Goal: Task Accomplishment & Management: Manage account settings

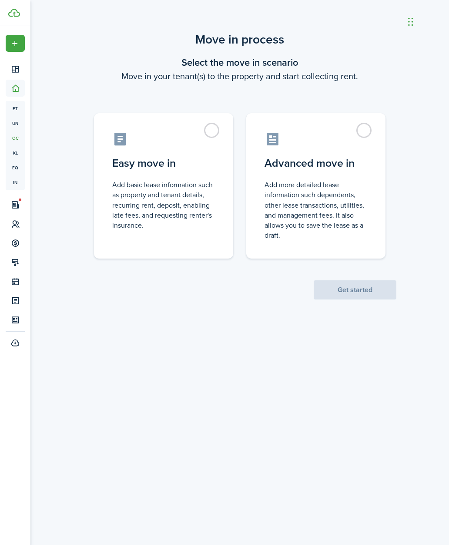
click at [365, 132] on label "Advanced move in Add more detailed lease information such dependents, other lea…" at bounding box center [315, 185] width 139 height 145
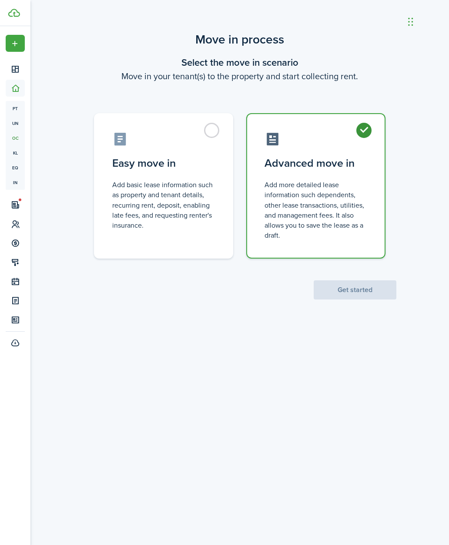
radio input "true"
click at [364, 284] on button "Get started" at bounding box center [355, 289] width 83 height 19
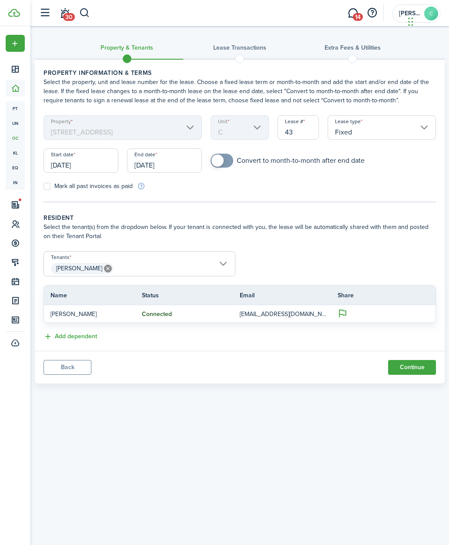
checkbox input "true"
click at [227, 161] on span at bounding box center [226, 160] width 12 height 12
click at [19, 228] on span "Contacts" at bounding box center [15, 223] width 19 height 17
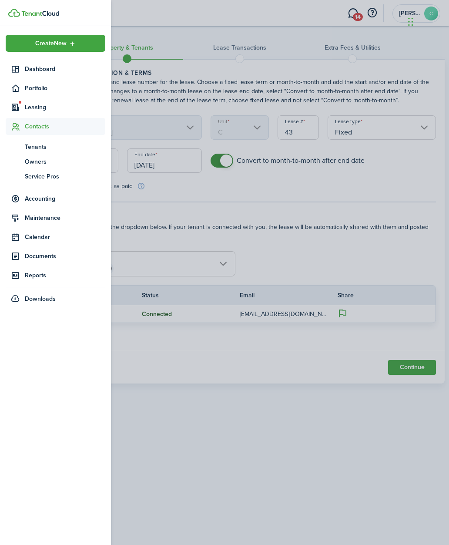
click at [38, 142] on span "Tenants" at bounding box center [65, 146] width 80 height 9
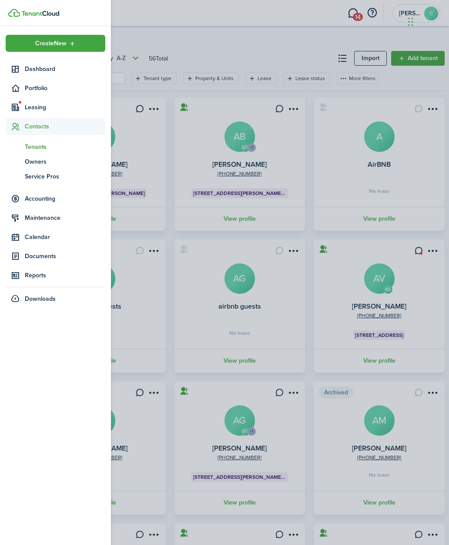
click at [305, 57] on header-page "Tenants Sort by A-Z 56 Total Import Add tenant" at bounding box center [240, 61] width 410 height 22
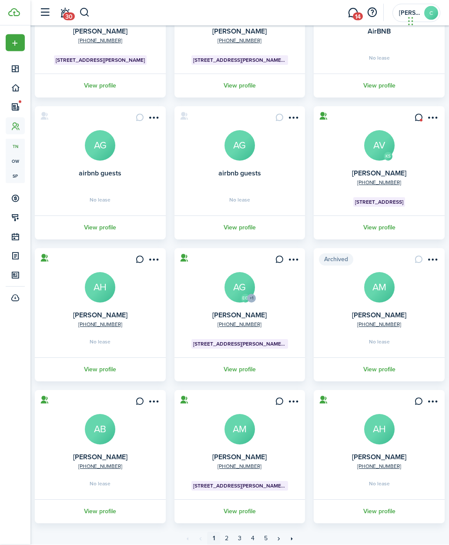
scroll to position [132, 0]
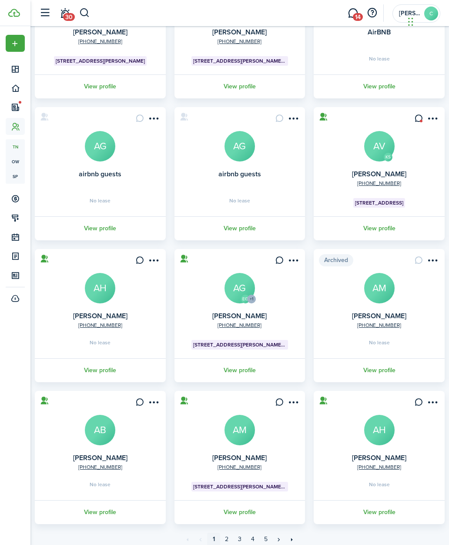
click at [223, 544] on link "2" at bounding box center [226, 538] width 13 height 13
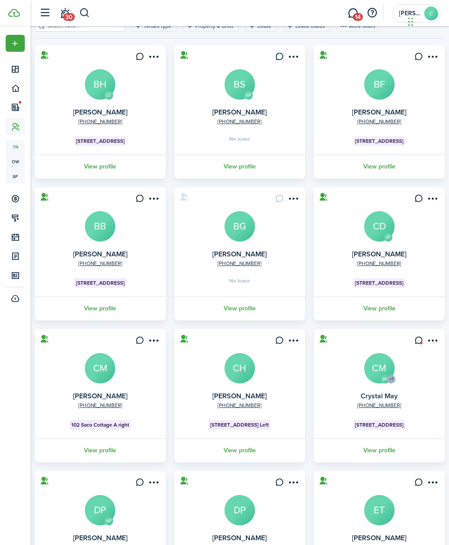
scroll to position [58, 0]
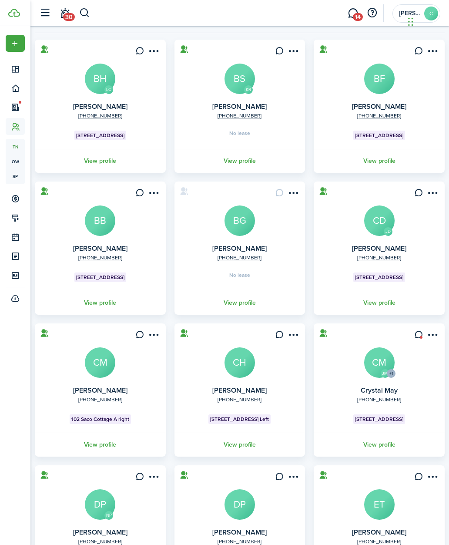
click at [94, 310] on link "View profile" at bounding box center [100, 303] width 134 height 24
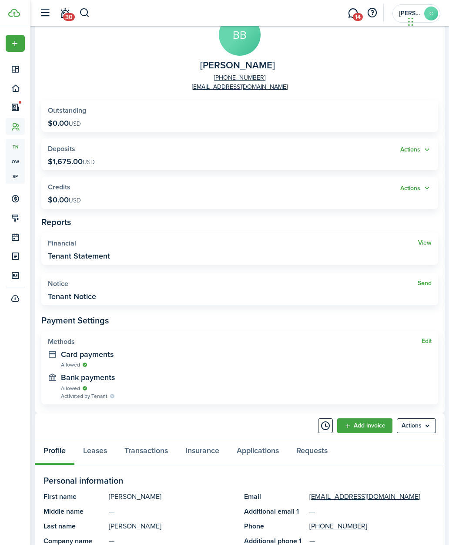
scroll to position [73, 0]
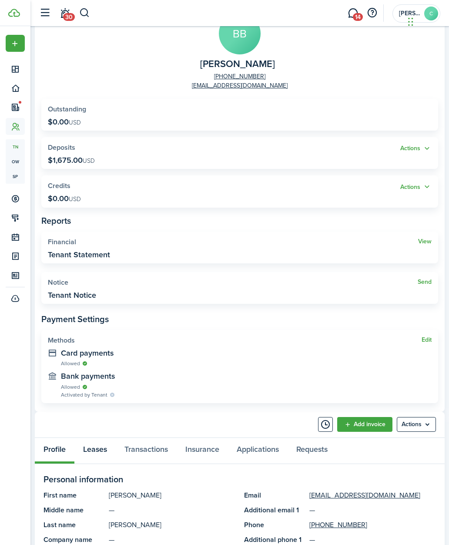
click at [94, 451] on link "Leases" at bounding box center [94, 451] width 41 height 26
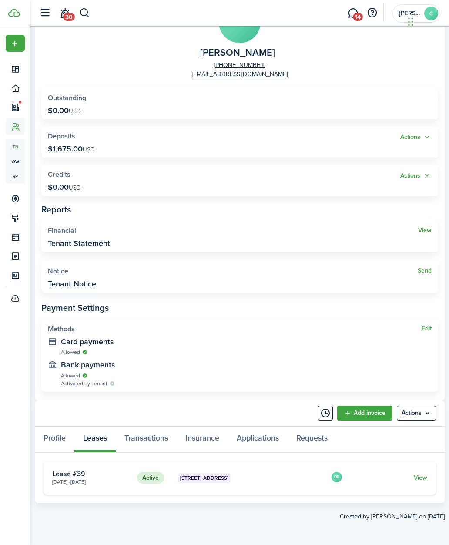
scroll to position [48, 0]
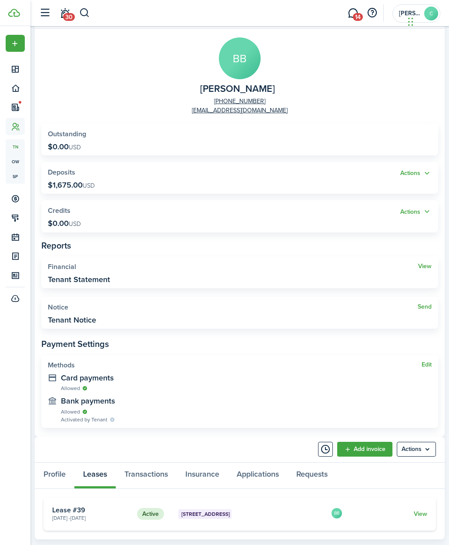
click at [411, 512] on card-footer "View" at bounding box center [391, 513] width 73 height 9
click at [422, 509] on link "View" at bounding box center [420, 513] width 13 height 9
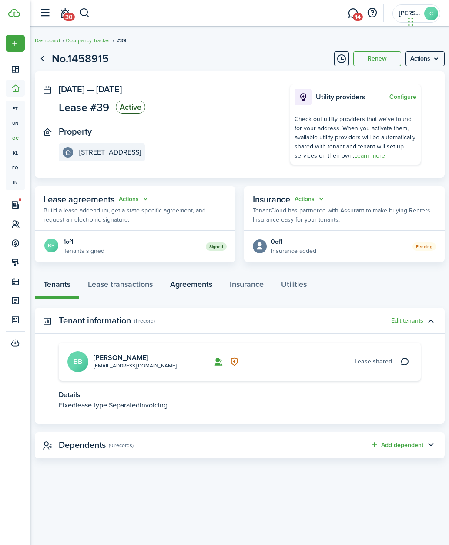
click at [189, 289] on link "Agreements" at bounding box center [191, 286] width 60 height 26
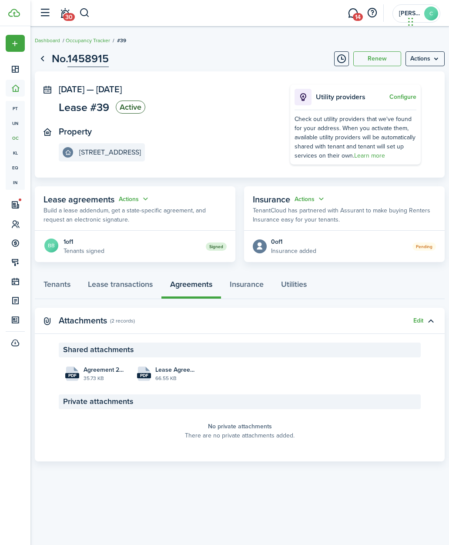
click at [162, 374] on file-size "66.55 KB" at bounding box center [175, 378] width 40 height 8
click at [13, 220] on icon at bounding box center [15, 224] width 9 height 9
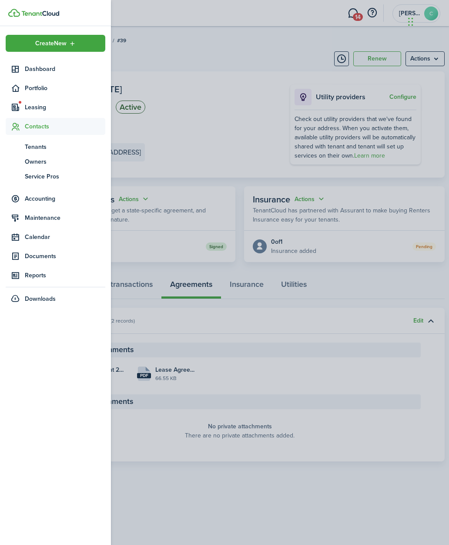
click at [23, 111] on sidebar-link-icon at bounding box center [15, 107] width 19 height 9
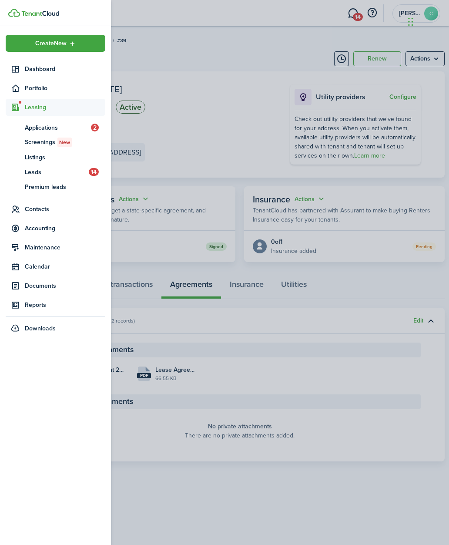
click at [35, 131] on span "Applications" at bounding box center [58, 127] width 66 height 9
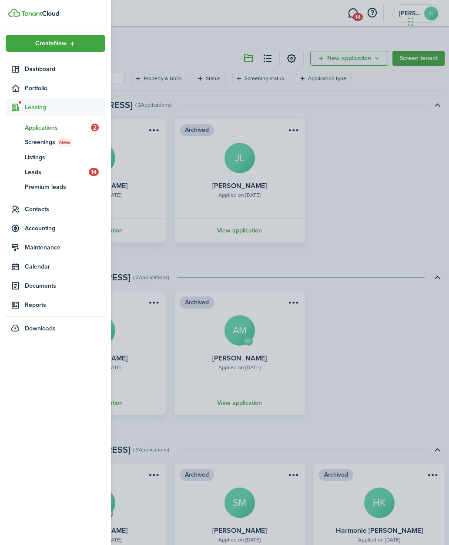
click at [362, 199] on div "Archived Applied on [DATE] [PERSON_NAME] DP View application Archived Applied o…" at bounding box center [239, 181] width 418 height 124
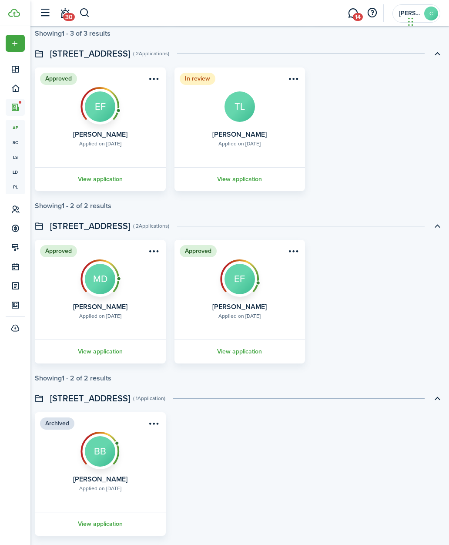
scroll to position [560, 0]
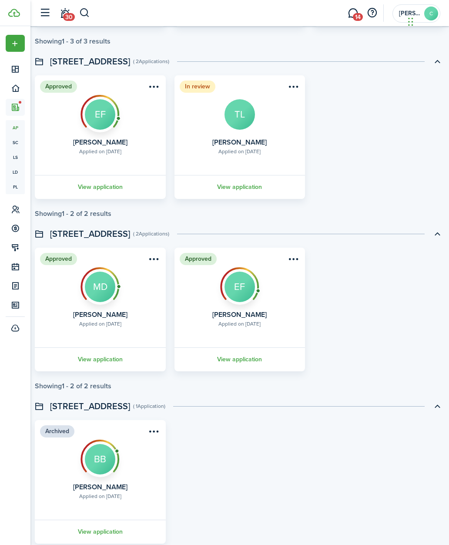
click at [241, 362] on link "View application" at bounding box center [240, 359] width 134 height 24
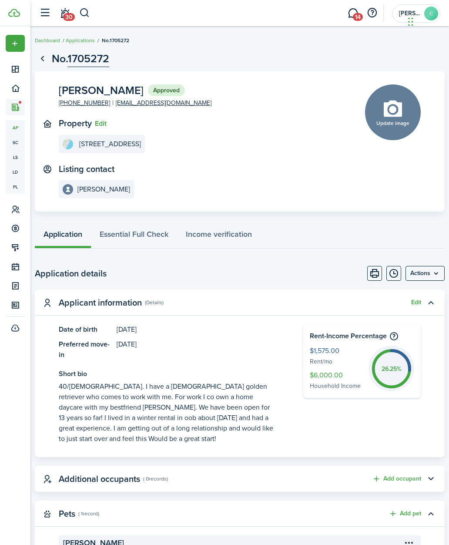
click at [428, 271] on menu-btn "Actions" at bounding box center [424, 273] width 39 height 15
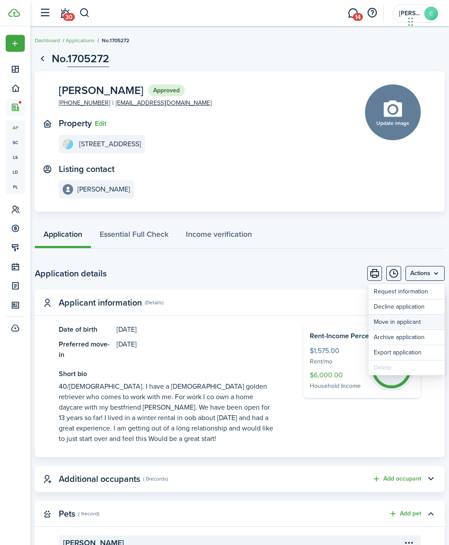
click at [416, 319] on button "Move in applicant" at bounding box center [406, 321] width 76 height 15
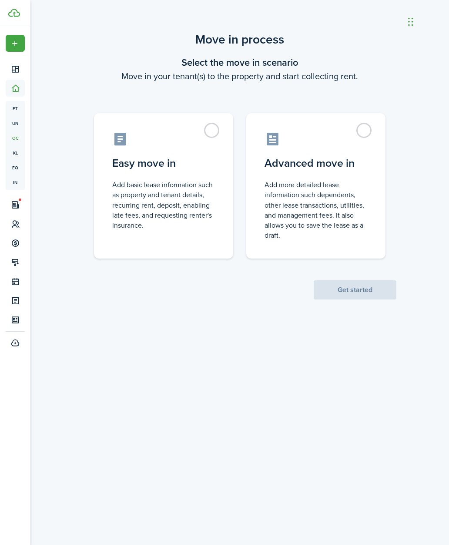
click at [330, 170] on label "Advanced move in Add more detailed lease information such dependents, other lea…" at bounding box center [315, 185] width 139 height 145
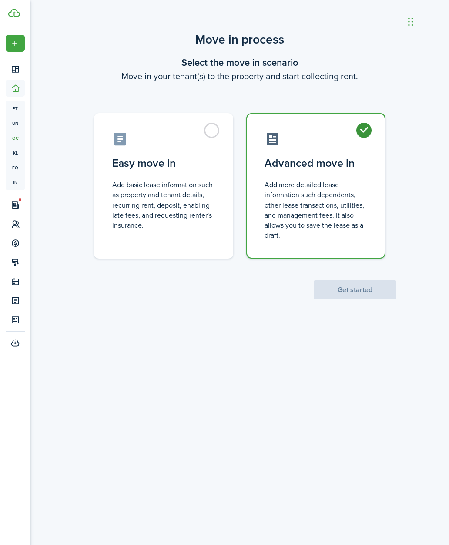
radio input "true"
click at [364, 290] on button "Get started" at bounding box center [355, 289] width 83 height 19
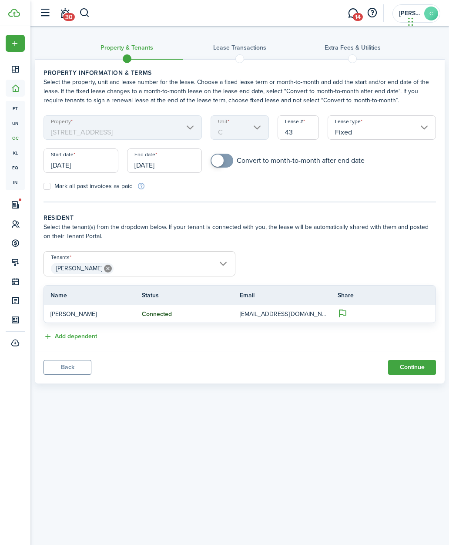
checkbox input "true"
click at [218, 167] on span at bounding box center [221, 161] width 9 height 14
click at [71, 161] on input "[DATE]" at bounding box center [80, 160] width 75 height 24
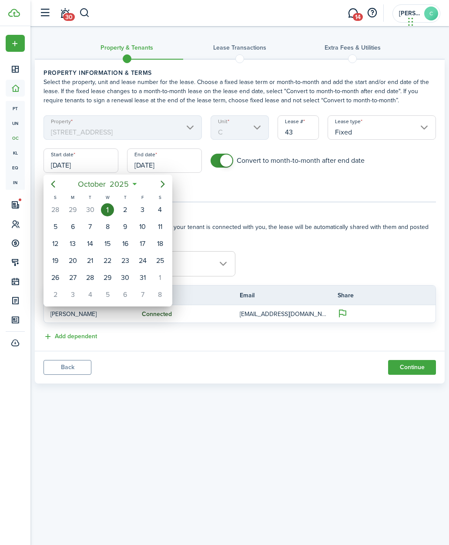
click at [265, 195] on div at bounding box center [224, 272] width 588 height 684
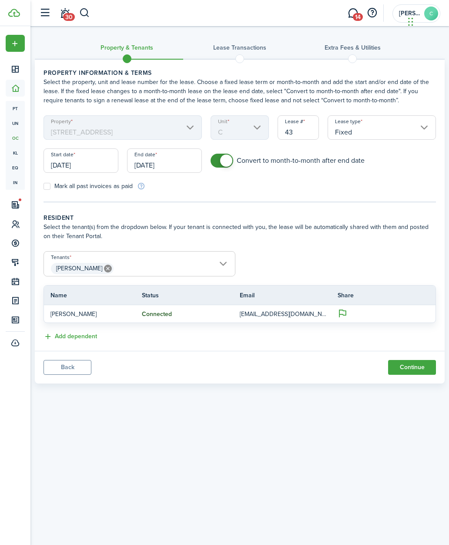
click at [86, 164] on input "[DATE]" at bounding box center [80, 160] width 75 height 24
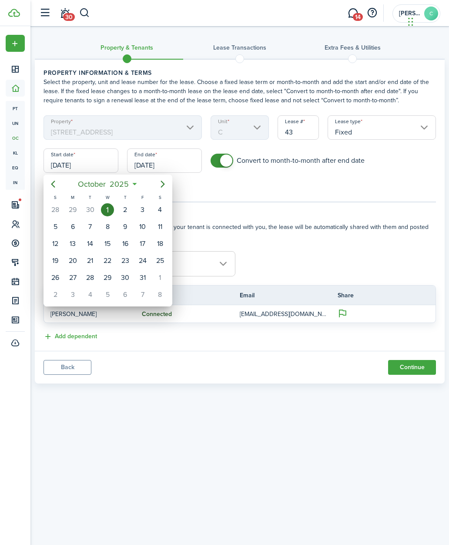
click at [57, 181] on icon "Previous page" at bounding box center [53, 184] width 10 height 10
click at [161, 260] on div "27" at bounding box center [160, 260] width 13 height 13
type input "[DATE]"
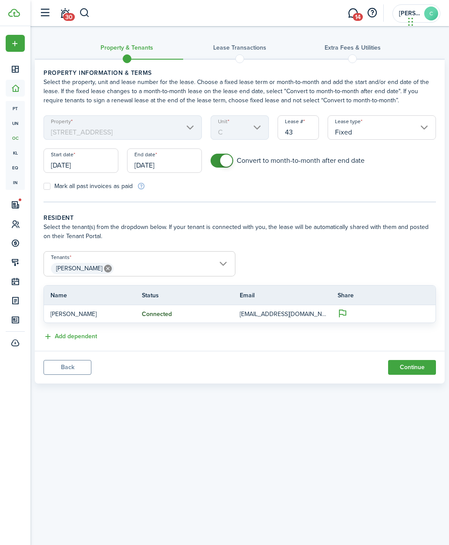
click at [171, 158] on input "[DATE]" at bounding box center [164, 160] width 75 height 24
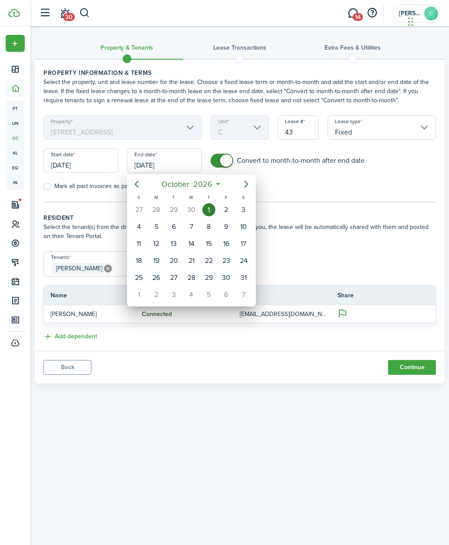
click at [248, 187] on icon "Next page" at bounding box center [246, 184] width 10 height 10
click at [247, 187] on icon "Next page" at bounding box center [246, 184] width 10 height 10
click at [241, 183] on icon "Next page" at bounding box center [246, 184] width 10 height 10
click at [244, 186] on icon "Next page" at bounding box center [246, 184] width 10 height 10
click at [243, 187] on icon "Next page" at bounding box center [246, 184] width 10 height 10
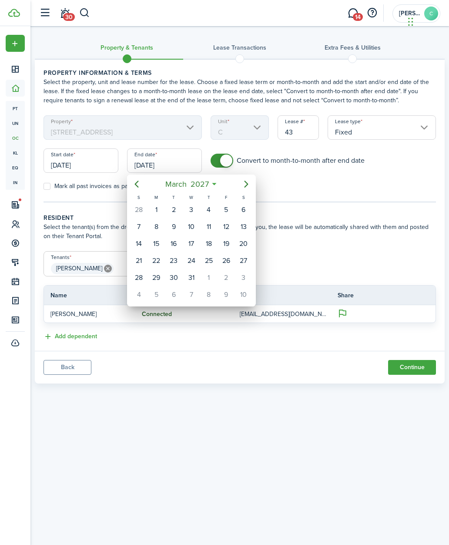
click at [244, 186] on icon "Next page" at bounding box center [246, 184] width 10 height 10
click at [246, 186] on icon "Next page" at bounding box center [246, 184] width 4 height 7
click at [160, 299] on div "31" at bounding box center [156, 294] width 13 height 13
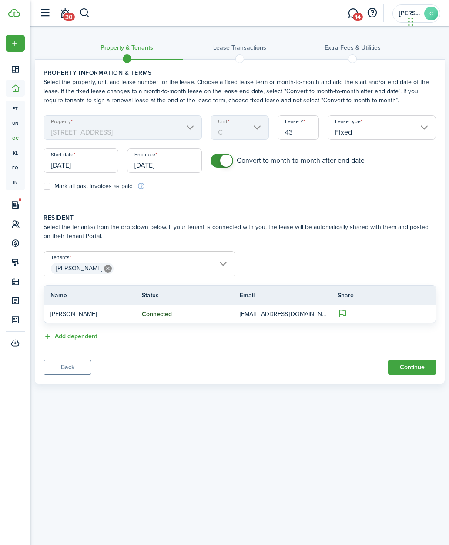
type input "[DATE]"
click at [420, 366] on button "Continue" at bounding box center [412, 367] width 48 height 15
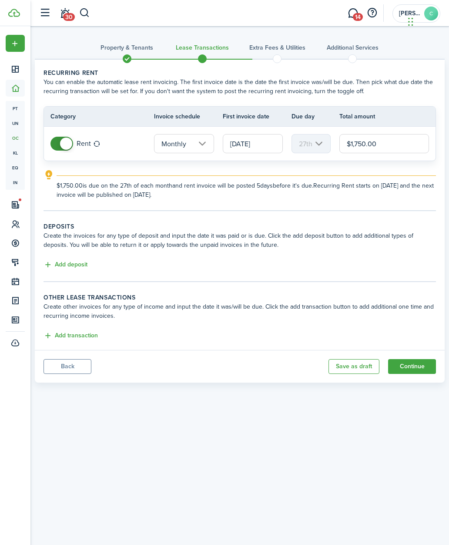
click at [314, 146] on mbsc-scroller "27th" at bounding box center [310, 143] width 39 height 19
click at [304, 210] on tc-wizard-step "Recurring rent You can enable the automatic lease rent invoicing. The first inv…" at bounding box center [239, 139] width 392 height 143
click at [261, 147] on input "[DATE]" at bounding box center [253, 143] width 60 height 19
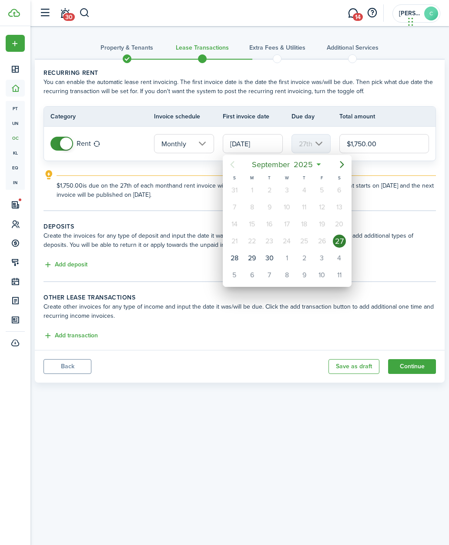
click at [289, 261] on div "1" at bounding box center [286, 257] width 13 height 13
type input "[DATE]"
type input "1st"
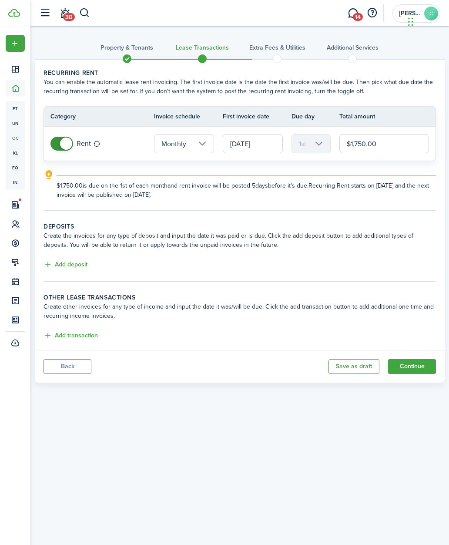
click at [396, 148] on input "$1,750.00" at bounding box center [384, 143] width 90 height 19
type input "$1,525"
click at [90, 139] on input "checkbox" at bounding box center [70, 144] width 40 height 14
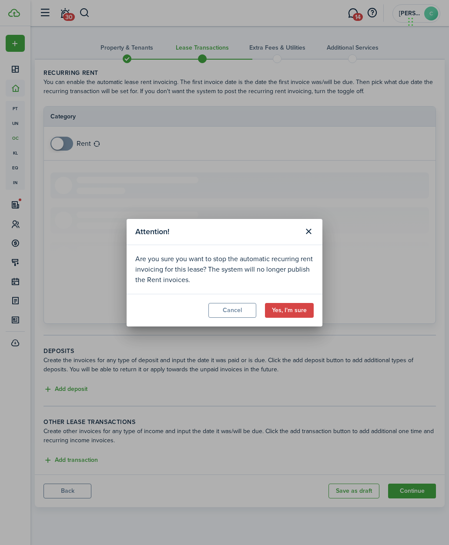
click at [233, 317] on button "Cancel" at bounding box center [232, 310] width 48 height 15
click at [67, 144] on div "Attention! Are you sure you want to stop the automatic recurring rent invoicing…" at bounding box center [224, 272] width 449 height 545
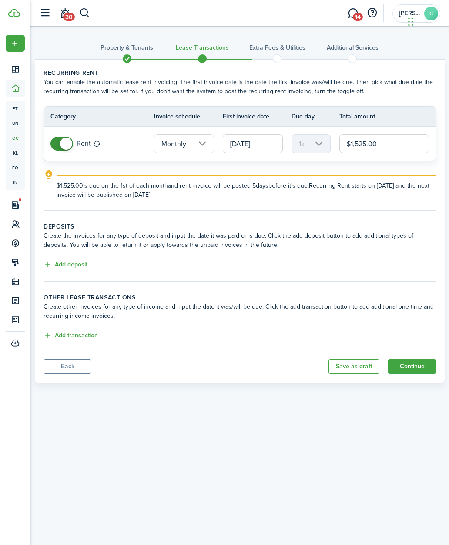
click at [101, 147] on div "Rent" at bounding box center [97, 144] width 95 height 14
click at [355, 368] on button "Save as draft" at bounding box center [353, 366] width 51 height 15
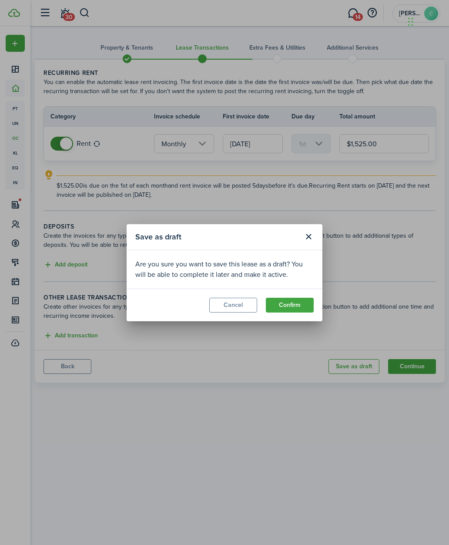
click at [301, 306] on button "Confirm" at bounding box center [290, 305] width 48 height 15
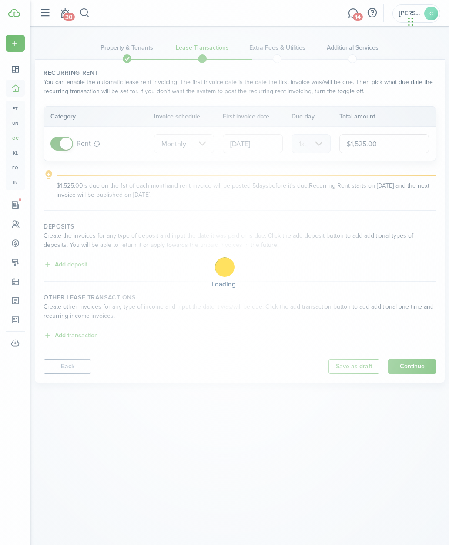
click at [16, 90] on div "Loading" at bounding box center [224, 272] width 449 height 545
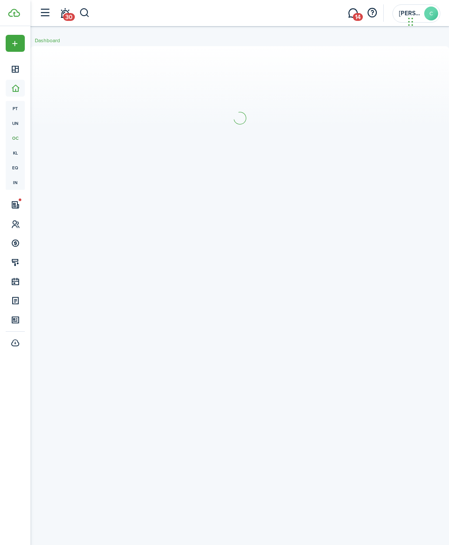
click at [24, 205] on sidebar-link-icon at bounding box center [15, 204] width 19 height 9
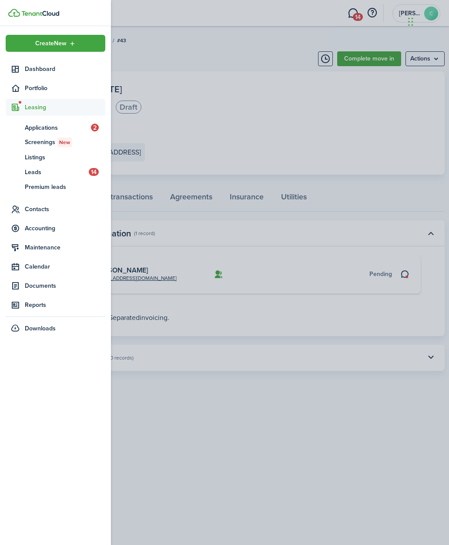
click at [46, 160] on span "Listings" at bounding box center [65, 157] width 80 height 9
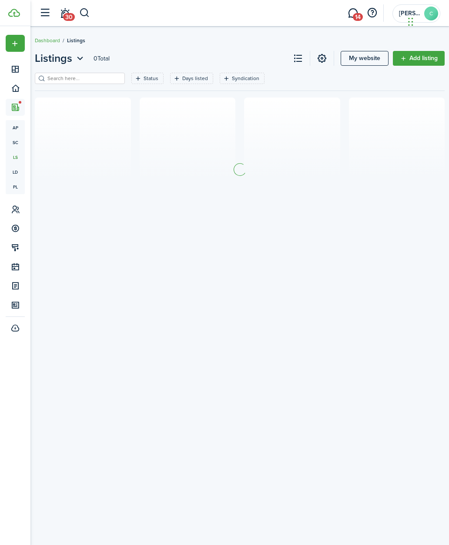
click at [230, 49] on div "Listings 0 Total My website Add listing Status Days listed Syndication Save fil…" at bounding box center [239, 145] width 418 height 199
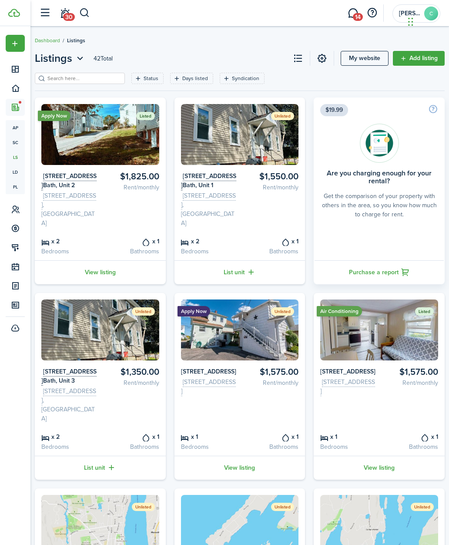
click at [12, 212] on icon at bounding box center [15, 209] width 9 height 9
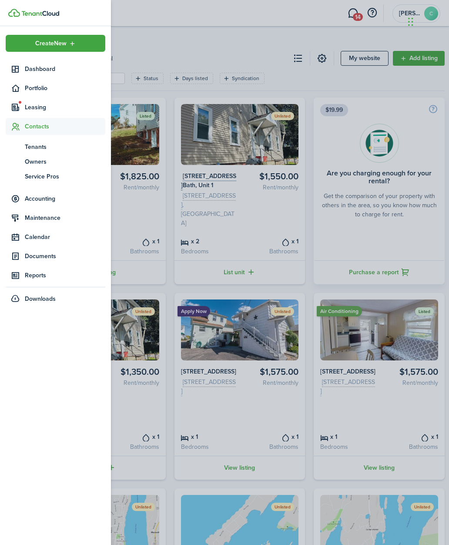
click at [41, 107] on span "Leasing" at bounding box center [65, 107] width 80 height 9
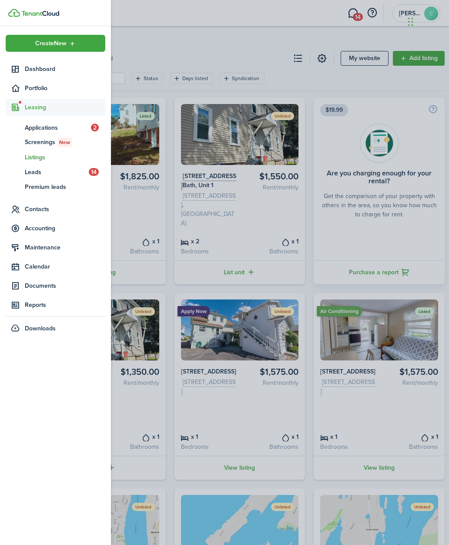
click at [56, 130] on span "Applications" at bounding box center [58, 127] width 66 height 9
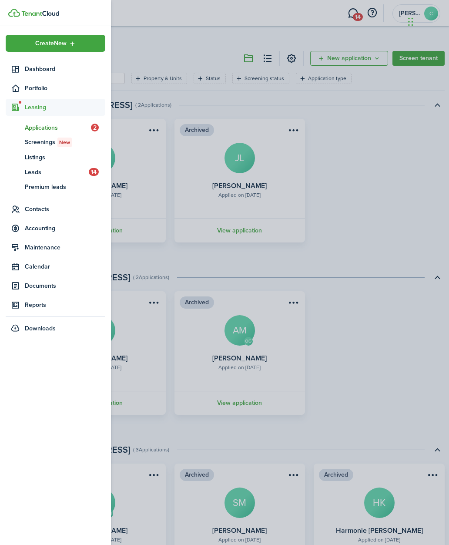
click at [375, 181] on div "Archived Applied on [DATE] [PERSON_NAME] DP View application Archived Applied o…" at bounding box center [239, 181] width 418 height 124
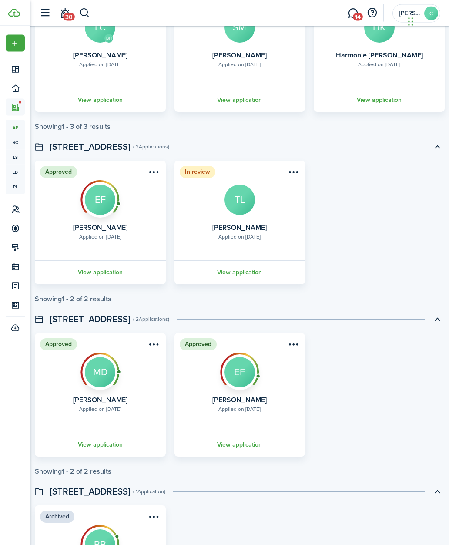
scroll to position [475, 0]
click at [254, 443] on link "View application" at bounding box center [240, 444] width 134 height 24
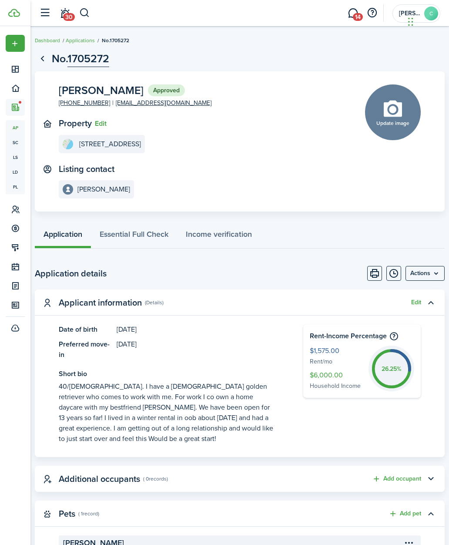
click at [432, 271] on menu-btn "Actions" at bounding box center [424, 273] width 39 height 15
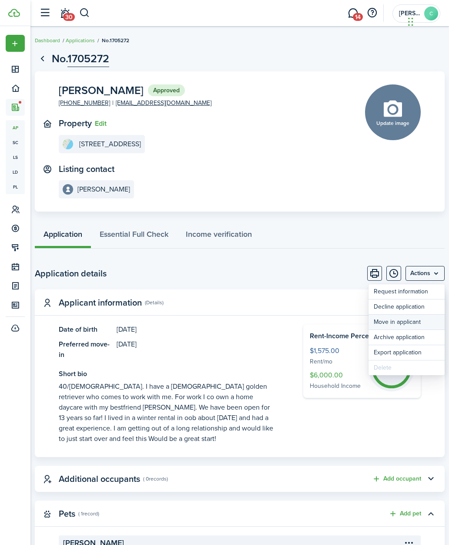
click at [411, 324] on button "Move in applicant" at bounding box center [406, 321] width 76 height 15
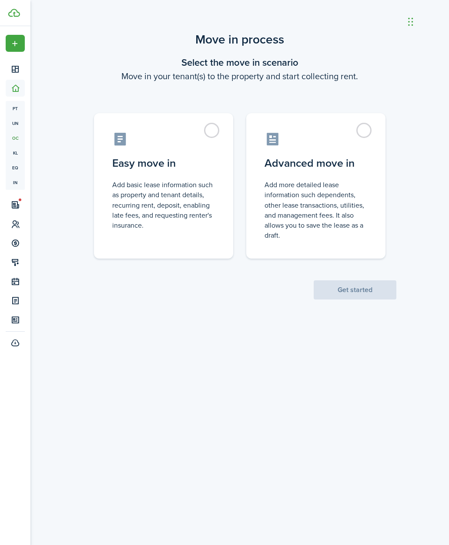
click at [378, 285] on span "Get started" at bounding box center [355, 289] width 83 height 9
click at [371, 140] on label "Advanced move in Add more detailed lease information such dependents, other lea…" at bounding box center [315, 185] width 139 height 145
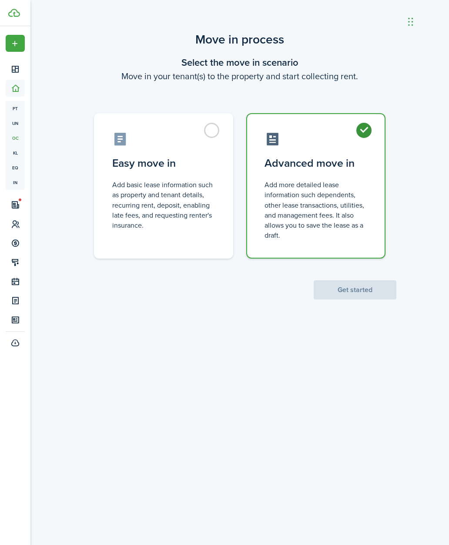
radio input "true"
click at [361, 285] on button "Get started" at bounding box center [355, 289] width 83 height 19
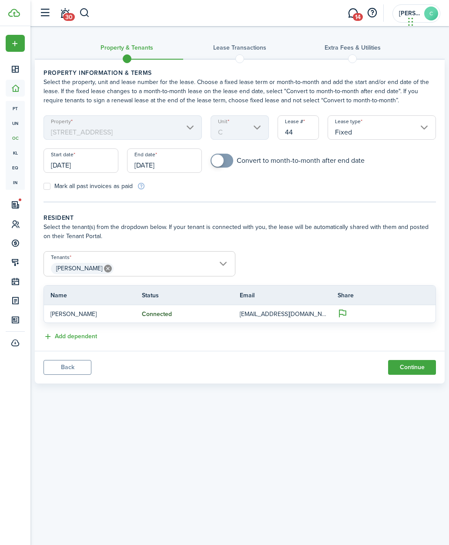
click at [95, 157] on input "[DATE]" at bounding box center [80, 160] width 75 height 24
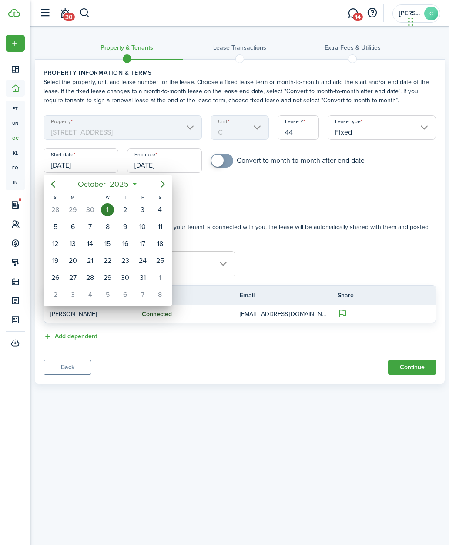
click at [59, 189] on mbsc-button "Previous page" at bounding box center [52, 183] width 17 height 17
click at [162, 184] on icon "Next page" at bounding box center [162, 184] width 10 height 10
click at [181, 164] on div at bounding box center [224, 272] width 588 height 684
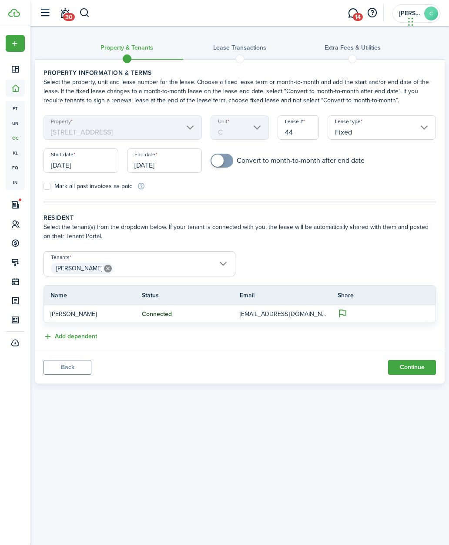
click at [182, 167] on input "[DATE]" at bounding box center [164, 160] width 75 height 24
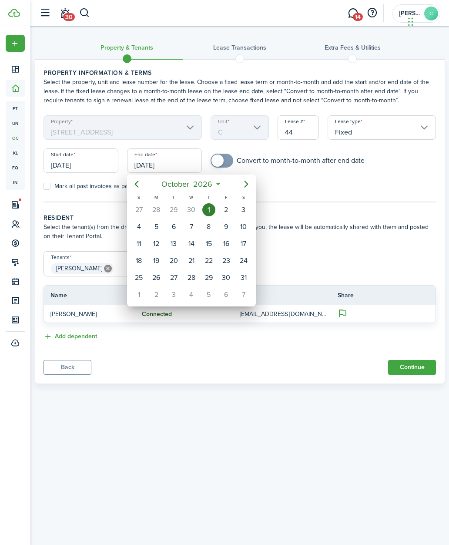
click at [249, 186] on icon "Next page" at bounding box center [246, 184] width 10 height 10
click at [241, 184] on mbsc-button "Next page" at bounding box center [245, 183] width 17 height 17
click at [240, 184] on mbsc-button "Next page" at bounding box center [245, 183] width 17 height 17
click at [244, 184] on icon "Next page" at bounding box center [246, 184] width 10 height 10
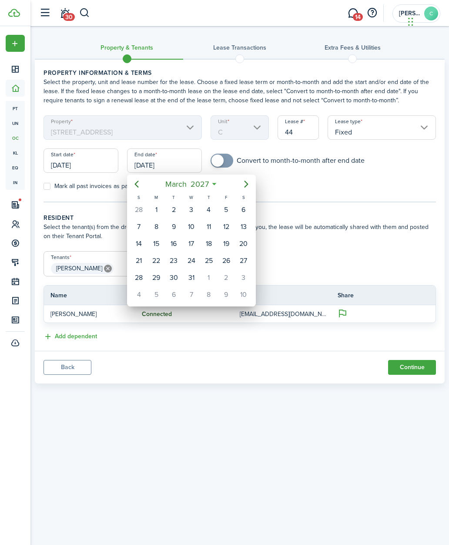
click at [244, 183] on icon "Next page" at bounding box center [246, 184] width 10 height 10
click at [251, 185] on icon "Next page" at bounding box center [246, 184] width 10 height 10
click at [159, 292] on div "31" at bounding box center [156, 294] width 13 height 13
type input "[DATE]"
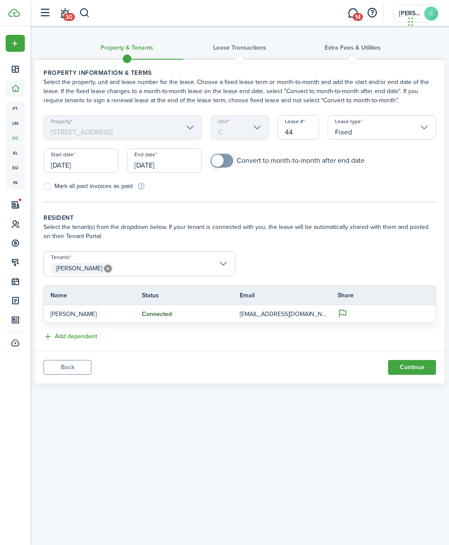
checkbox input "true"
click at [229, 161] on span at bounding box center [226, 160] width 12 height 12
click at [422, 366] on button "Continue" at bounding box center [412, 367] width 48 height 15
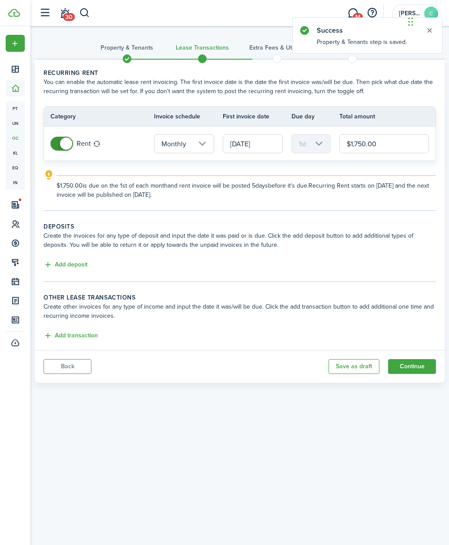
click at [399, 145] on input "$1,750.00" at bounding box center [384, 143] width 90 height 19
click at [70, 264] on button "Add deposit" at bounding box center [65, 265] width 44 height 10
type input "$1,575.00"
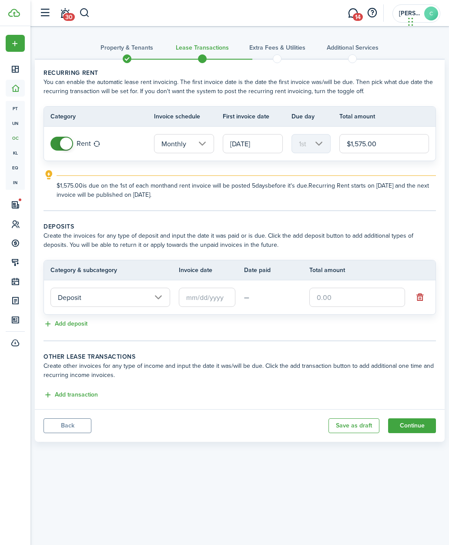
click at [214, 302] on input "text" at bounding box center [207, 297] width 57 height 19
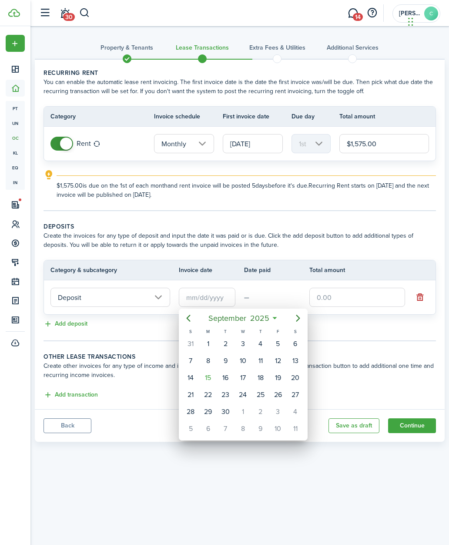
click at [212, 377] on div "15" at bounding box center [207, 377] width 13 height 13
type input "[DATE]"
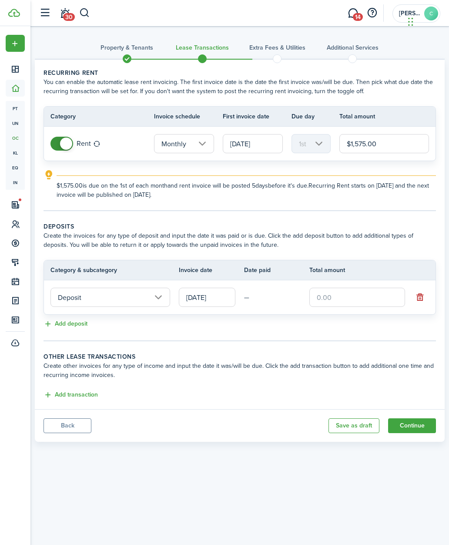
click at [359, 302] on input "text" at bounding box center [357, 297] width 96 height 19
type input "$1,575.00"
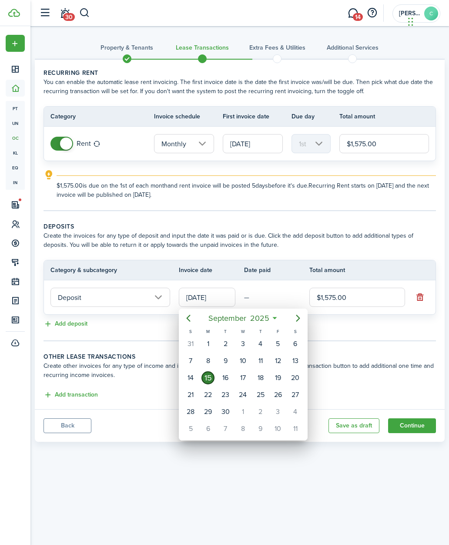
click at [388, 344] on div at bounding box center [224, 272] width 588 height 684
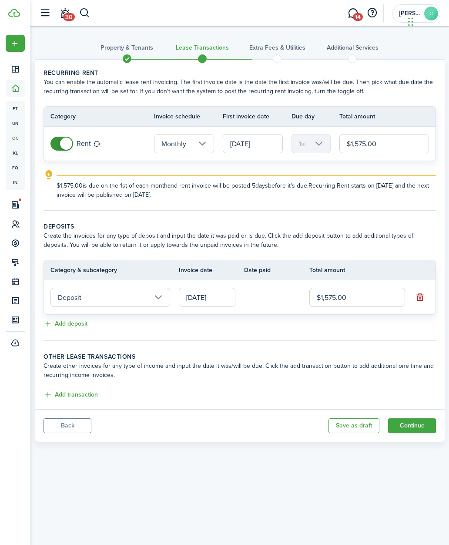
click at [351, 423] on button "Save as draft" at bounding box center [353, 425] width 51 height 15
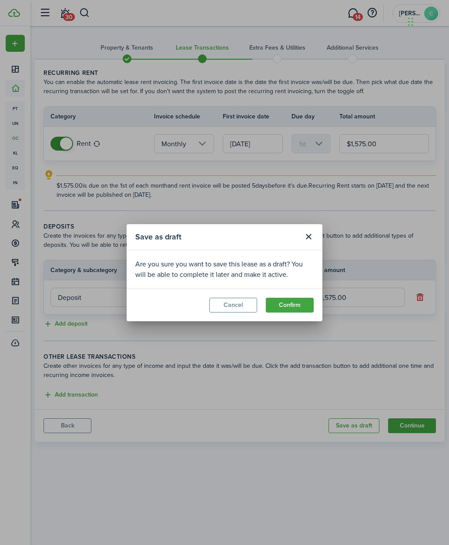
click at [294, 308] on button "Confirm" at bounding box center [290, 305] width 48 height 15
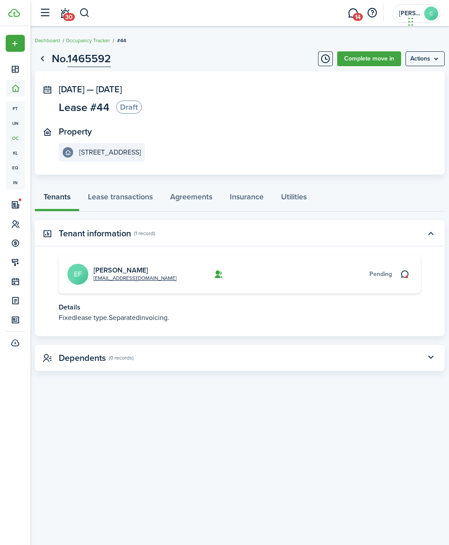
click at [378, 275] on div "Pending" at bounding box center [380, 273] width 23 height 9
click at [392, 271] on card "[EMAIL_ADDRESS][DOMAIN_NAME] [PERSON_NAME] EF Pending" at bounding box center [240, 274] width 362 height 38
click at [388, 276] on div "Pending" at bounding box center [380, 273] width 23 height 9
click at [398, 278] on link at bounding box center [404, 274] width 15 height 15
click at [267, 278] on card-additional-info "Pending" at bounding box center [325, 273] width 134 height 9
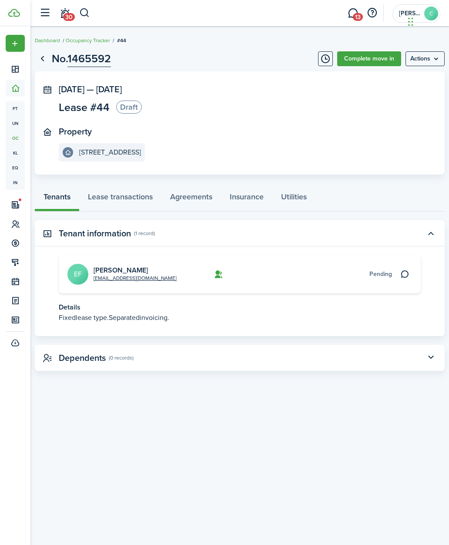
click at [268, 277] on card-additional-info "Pending" at bounding box center [325, 273] width 134 height 9
click at [195, 197] on link "Agreements" at bounding box center [191, 198] width 60 height 26
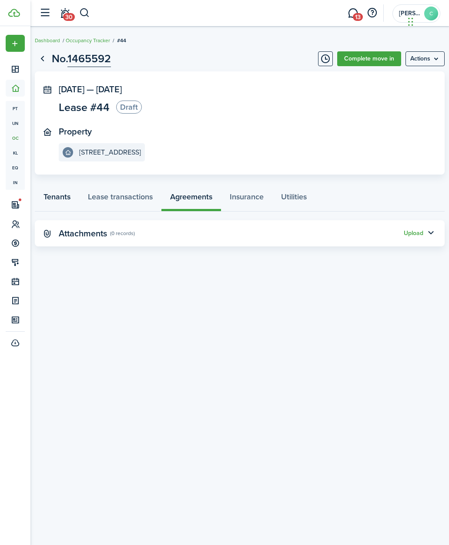
click at [63, 198] on link "Tenants" at bounding box center [57, 198] width 44 height 26
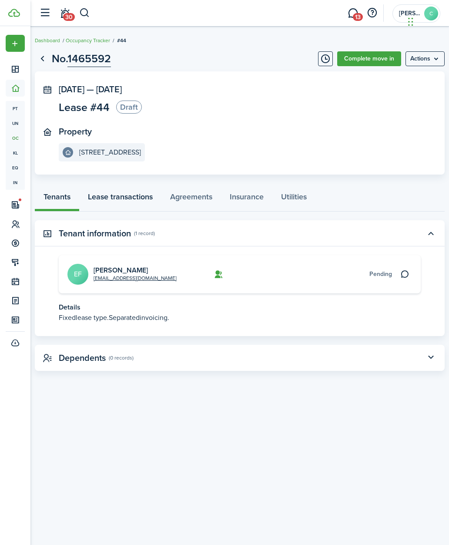
click at [119, 200] on link "Lease transactions" at bounding box center [120, 198] width 82 height 26
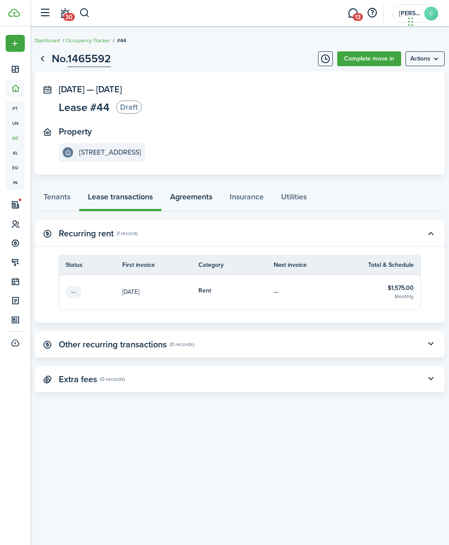
click at [188, 196] on link "Agreements" at bounding box center [191, 198] width 60 height 26
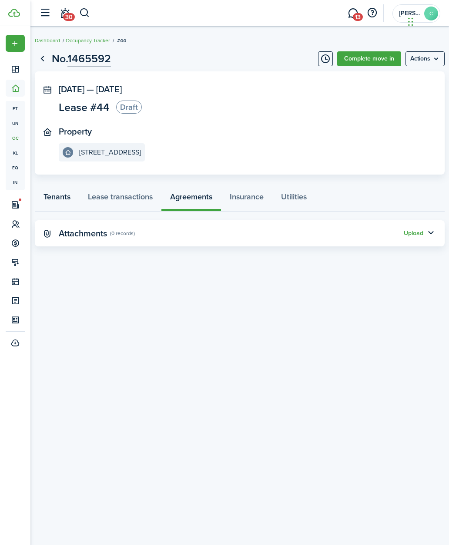
click at [60, 203] on link "Tenants" at bounding box center [57, 198] width 44 height 26
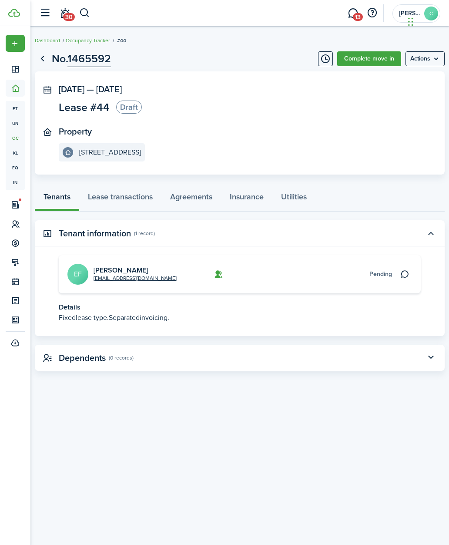
click at [432, 56] on menu-btn "Actions" at bounding box center [424, 58] width 39 height 15
click at [421, 121] on panel-main-body "[DATE] — [DATE] Lease #44 Draft Property [STREET_ADDRESS]" at bounding box center [240, 122] width 410 height 103
click at [376, 66] on link "Complete move in" at bounding box center [369, 58] width 64 height 15
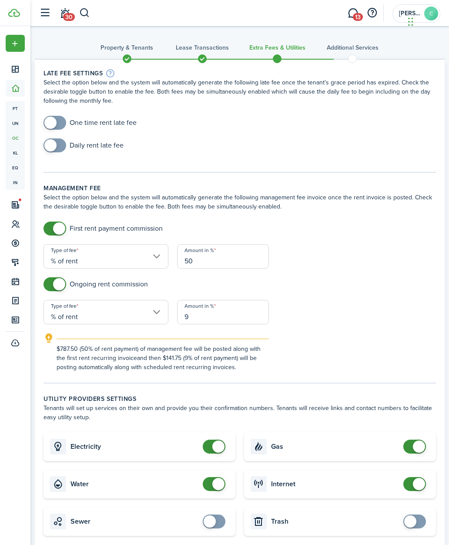
checkbox input "false"
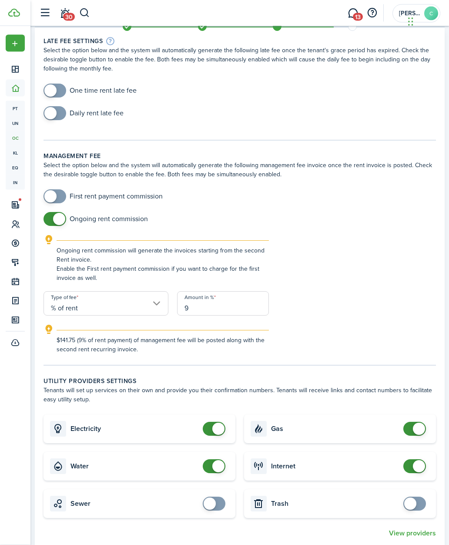
scroll to position [32, 0]
click at [225, 310] on input "9" at bounding box center [223, 303] width 92 height 24
type input "15"
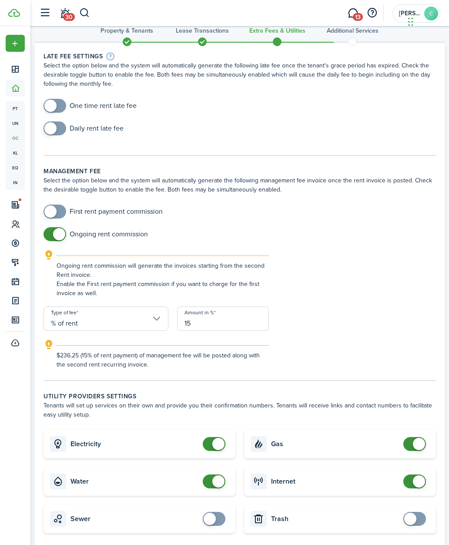
scroll to position [0, 0]
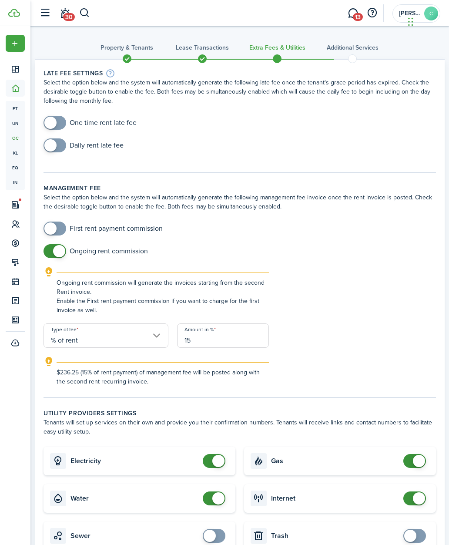
checkbox input "true"
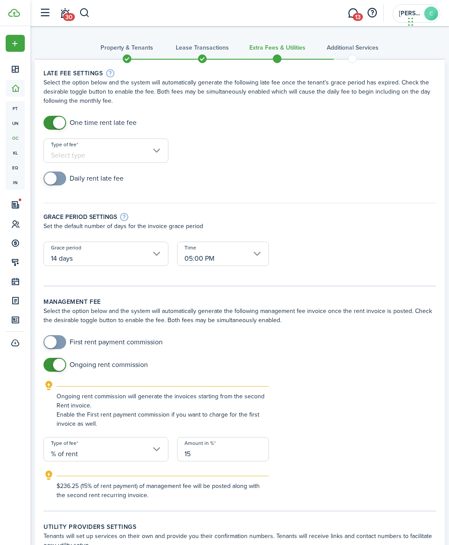
click at [128, 153] on input "Type of fee" at bounding box center [105, 150] width 125 height 24
type input "15"
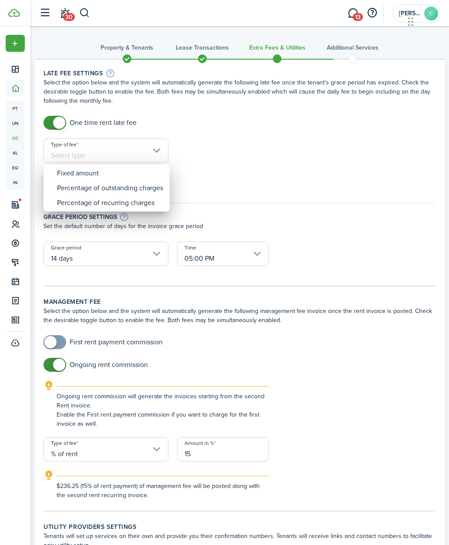
click at [121, 177] on div "Fixed amount" at bounding box center [110, 173] width 106 height 15
type input "Fixed amount"
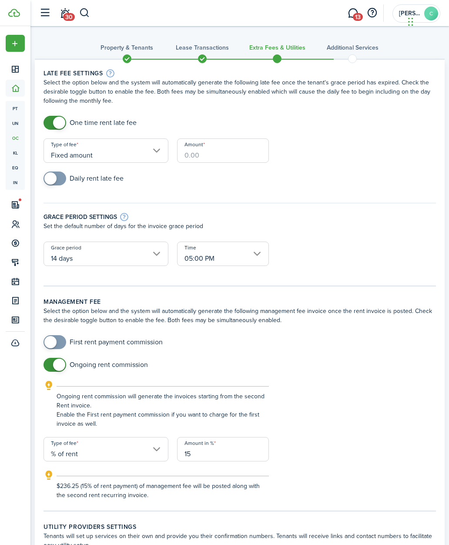
click at [234, 154] on input "Amount" at bounding box center [223, 150] width 92 height 24
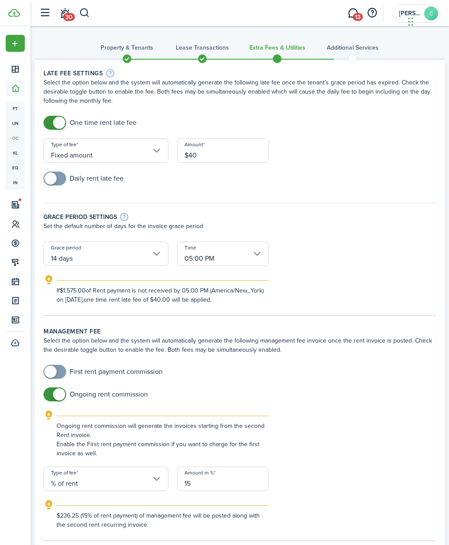
click at [150, 256] on input "14 days" at bounding box center [105, 253] width 125 height 24
type input "$40.00"
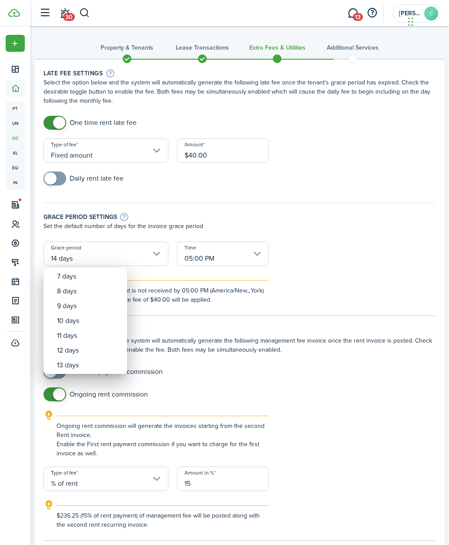
click at [85, 322] on div "10 days" at bounding box center [89, 320] width 64 height 15
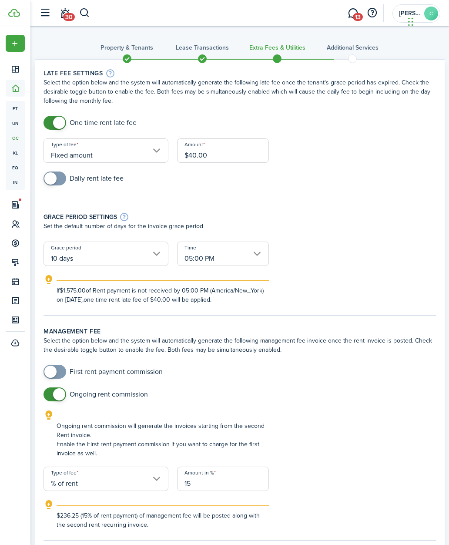
click at [151, 254] on input "10 days" at bounding box center [105, 253] width 125 height 24
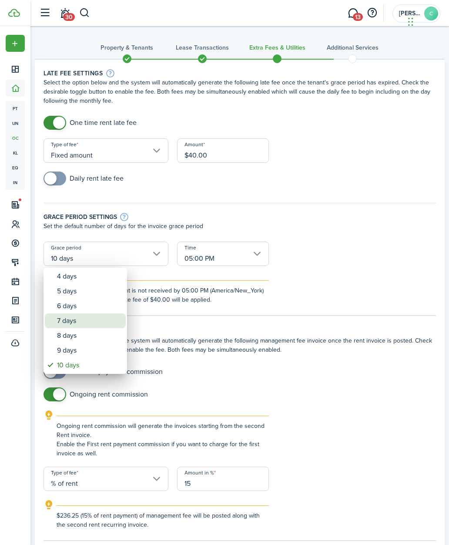
click at [83, 319] on div "7 days" at bounding box center [89, 320] width 64 height 15
type input "7 days"
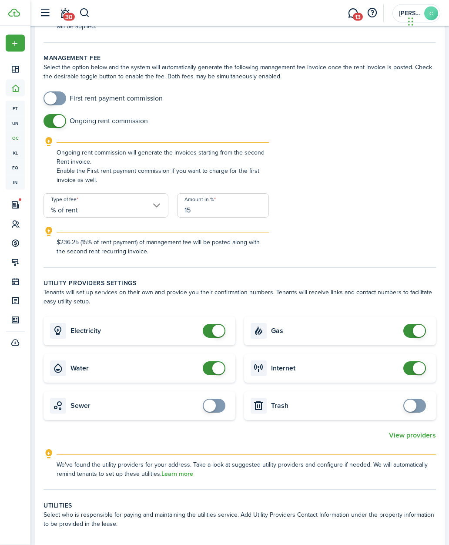
scroll to position [283, 0]
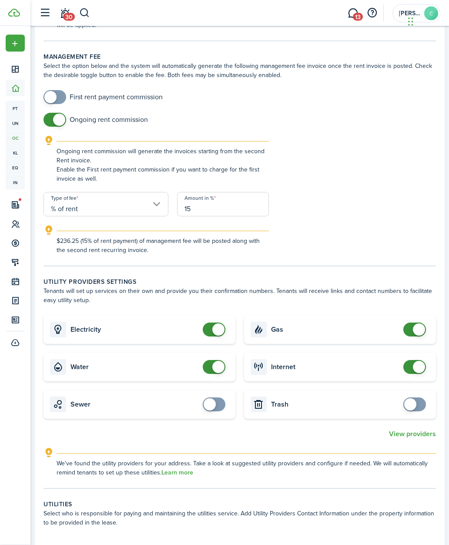
checkbox input "false"
click at [218, 360] on span at bounding box center [214, 367] width 9 height 14
click at [422, 327] on input "checkbox" at bounding box center [416, 329] width 26 height 14
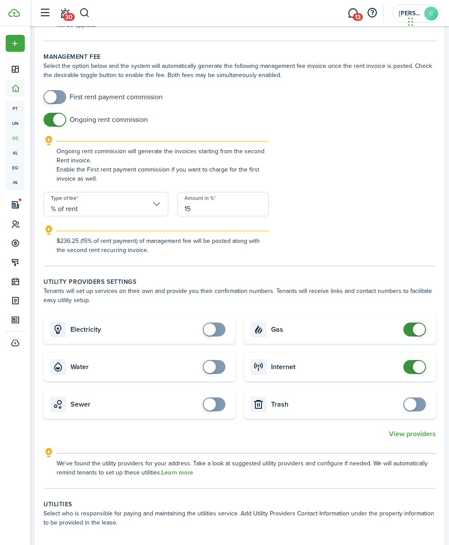
checkbox input "false"
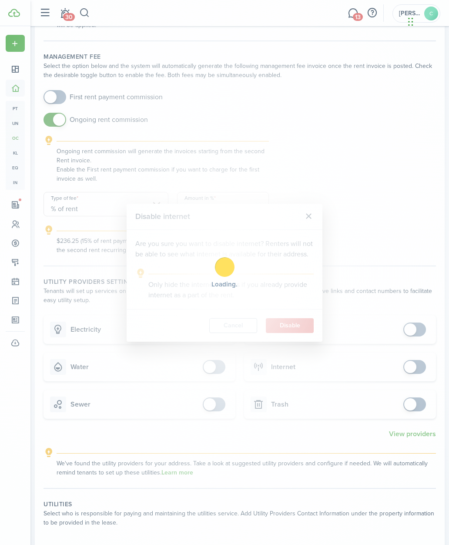
checkbox input "true"
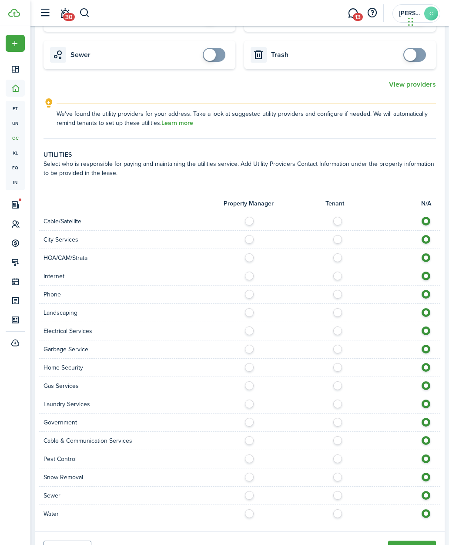
scroll to position [632, 0]
click at [418, 544] on button "Continue" at bounding box center [412, 548] width 48 height 15
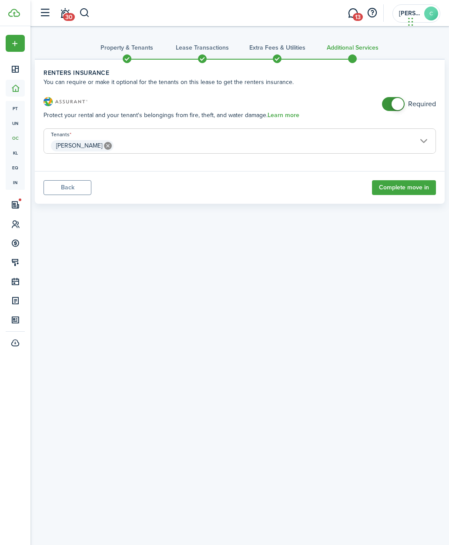
click at [396, 187] on button "Complete move in" at bounding box center [404, 187] width 64 height 15
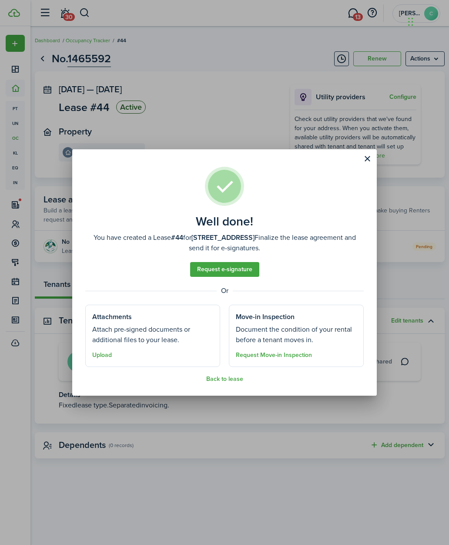
click at [364, 162] on button "Close modal" at bounding box center [367, 158] width 15 height 15
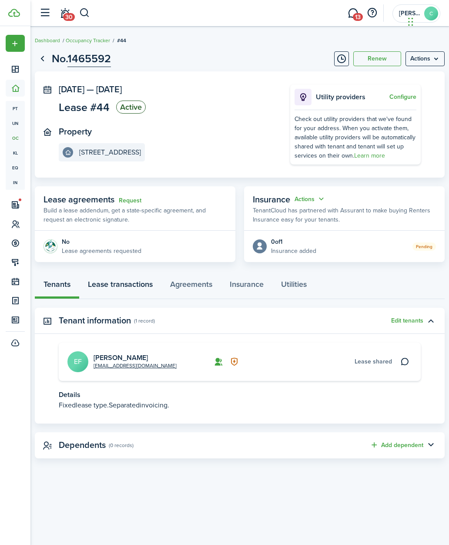
click at [116, 292] on link "Lease transactions" at bounding box center [120, 286] width 82 height 26
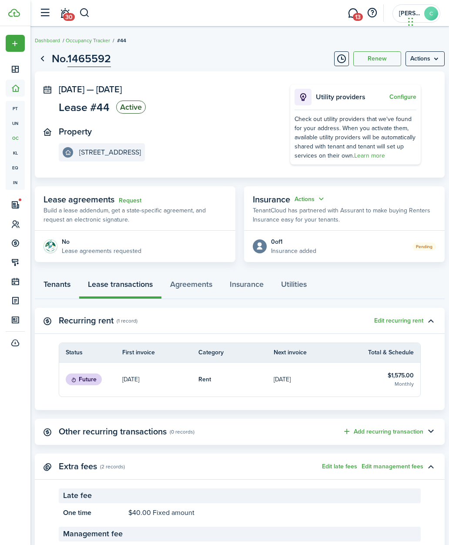
click at [51, 292] on link "Tenants" at bounding box center [57, 286] width 44 height 26
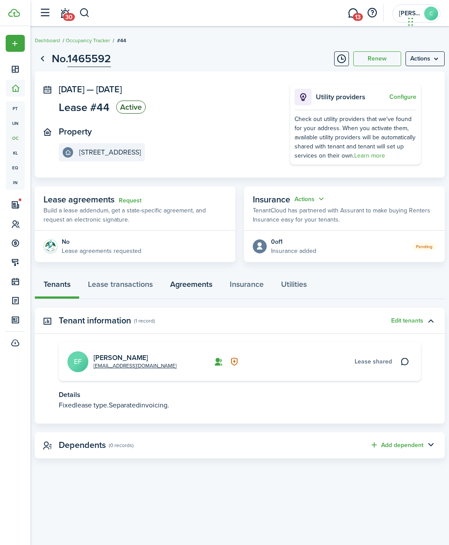
click at [193, 284] on link "Agreements" at bounding box center [191, 286] width 60 height 26
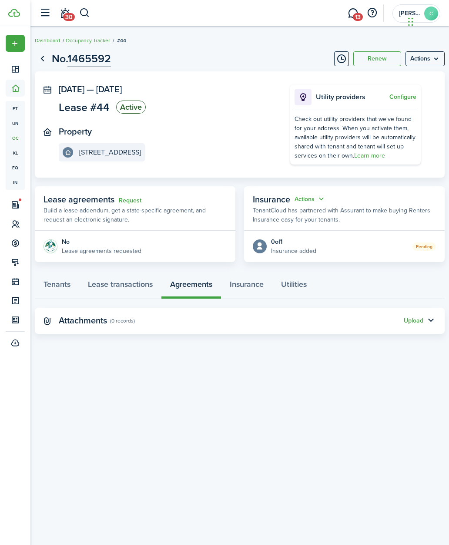
click at [433, 61] on menu-btn "Actions" at bounding box center [424, 58] width 39 height 15
click at [324, 365] on div "No. 1465592 Renew Actions [DATE] — [DATE] Lease #44 Active Property [STREET_ADD…" at bounding box center [239, 285] width 418 height 479
click at [64, 291] on link "Tenants" at bounding box center [57, 286] width 44 height 26
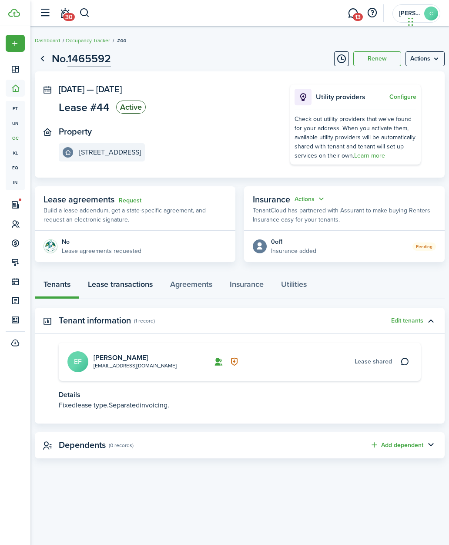
click at [110, 287] on link "Lease transactions" at bounding box center [120, 286] width 82 height 26
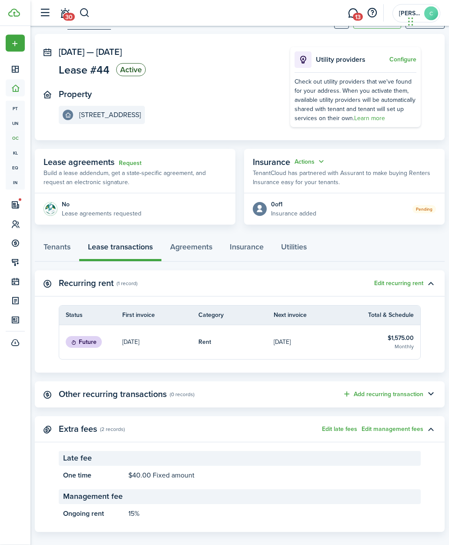
scroll to position [48, 0]
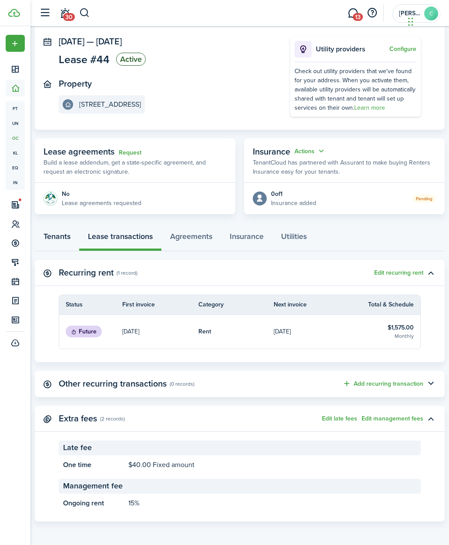
click at [52, 235] on link "Tenants" at bounding box center [57, 238] width 44 height 26
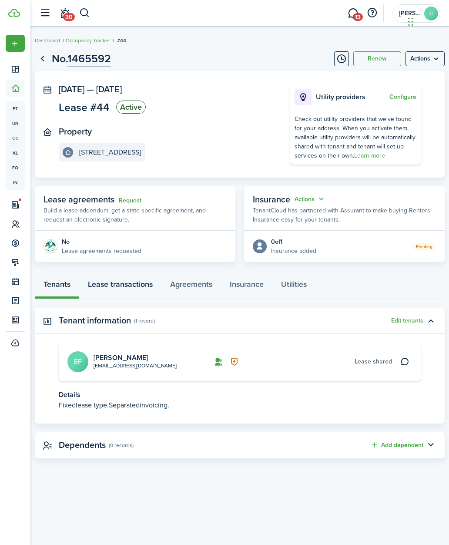
click at [104, 288] on link "Lease transactions" at bounding box center [120, 286] width 82 height 26
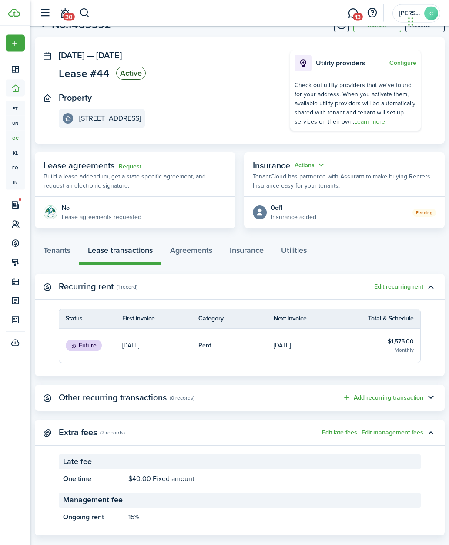
scroll to position [48, 0]
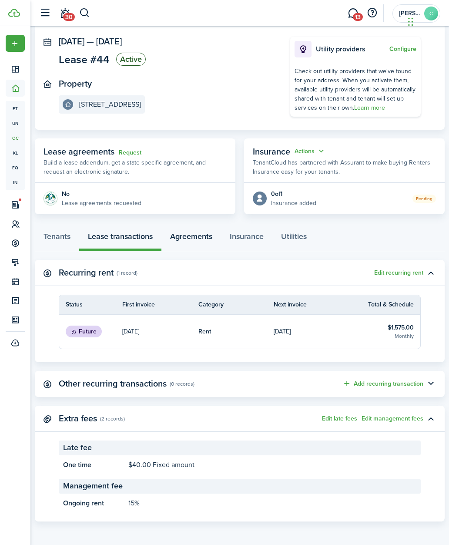
click at [187, 238] on link "Agreements" at bounding box center [191, 238] width 60 height 26
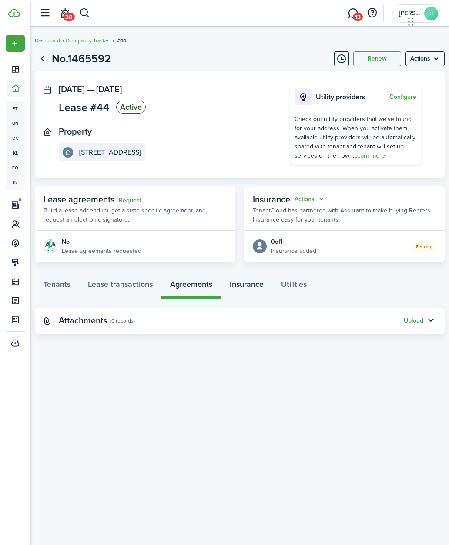
click at [256, 284] on link "Insurance" at bounding box center [246, 286] width 51 height 26
click at [303, 289] on link "Utilities" at bounding box center [293, 286] width 43 height 26
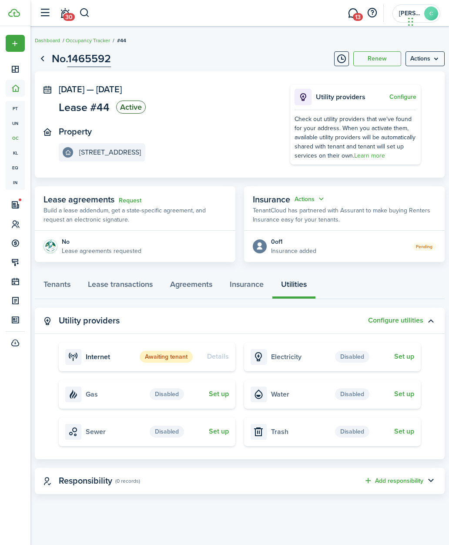
click at [422, 324] on button "Configure utilities" at bounding box center [395, 320] width 55 height 8
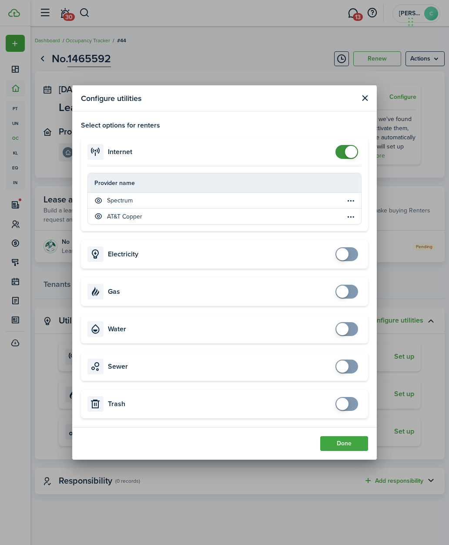
checkbox input "false"
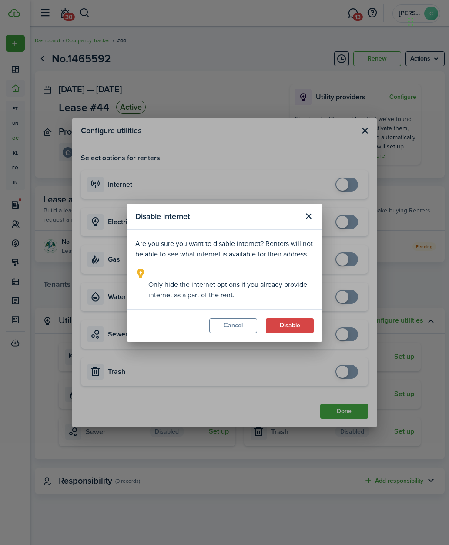
click at [288, 328] on button "Disable" at bounding box center [290, 325] width 48 height 15
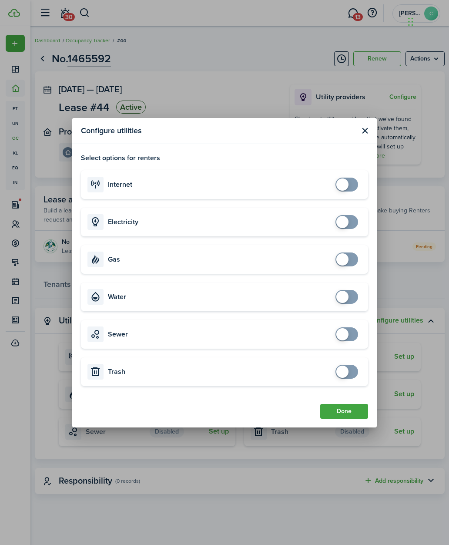
click at [350, 407] on button "Done" at bounding box center [344, 411] width 48 height 15
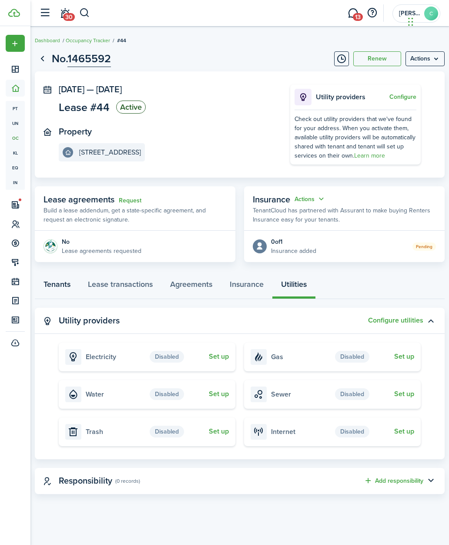
click at [62, 289] on link "Tenants" at bounding box center [57, 286] width 44 height 26
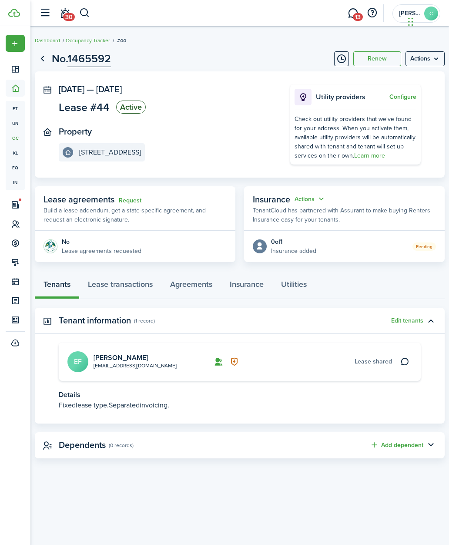
click at [120, 202] on link "Request" at bounding box center [130, 200] width 23 height 7
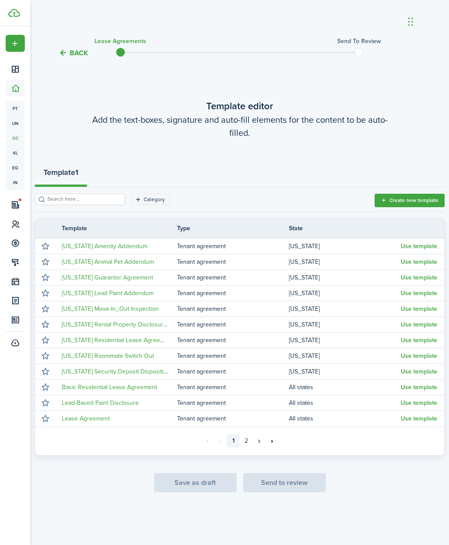
click at [247, 447] on link "2" at bounding box center [246, 440] width 13 height 13
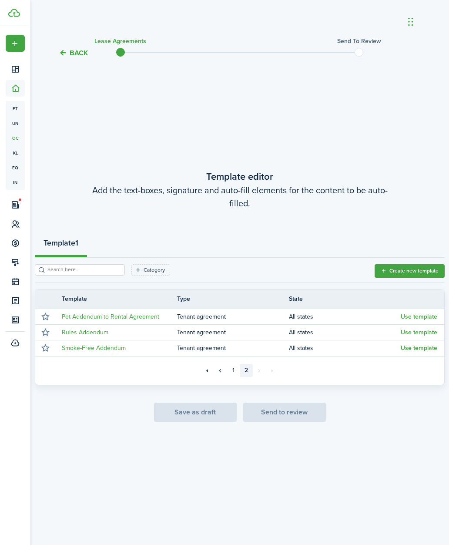
click at [238, 377] on link "1" at bounding box center [233, 370] width 13 height 13
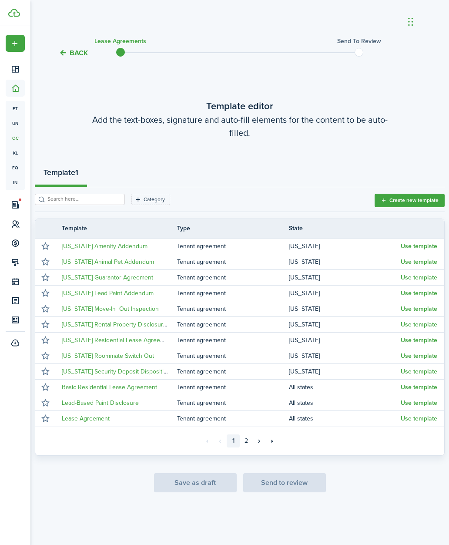
click at [421, 422] on button "Use template" at bounding box center [419, 418] width 37 height 7
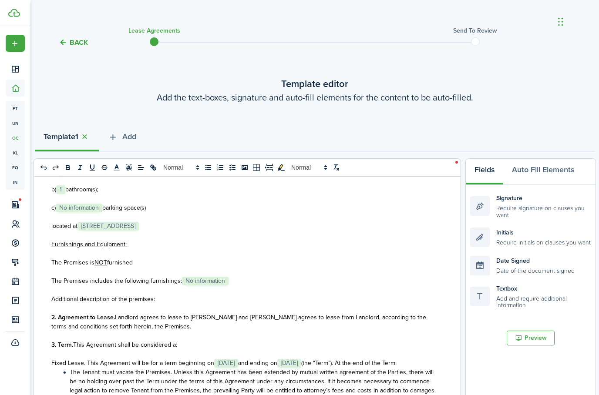
scroll to position [247, 0]
click at [113, 261] on span "furnished" at bounding box center [120, 261] width 26 height 9
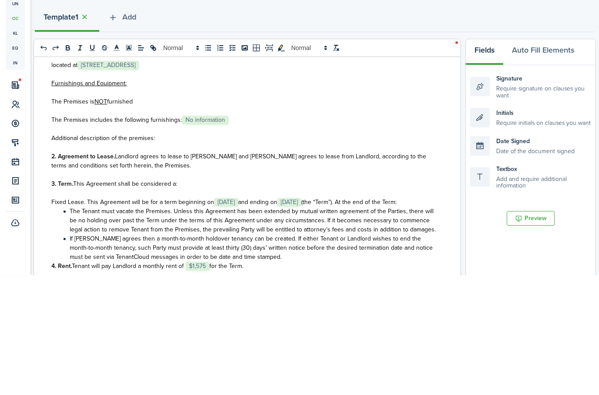
scroll to position [305, 0]
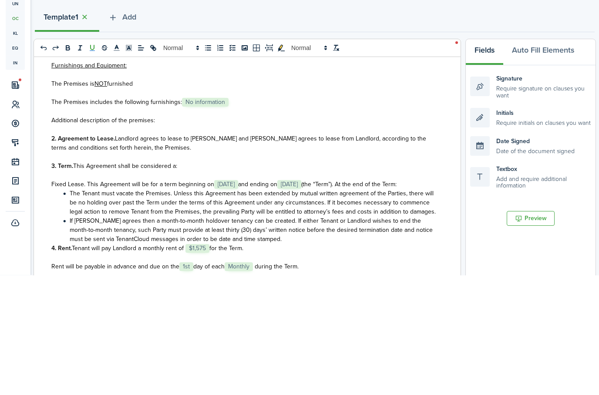
click at [102, 199] on u "NOT" at bounding box center [100, 203] width 13 height 9
click at [239, 217] on p "The Premises includes the following furnishings: ﻿ No information ﻿" at bounding box center [243, 221] width 385 height 9
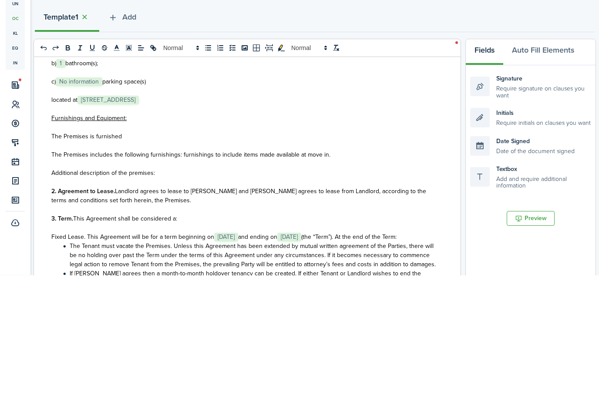
scroll to position [254, 0]
click at [190, 196] on p "c) ﻿ No information ﻿ parking space(s)" at bounding box center [243, 200] width 385 height 9
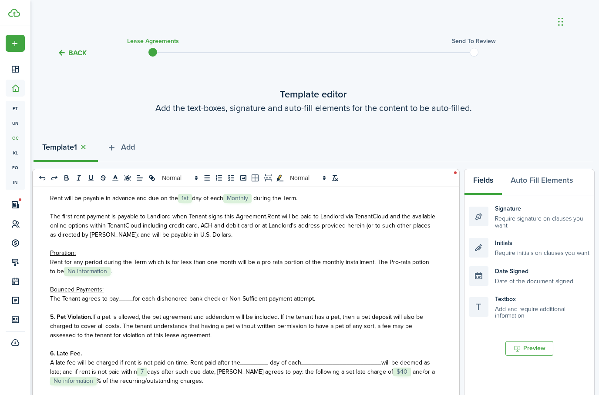
scroll to position [504, 0]
click at [126, 275] on p "Rent for any period during the Term which is for less than one month will be a …" at bounding box center [242, 266] width 385 height 18
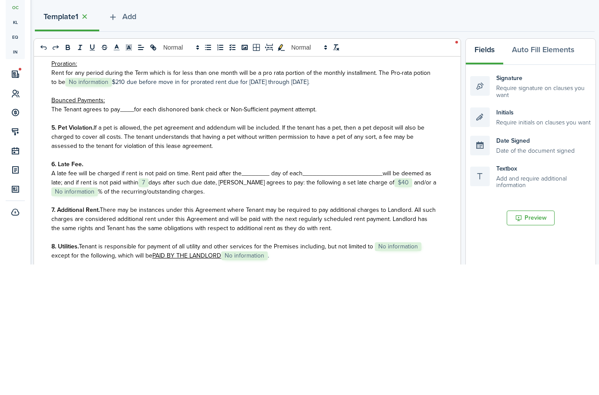
scroll to position [565, 0]
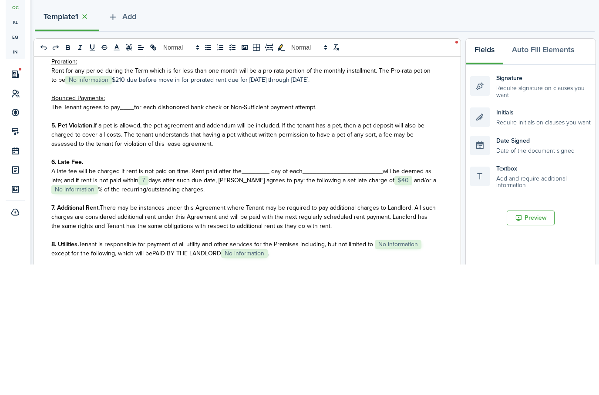
click at [125, 233] on span "____" at bounding box center [127, 237] width 14 height 9
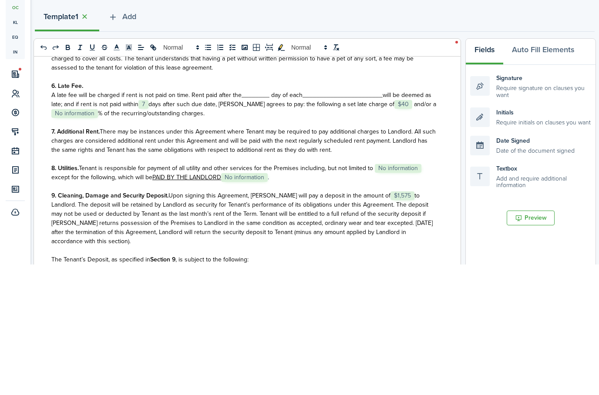
scroll to position [641, 0]
click at [255, 221] on span "A late fee will be charged if rent is not paid on time. Rent paid after the____…" at bounding box center [176, 225] width 251 height 9
click at [340, 221] on span "_______________________" at bounding box center [349, 225] width 80 height 9
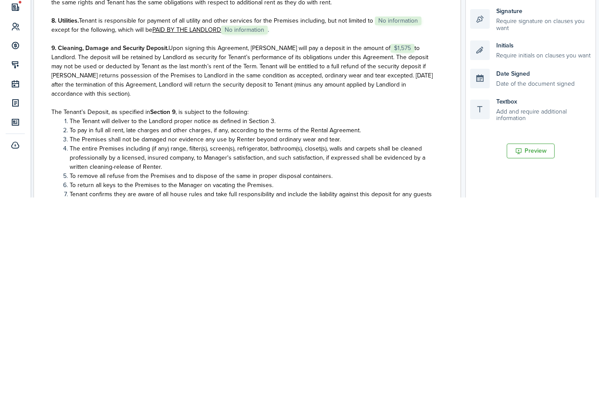
scroll to position [724, 0]
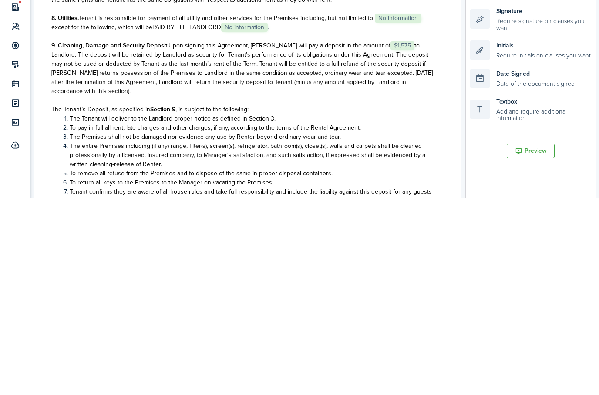
click at [302, 211] on p "8. Utilities. Tenant is responsible for payment of all utility and other servic…" at bounding box center [243, 220] width 385 height 18
click at [392, 211] on span "No information" at bounding box center [398, 215] width 47 height 9
click at [43, 187] on div "State of ﻿ ME ﻿ LEASE AGREEMENT ___________________ This Lease Agreement (this …" at bounding box center [244, 357] width 420 height 341
click at [297, 212] on p "8. Utilities. Tenant is responsible for payment of all utility and other servic…" at bounding box center [243, 221] width 385 height 18
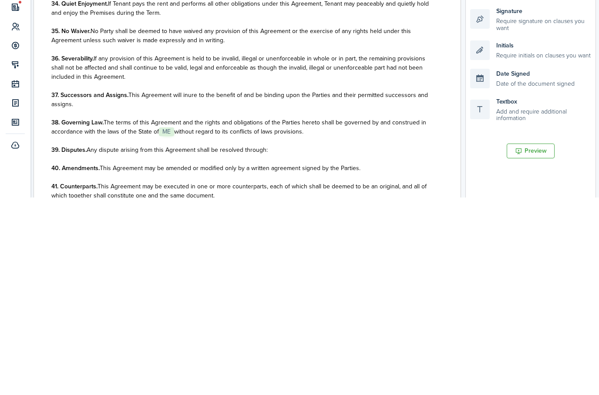
scroll to position [2074, 0]
click at [448, 204] on div "Signature Require signature on clauses you want" at bounding box center [530, 216] width 121 height 25
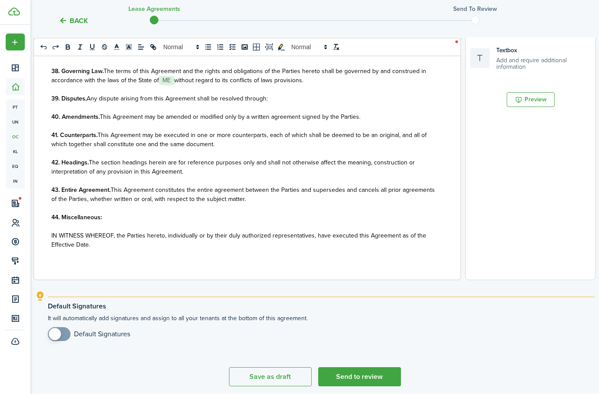
scroll to position [247, 0]
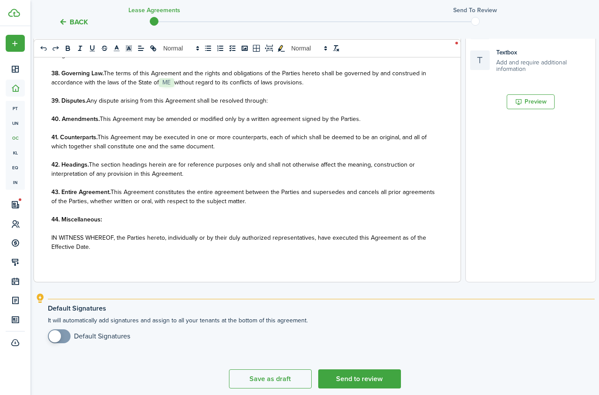
checkbox input "true"
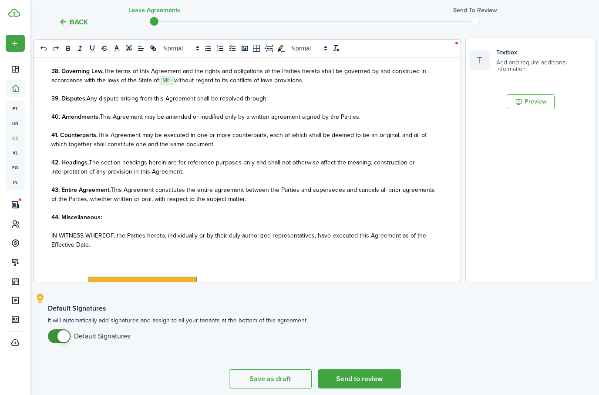
scroll to position [2261, 0]
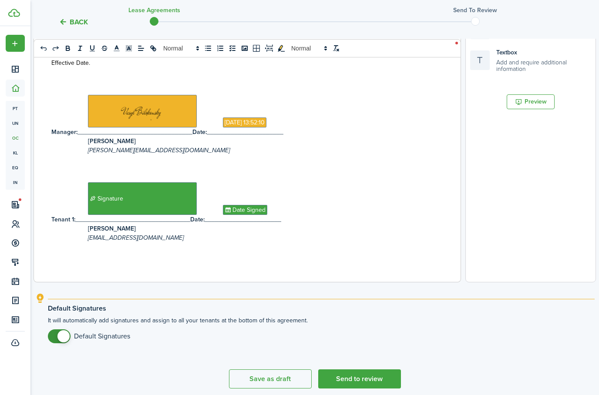
click at [448, 101] on button "Preview" at bounding box center [530, 101] width 48 height 15
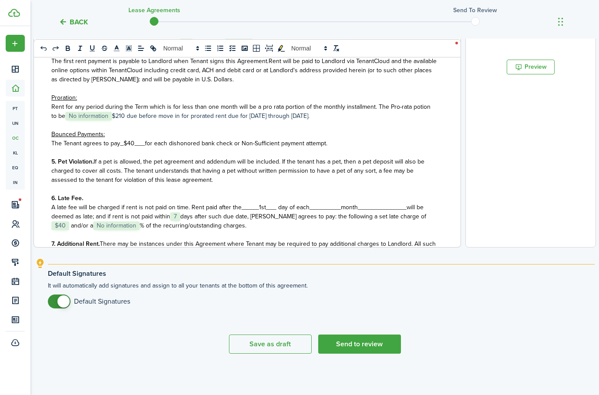
scroll to position [378, 0]
click at [64, 88] on p at bounding box center [243, 88] width 385 height 9
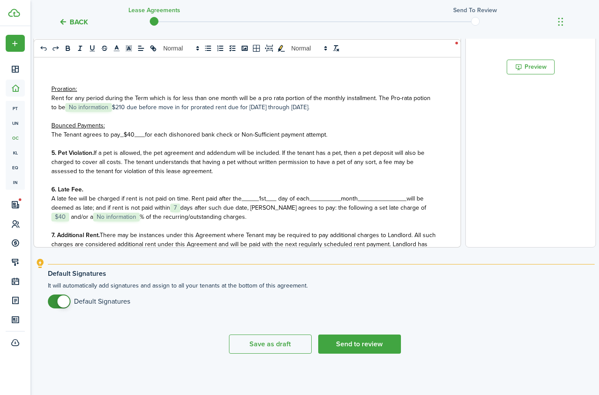
scroll to position [416, 0]
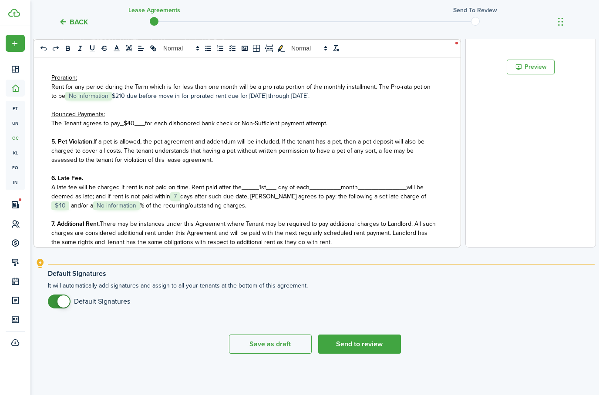
click at [448, 65] on button "Preview" at bounding box center [530, 67] width 48 height 15
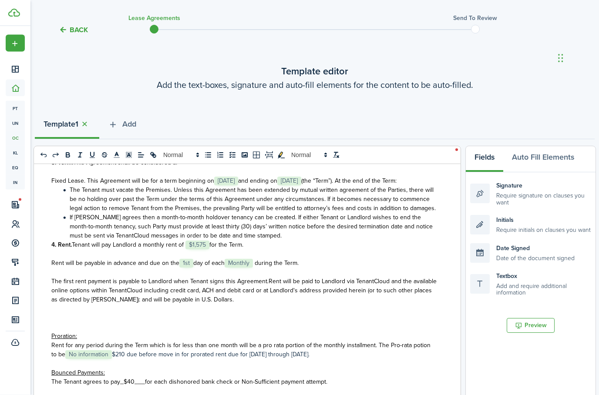
scroll to position [0, 0]
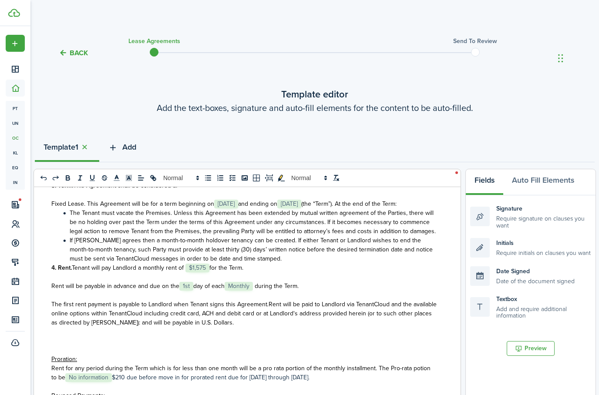
click at [132, 148] on span "Add" at bounding box center [129, 147] width 14 height 12
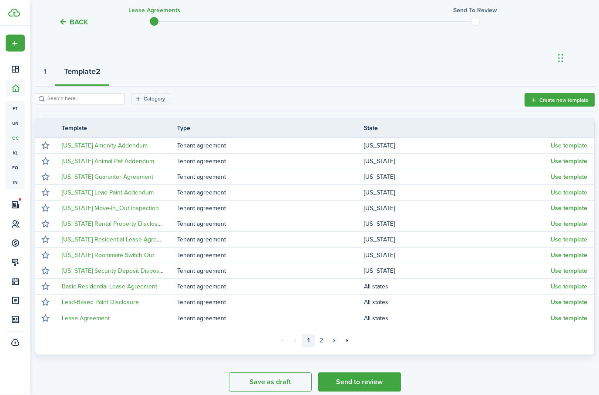
scroll to position [76, 0]
click at [448, 98] on button "Create new template" at bounding box center [559, 99] width 70 height 13
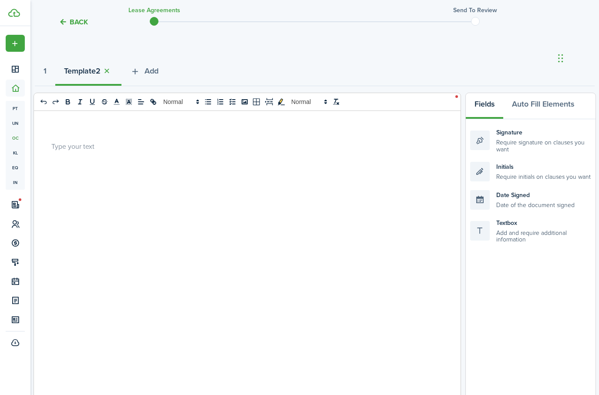
click at [241, 164] on div at bounding box center [244, 281] width 420 height 341
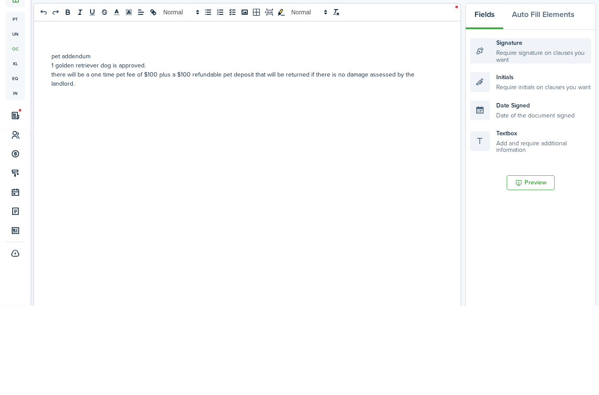
click at [448, 128] on div "Signature Require signature on clauses you want" at bounding box center [530, 140] width 121 height 25
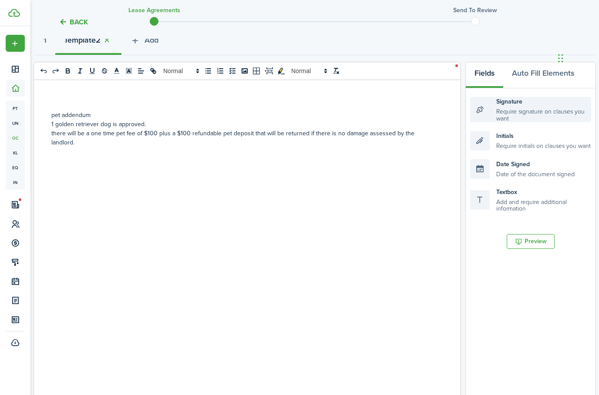
scroll to position [107, 0]
click at [87, 177] on div "pet addendum 1 golden retriever dog is approved. there will be a one time pet f…" at bounding box center [244, 250] width 420 height 341
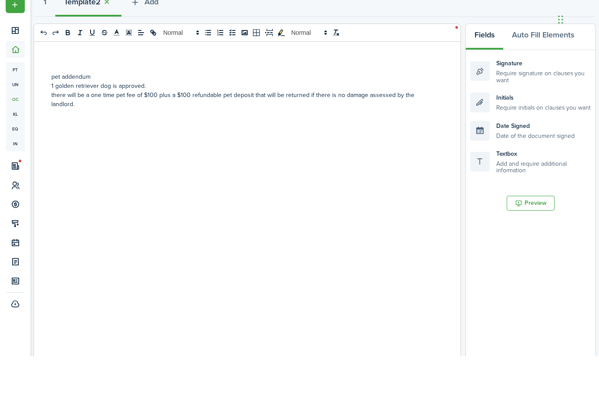
click at [103, 159] on div "pet addendum 1 golden retriever dog is approved. there will be a one time pet f…" at bounding box center [244, 250] width 420 height 341
click at [448, 97] on div "Signature Require signature on clauses you want" at bounding box center [530, 109] width 121 height 25
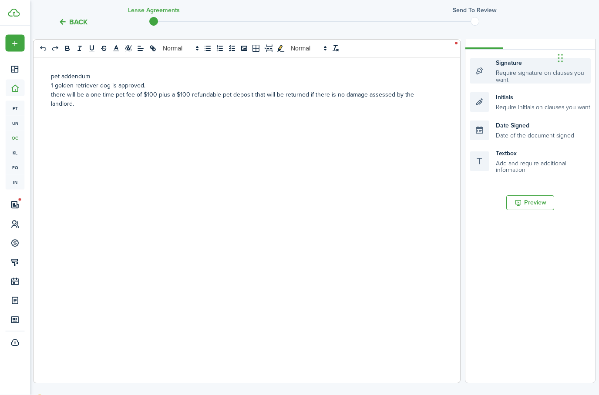
scroll to position [145, 0]
click at [73, 134] on div "pet addendum 1 golden retriever dog is approved. there will be a one time pet f…" at bounding box center [244, 212] width 420 height 341
click at [448, 68] on div "Signature Require signature on clauses you want" at bounding box center [530, 71] width 121 height 25
click at [78, 137] on div "pet addendum 1 golden retriever dog is approved. there will be a one time pet f…" at bounding box center [244, 212] width 420 height 341
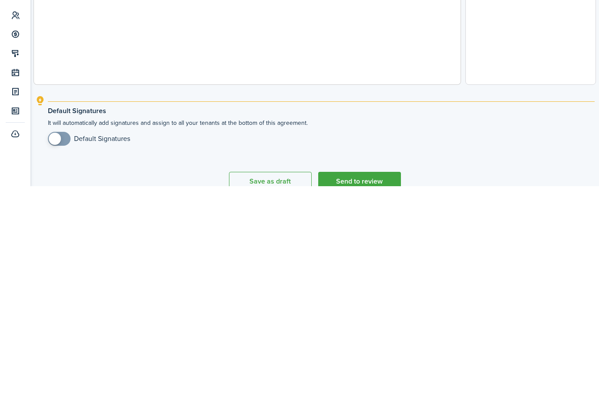
click at [52, 341] on input "checkbox" at bounding box center [89, 348] width 82 height 14
checkbox input "true"
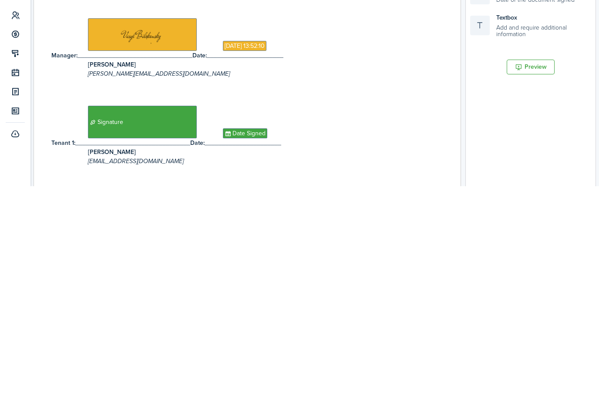
scroll to position [73, 0]
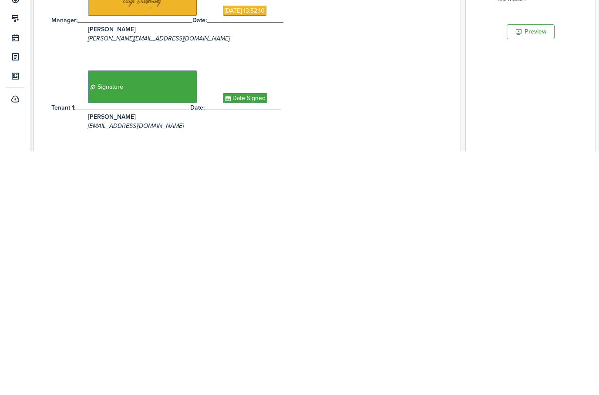
click at [448, 268] on button "Preview" at bounding box center [530, 275] width 48 height 15
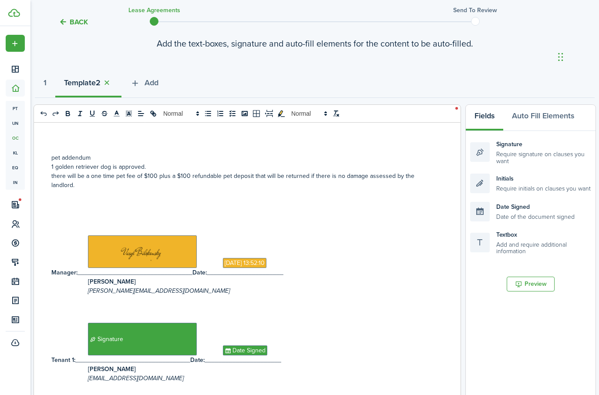
scroll to position [0, 0]
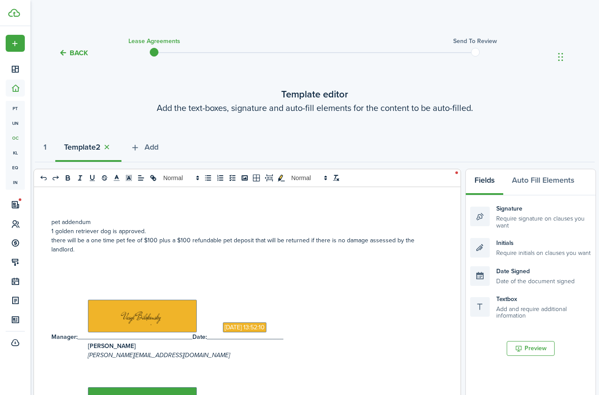
click at [72, 52] on button "Back" at bounding box center [73, 52] width 29 height 9
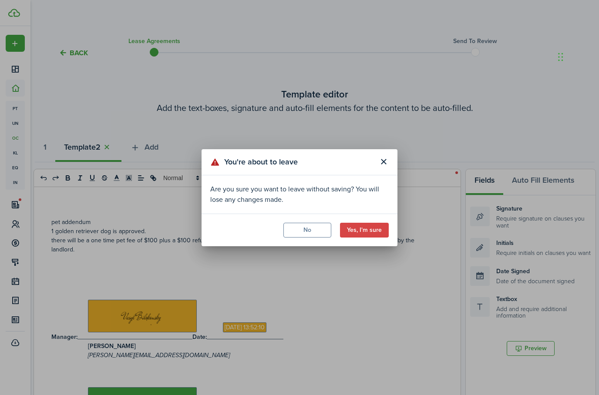
click at [315, 231] on button "No" at bounding box center [307, 230] width 48 height 15
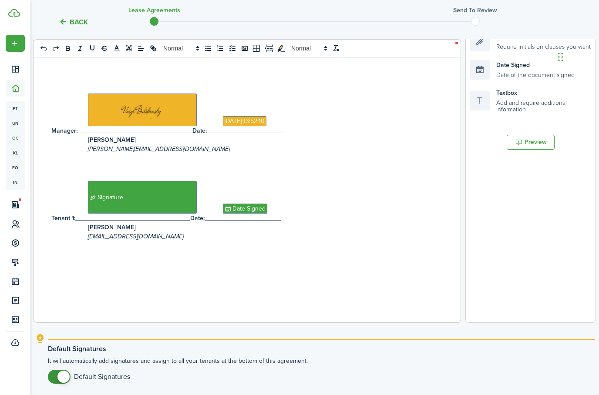
scroll to position [281, 0]
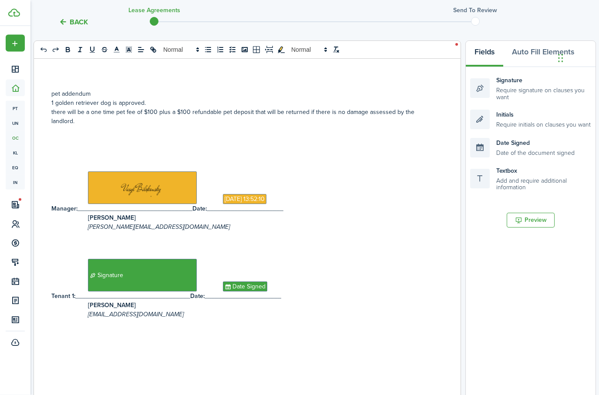
click at [448, 216] on button "Preview" at bounding box center [530, 220] width 48 height 15
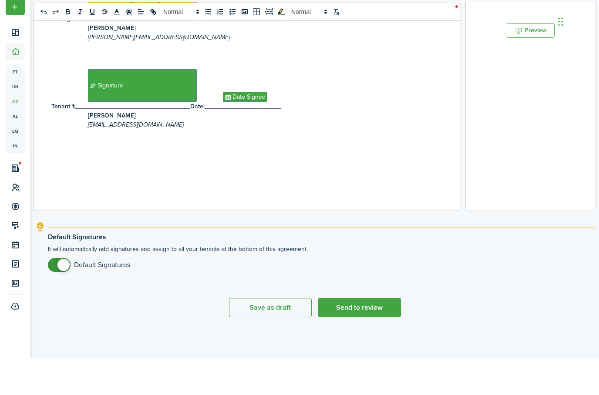
click at [364, 334] on button "Send to review" at bounding box center [359, 343] width 83 height 19
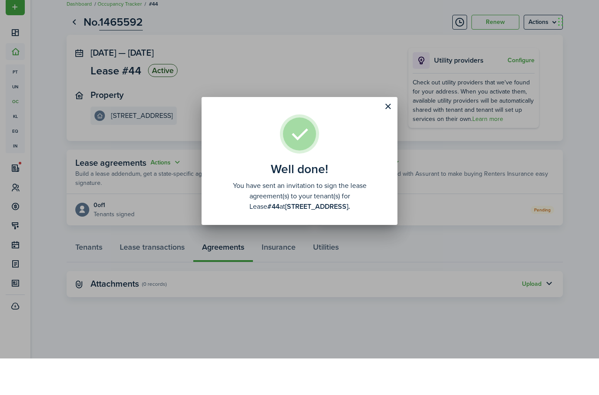
click at [392, 136] on button "Close modal" at bounding box center [387, 143] width 15 height 15
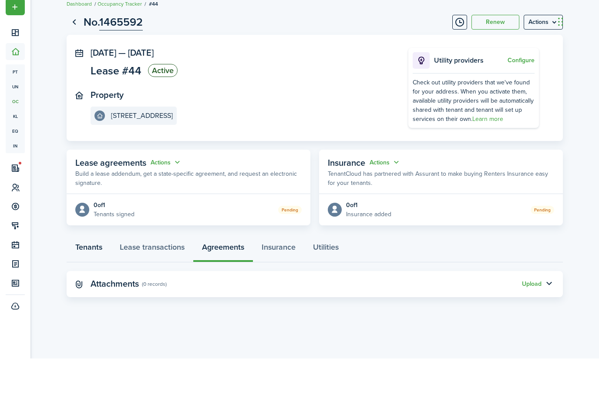
click at [88, 273] on link "Tenants" at bounding box center [89, 286] width 44 height 26
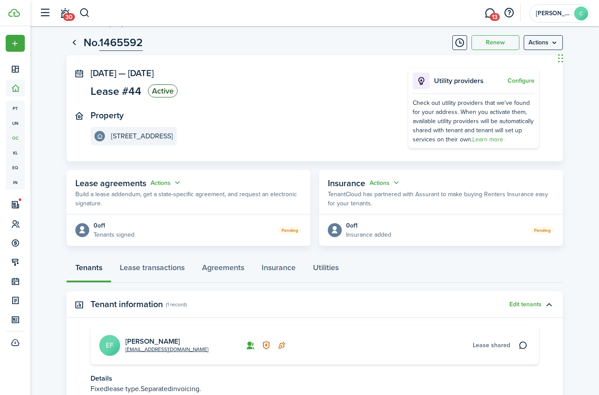
scroll to position [87, 0]
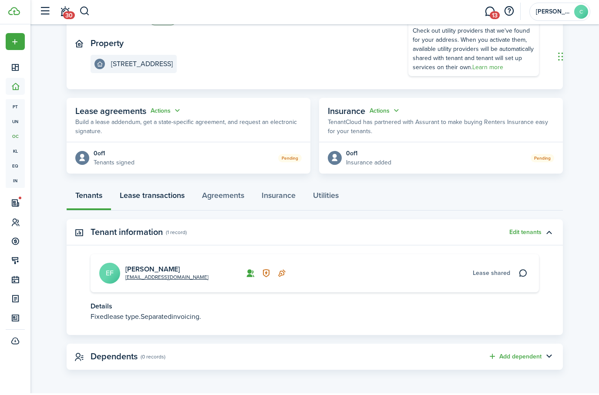
click at [139, 196] on link "Lease transactions" at bounding box center [152, 199] width 82 height 26
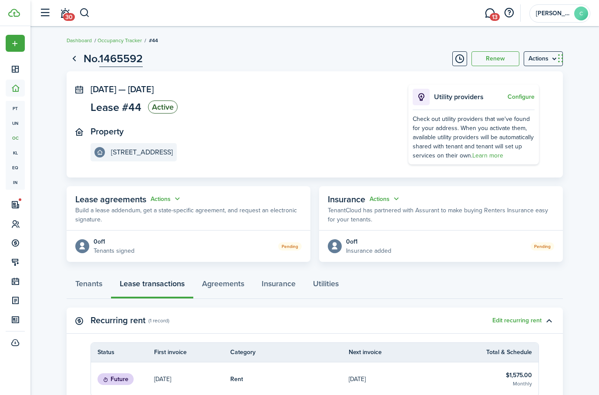
click at [448, 61] on menu-btn "Actions" at bounding box center [542, 58] width 39 height 15
click at [448, 180] on lease-view "No. 1465592 Renew Actions [DATE] — [DATE] Lease #44 Active Property [STREET_ADD…" at bounding box center [314, 309] width 568 height 527
click at [71, 64] on link "Go back" at bounding box center [74, 58] width 15 height 15
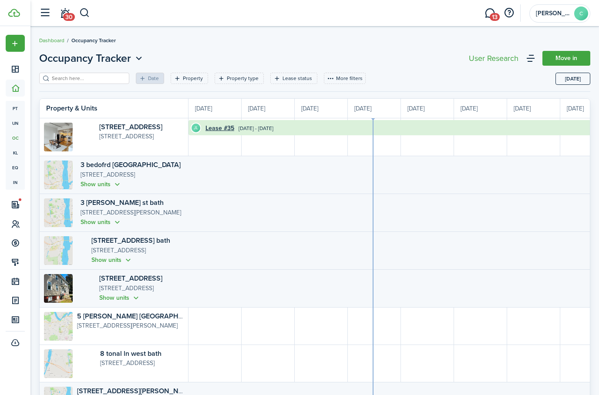
scroll to position [0, 159]
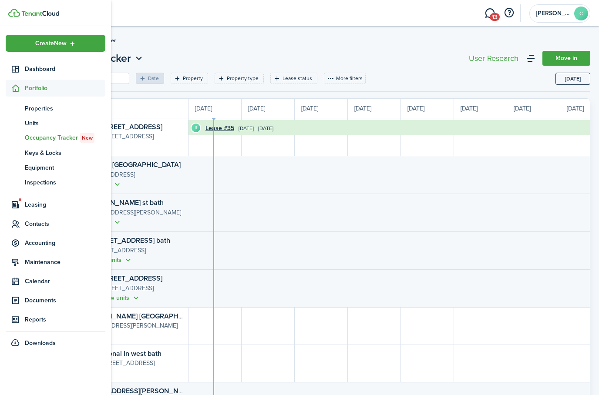
click at [19, 223] on icon at bounding box center [15, 224] width 9 height 9
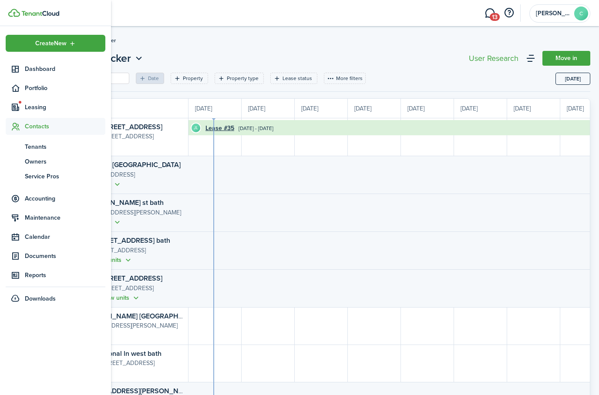
click at [51, 145] on span "Tenants" at bounding box center [65, 146] width 80 height 9
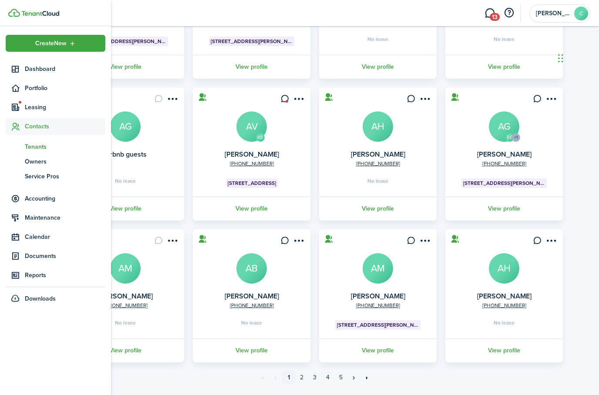
scroll to position [175, 0]
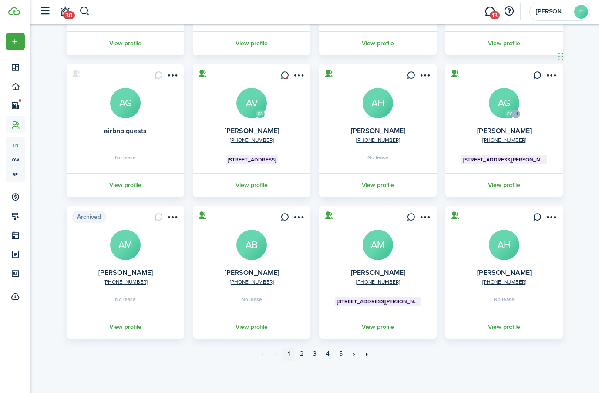
click at [301, 356] on link "2" at bounding box center [301, 355] width 13 height 13
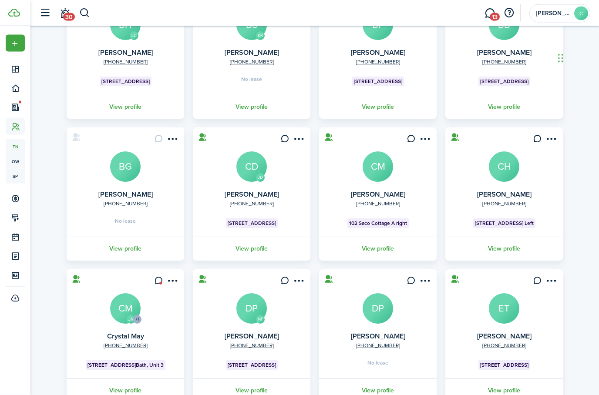
scroll to position [175, 0]
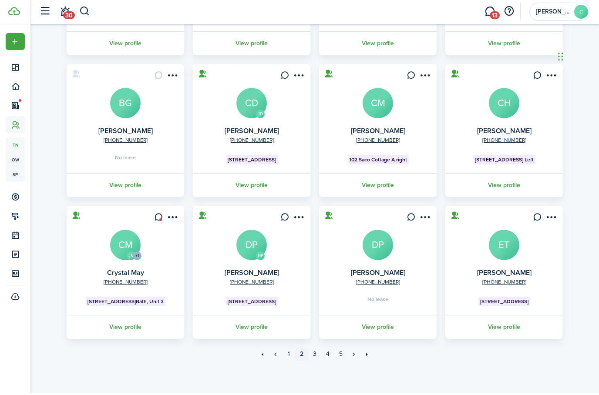
click at [273, 351] on link "«" at bounding box center [275, 355] width 13 height 13
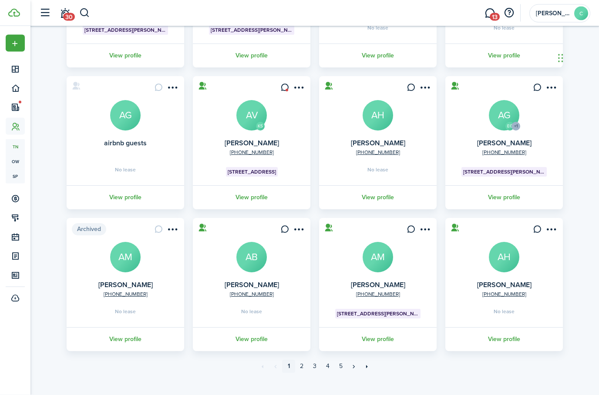
scroll to position [175, 0]
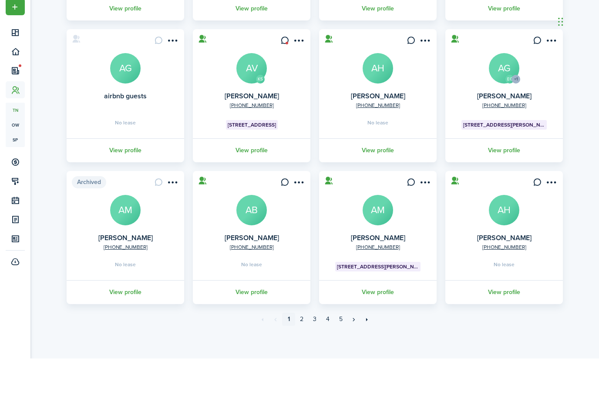
click at [304, 349] on link "2" at bounding box center [301, 355] width 13 height 13
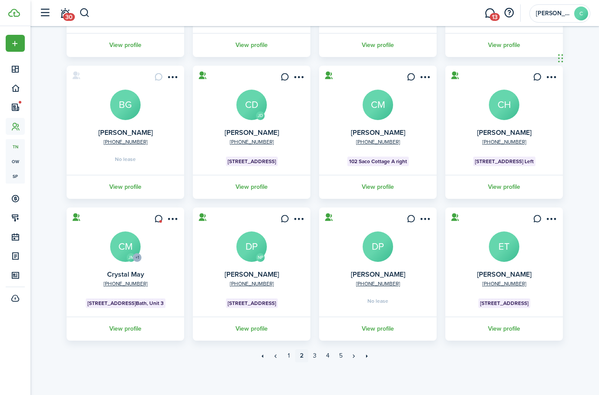
scroll to position [175, 0]
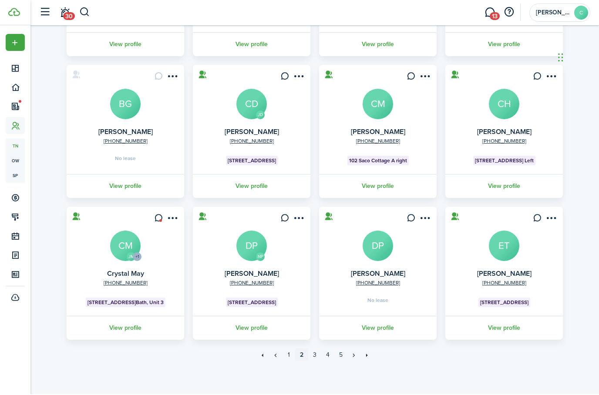
click at [318, 355] on link "3" at bounding box center [314, 355] width 13 height 13
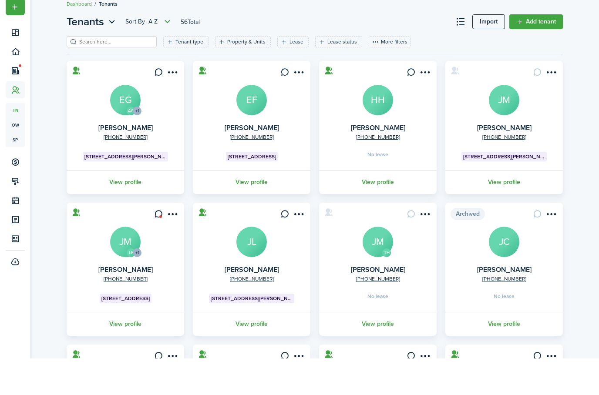
scroll to position [37, 0]
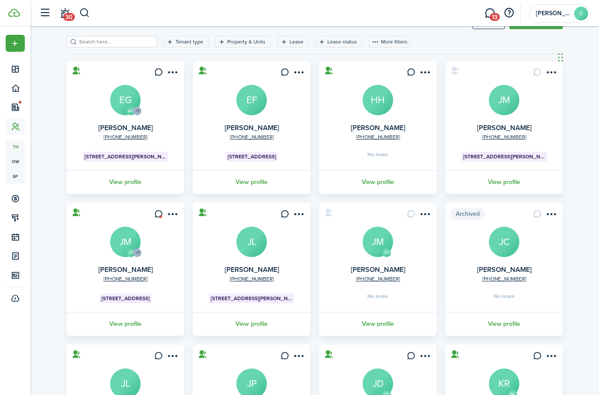
click at [271, 111] on card "[PHONE_NUMBER] [PERSON_NAME] EF [STREET_ADDRESS] C View profile" at bounding box center [251, 127] width 117 height 133
click at [260, 107] on avatar-text "EF" at bounding box center [251, 100] width 30 height 30
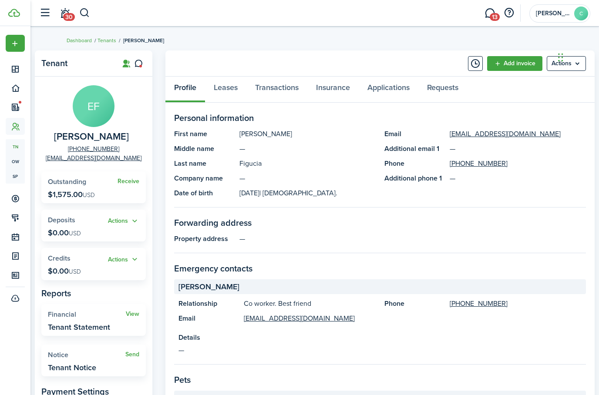
click at [448, 68] on link "Add invoice" at bounding box center [514, 63] width 55 height 15
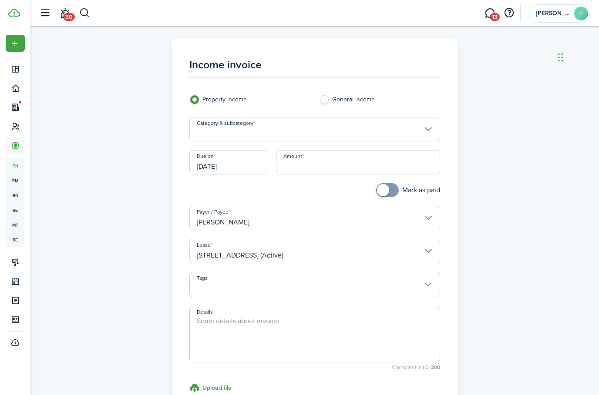
click at [347, 132] on input "Category & subcategory" at bounding box center [314, 129] width 251 height 24
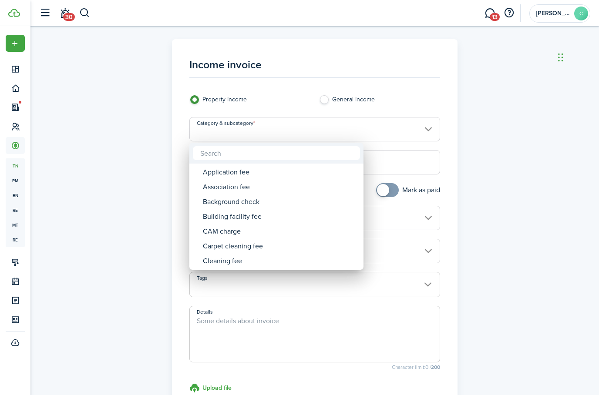
click at [315, 151] on input "text" at bounding box center [276, 153] width 167 height 14
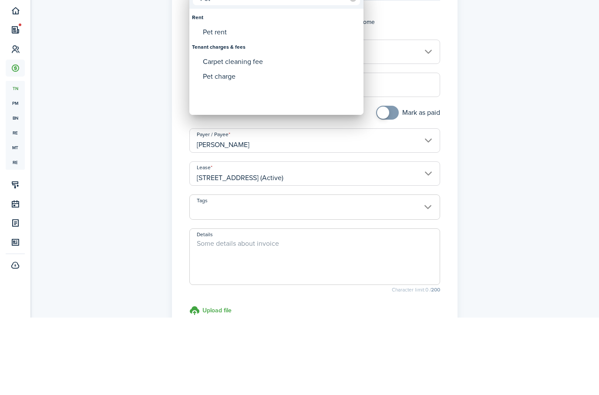
type input "Pet"
click at [222, 102] on div "Pet rent" at bounding box center [280, 109] width 154 height 15
type input "Rent / Pet rent"
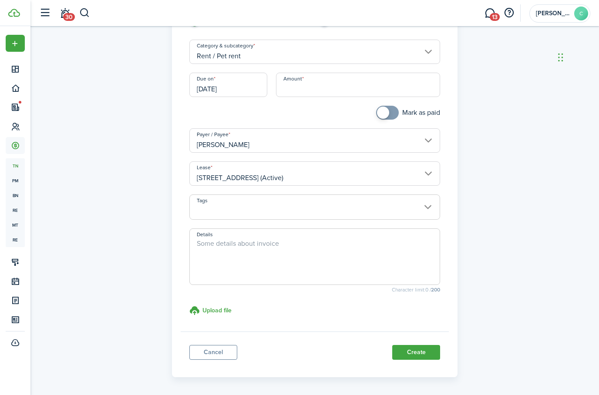
click at [346, 83] on input "Amount" at bounding box center [358, 85] width 164 height 24
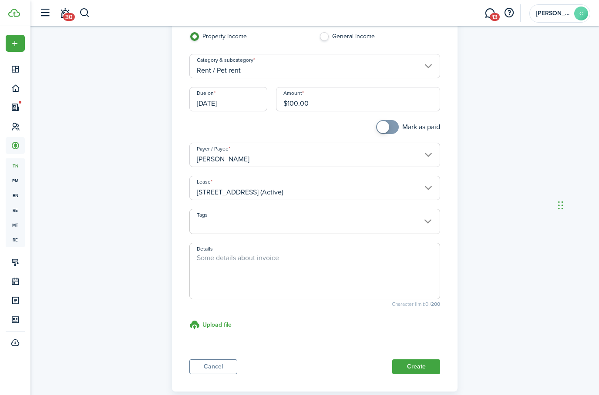
scroll to position [60, 0]
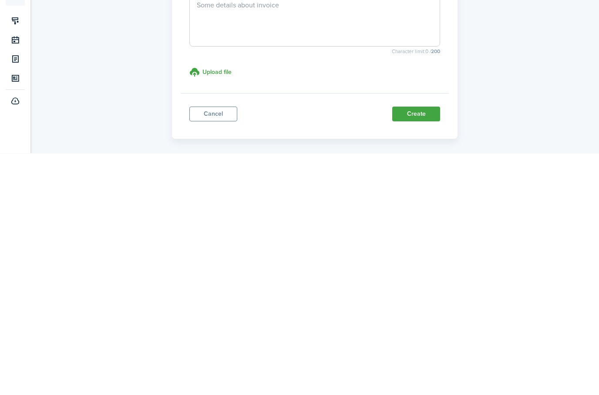
type input "$100.00"
click at [425, 348] on button "Create" at bounding box center [416, 355] width 48 height 15
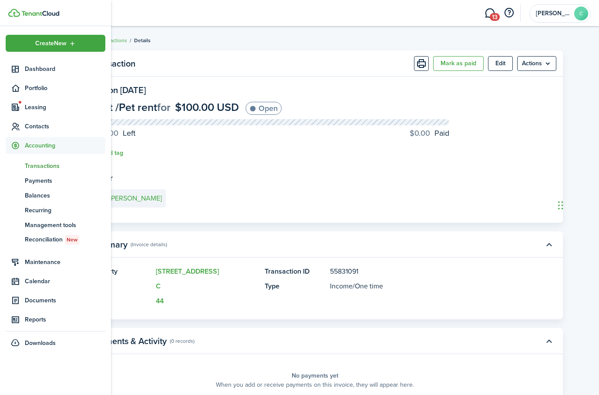
click at [18, 124] on icon at bounding box center [15, 126] width 9 height 9
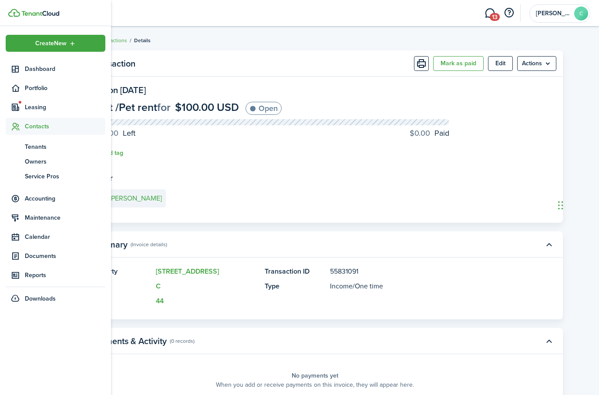
click at [35, 145] on span "Tenants" at bounding box center [65, 146] width 80 height 9
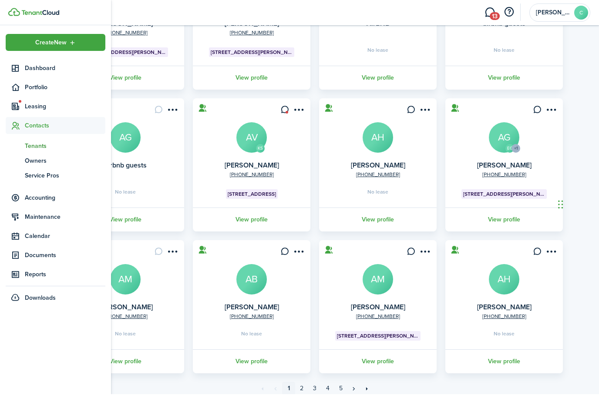
scroll to position [175, 0]
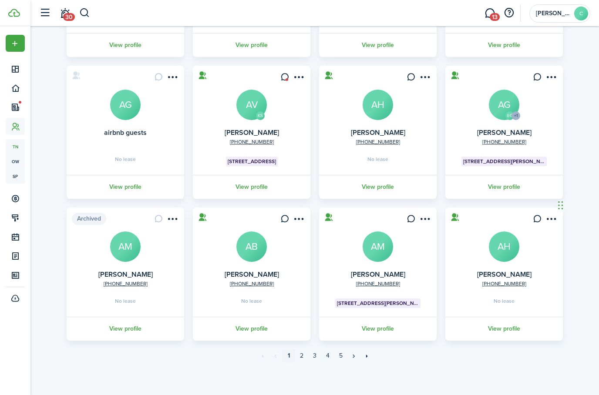
click at [316, 359] on link "3" at bounding box center [314, 355] width 13 height 13
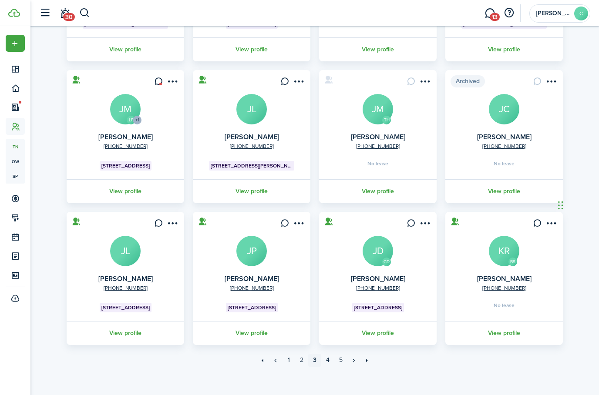
scroll to position [135, 0]
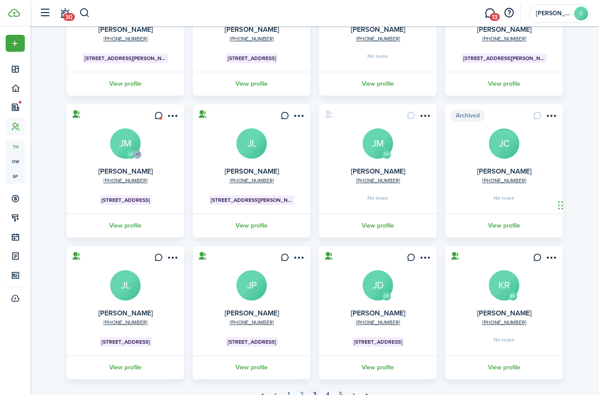
click at [122, 86] on link "View profile" at bounding box center [125, 84] width 120 height 24
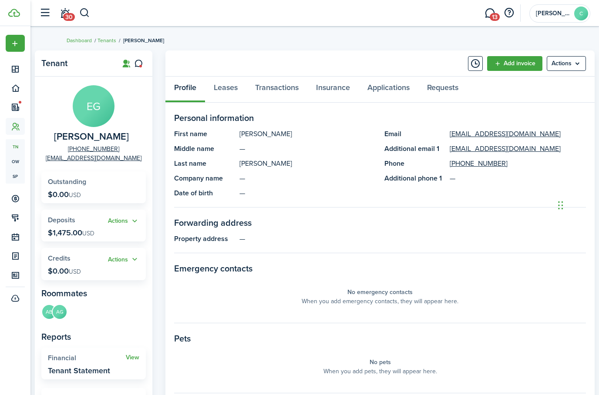
click at [123, 224] on button "Actions" at bounding box center [123, 221] width 31 height 10
click at [301, 251] on panel-main-section "Forwarding address Property address —" at bounding box center [379, 234] width 411 height 37
click at [134, 221] on button "Actions" at bounding box center [123, 221] width 31 height 10
click at [87, 220] on widget-stats-title "Deposits" at bounding box center [78, 220] width 60 height 8
click at [277, 90] on link "Transactions" at bounding box center [276, 90] width 61 height 26
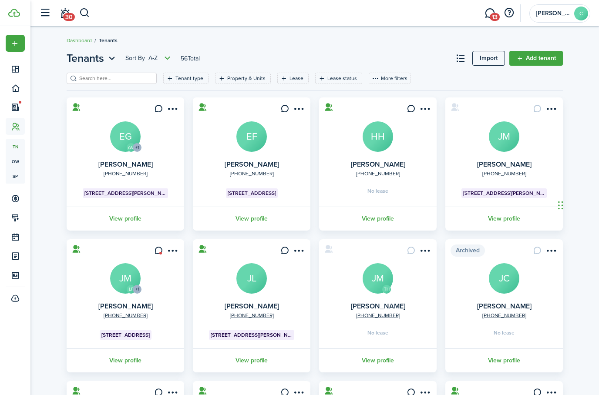
click at [256, 152] on link "EF" at bounding box center [251, 136] width 30 height 30
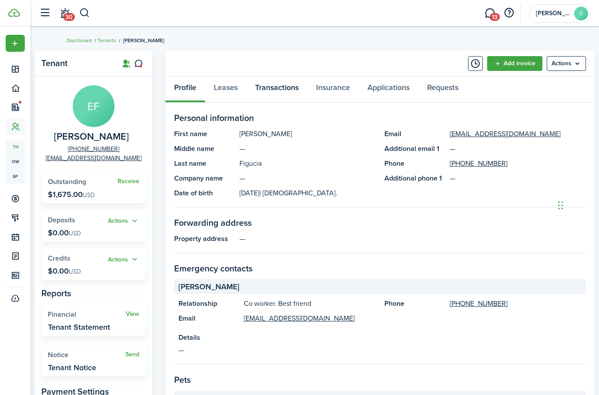
click at [280, 93] on link "Transactions" at bounding box center [276, 90] width 61 height 26
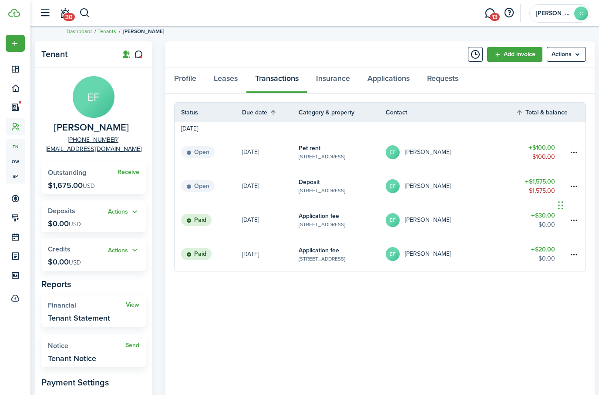
scroll to position [4, 0]
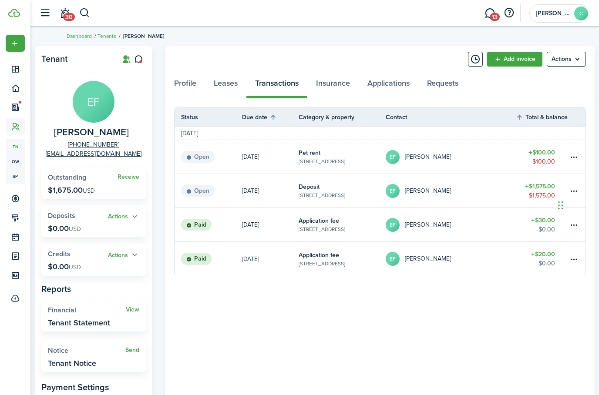
click at [77, 222] on widget-stats "Actions Deposits $0.00 USD" at bounding box center [93, 221] width 104 height 32
click at [130, 219] on button "Actions" at bounding box center [123, 217] width 31 height 10
click at [448, 314] on panel-main-body "Status Due date Category & property Contact Total & balance Actions [DATE] Open…" at bounding box center [379, 288] width 429 height 381
click at [448, 194] on table-menu-btn-icon at bounding box center [573, 191] width 10 height 10
click at [421, 345] on panel-main-body "Status Due date Category & property Contact Total & balance Actions [DATE] Open…" at bounding box center [379, 288] width 429 height 381
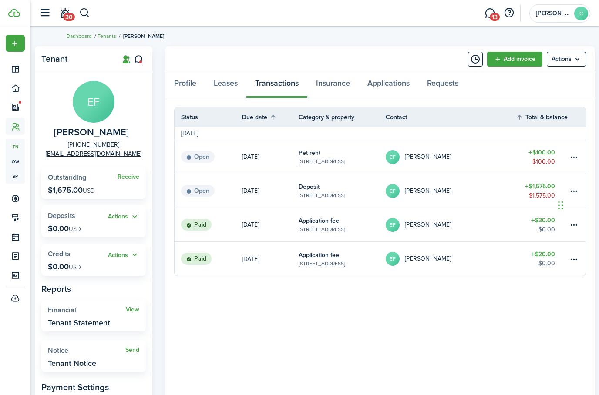
click at [448, 160] on table-menu-btn-icon at bounding box center [573, 157] width 10 height 10
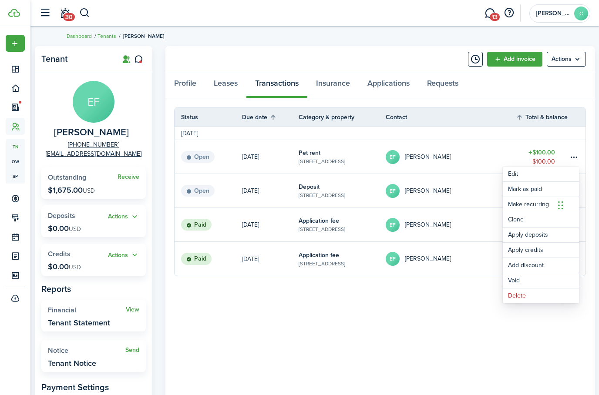
click at [448, 58] on link "Add invoice" at bounding box center [514, 59] width 55 height 15
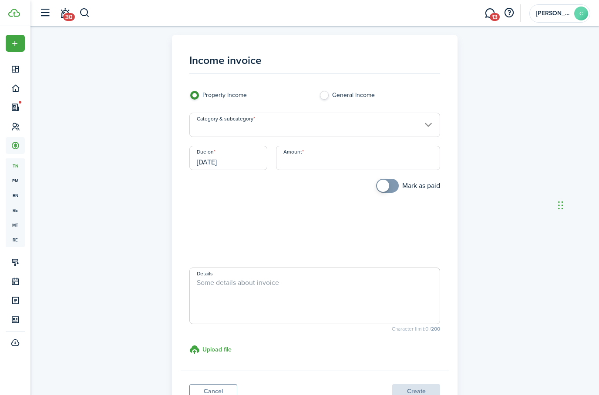
scroll to position [39, 0]
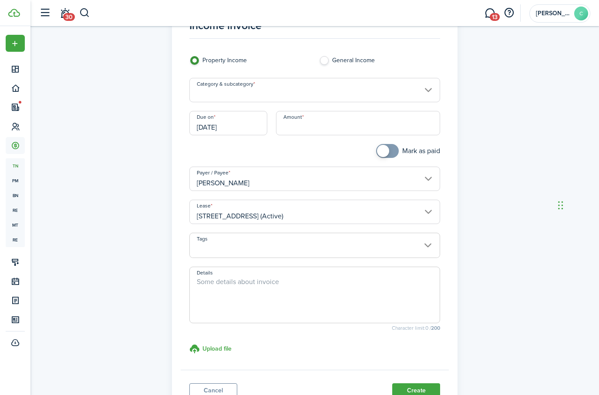
click at [380, 93] on input "Category & subcategory" at bounding box center [314, 90] width 251 height 24
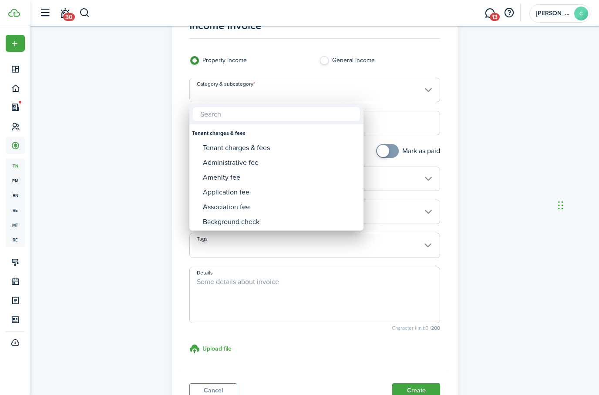
click at [314, 116] on input "text" at bounding box center [276, 114] width 167 height 14
type input "R"
type input "Pro"
click at [448, 99] on div at bounding box center [299, 197] width 738 height 534
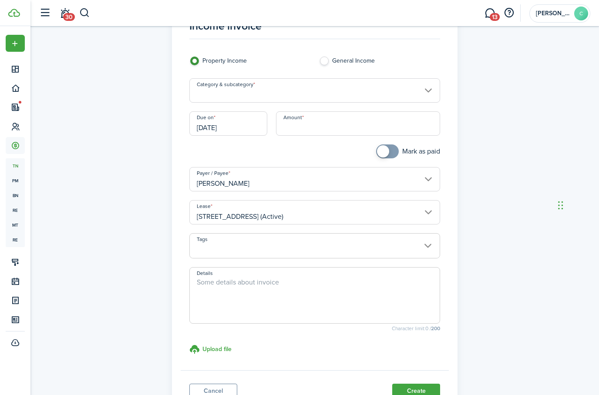
scroll to position [39, 0]
click at [204, 96] on input "Category & subcategory" at bounding box center [314, 90] width 251 height 24
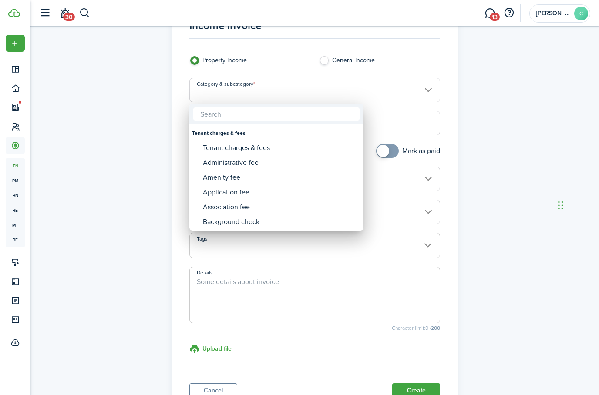
click at [226, 119] on input "text" at bounding box center [276, 114] width 167 height 14
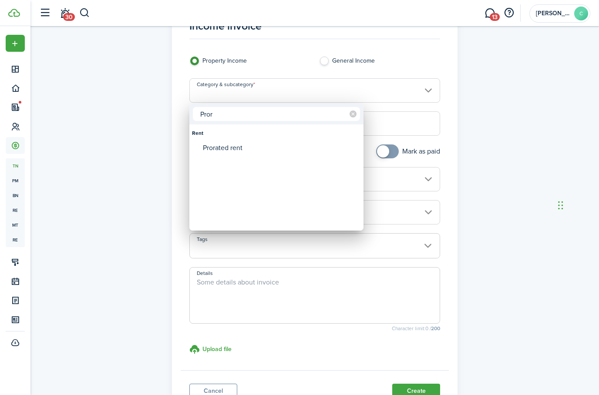
type input "Pror"
click at [226, 148] on div "Prorated rent" at bounding box center [280, 147] width 154 height 15
type input "Rent / Prorated rent"
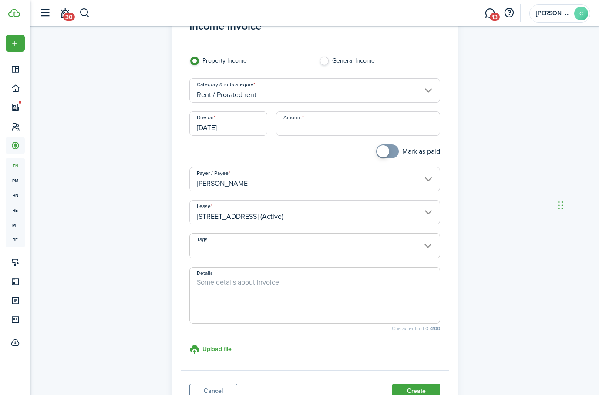
scroll to position [39, 0]
click at [363, 130] on input "Amount" at bounding box center [358, 123] width 164 height 24
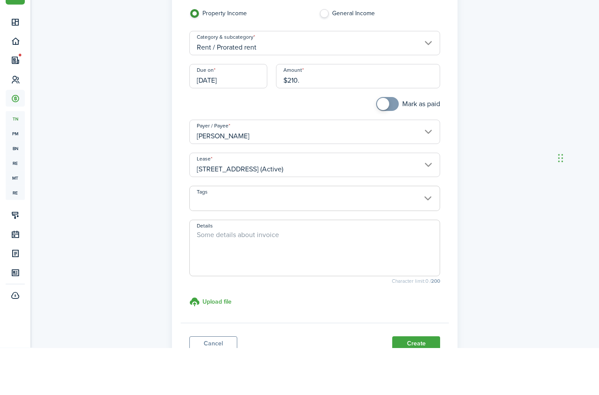
click at [448, 73] on div "Income invoice Property Income General Income Category & subcategory Rent / Pro…" at bounding box center [314, 207] width 505 height 415
type input "$210.00"
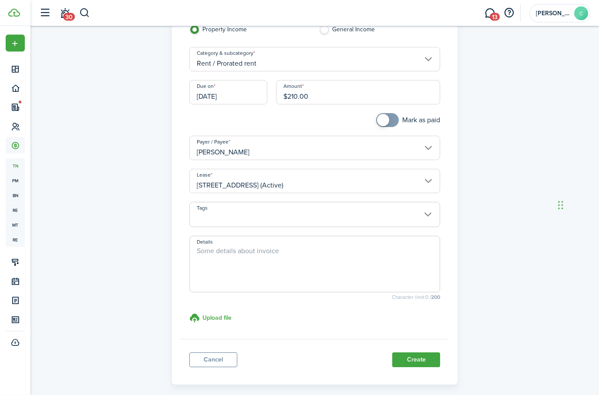
scroll to position [74, 0]
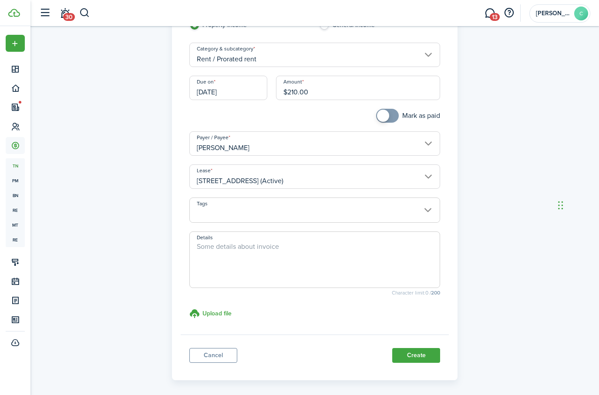
click at [420, 351] on button "Create" at bounding box center [416, 355] width 48 height 15
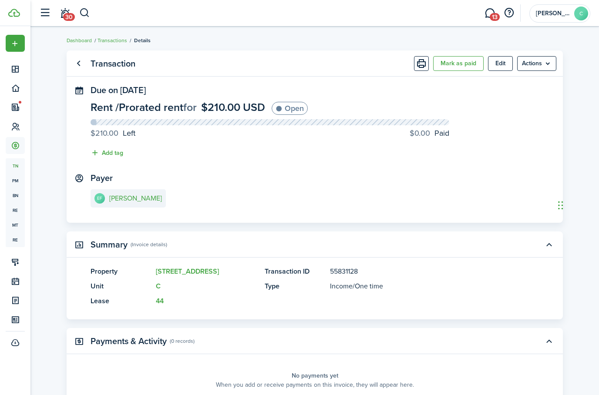
click at [72, 66] on link "Go back" at bounding box center [78, 63] width 15 height 15
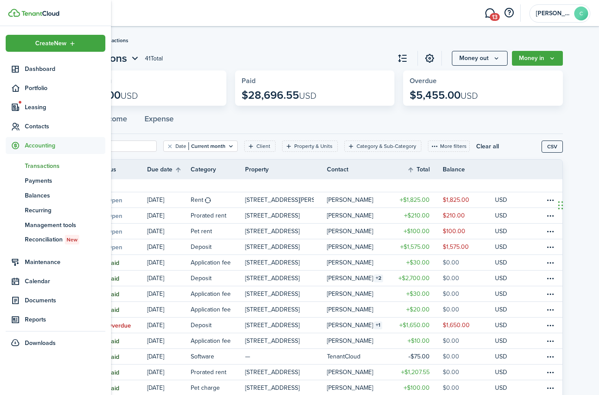
click at [15, 127] on icon at bounding box center [15, 126] width 9 height 9
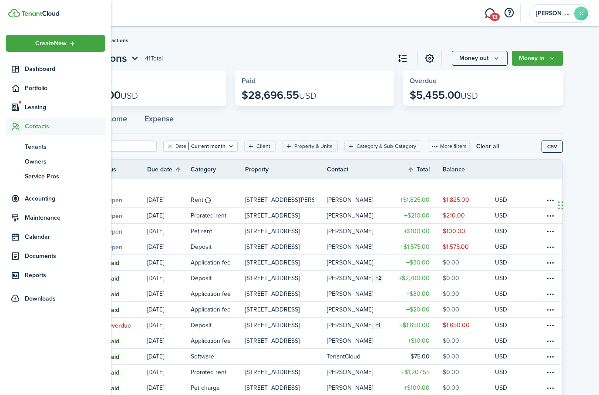
click at [30, 146] on span "Tenants" at bounding box center [65, 146] width 80 height 9
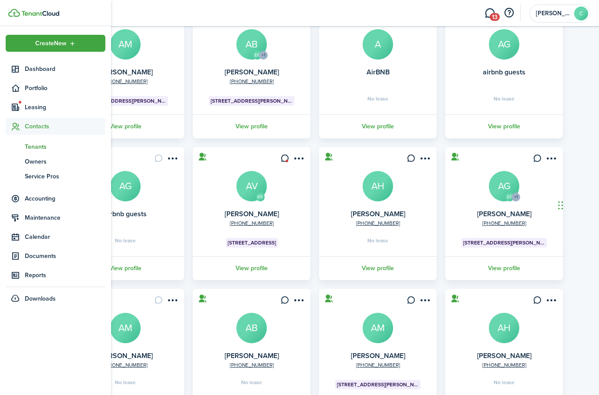
scroll to position [140, 0]
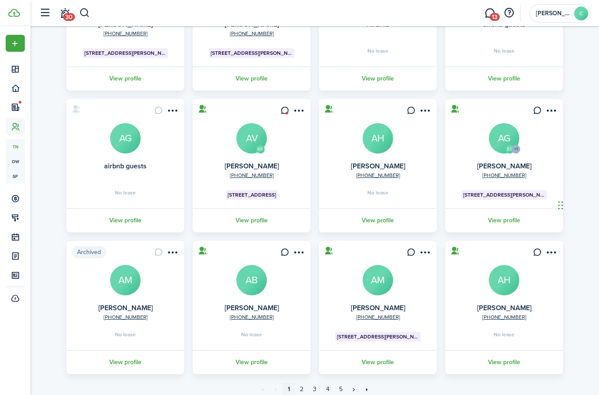
click at [311, 394] on link "3" at bounding box center [314, 389] width 13 height 13
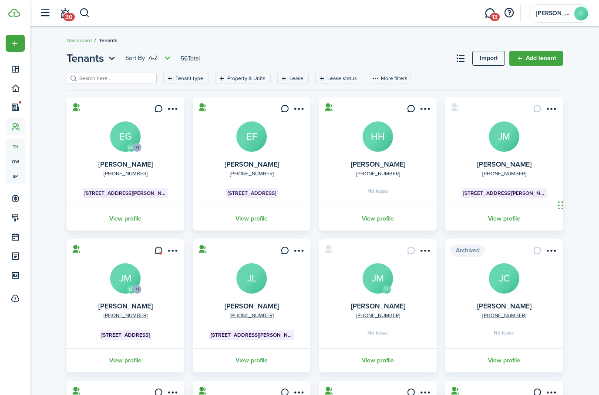
click at [246, 146] on avatar-text "EF" at bounding box center [251, 136] width 30 height 30
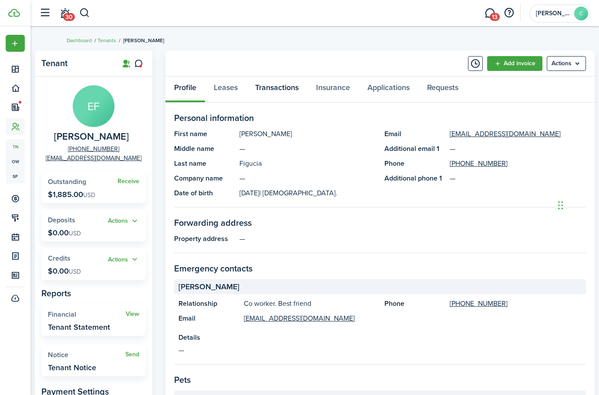
click at [279, 87] on link "Transactions" at bounding box center [276, 90] width 61 height 26
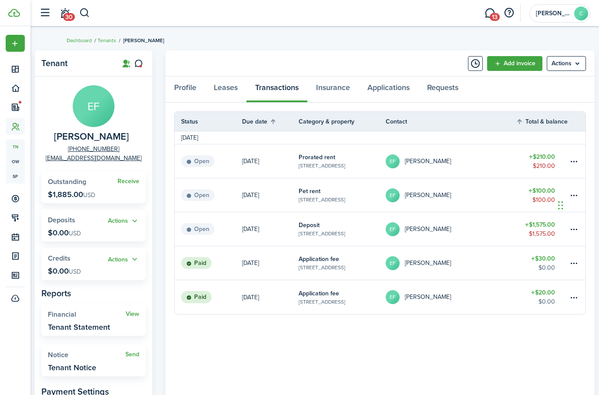
click at [448, 60] on link "Add invoice" at bounding box center [514, 63] width 55 height 15
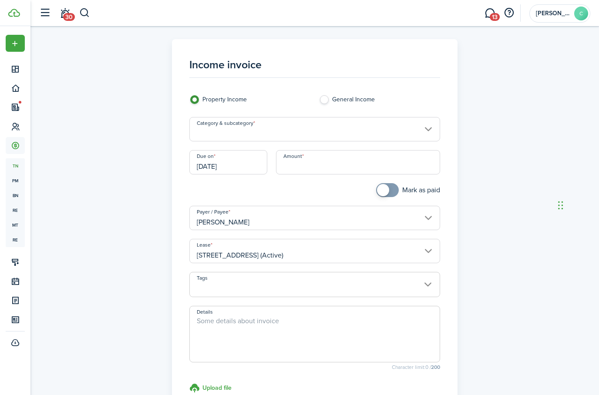
click at [397, 119] on input "Category & subcategory" at bounding box center [314, 129] width 251 height 24
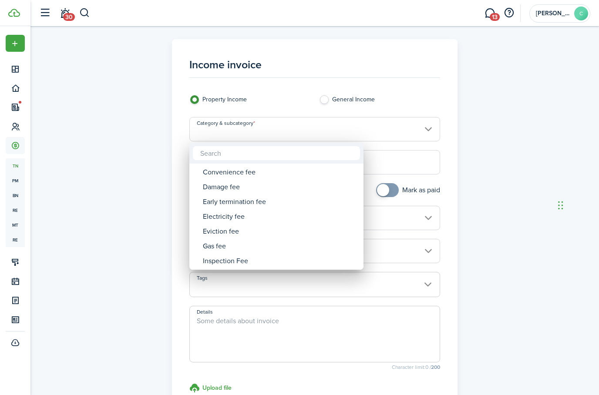
click at [448, 124] on div at bounding box center [299, 197] width 738 height 534
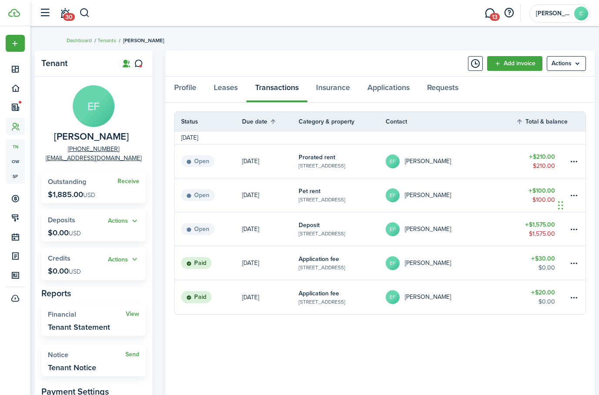
click at [130, 224] on button "Actions" at bounding box center [123, 221] width 31 height 10
click at [71, 238] on link "Add" at bounding box center [101, 237] width 76 height 15
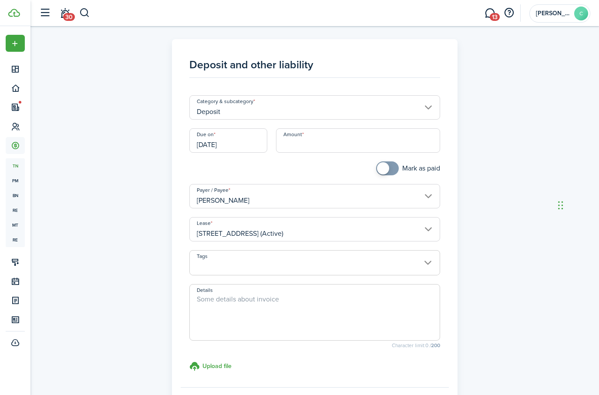
click at [402, 108] on input "Deposit" at bounding box center [314, 107] width 251 height 24
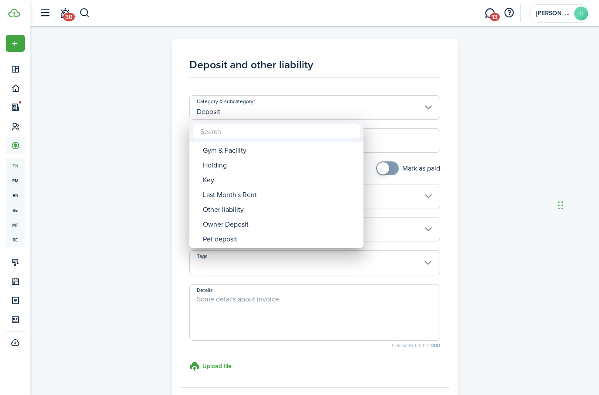
click at [230, 238] on div "Pet deposit" at bounding box center [280, 239] width 154 height 15
type input "Deposit / Pet deposit"
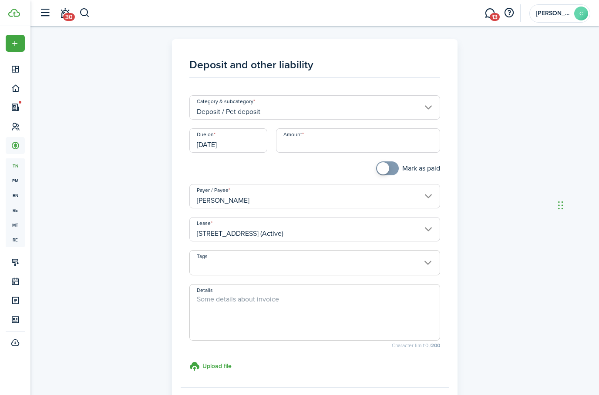
click at [334, 143] on input "Amount" at bounding box center [358, 140] width 164 height 24
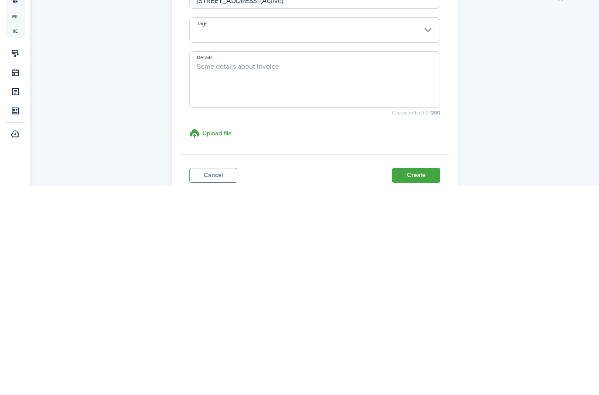
scroll to position [30, 0]
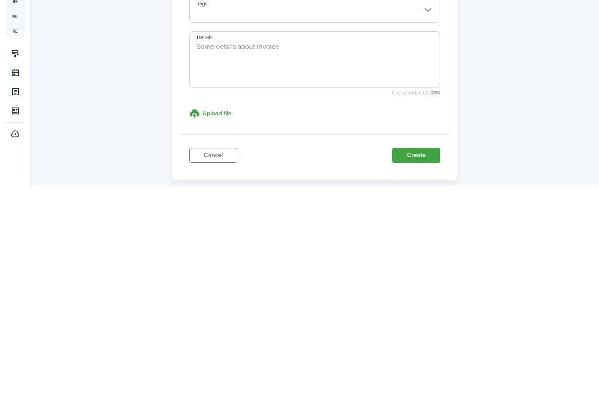
click at [421, 357] on button "Create" at bounding box center [416, 364] width 48 height 15
type input "$100.00"
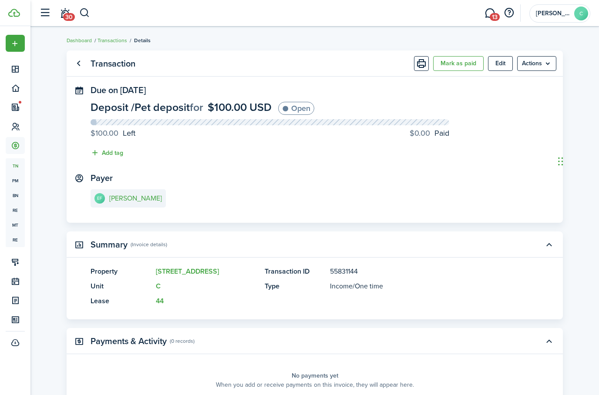
click at [16, 128] on icon at bounding box center [15, 126] width 9 height 9
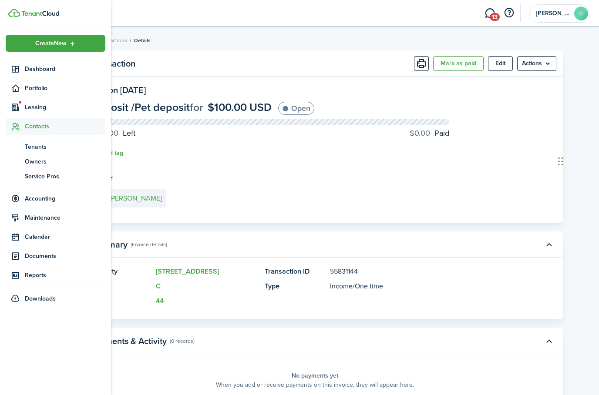
click at [33, 141] on link "tn Tenants" at bounding box center [56, 146] width 100 height 15
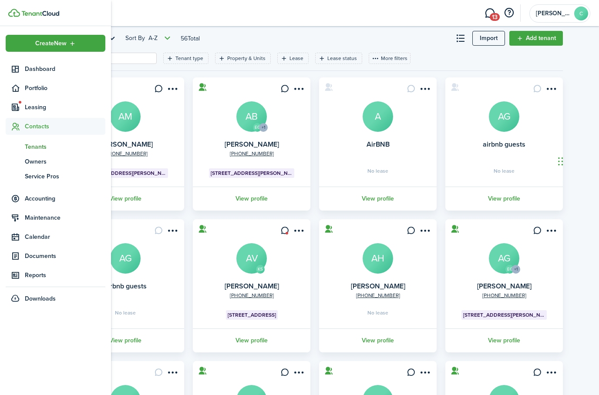
scroll to position [140, 0]
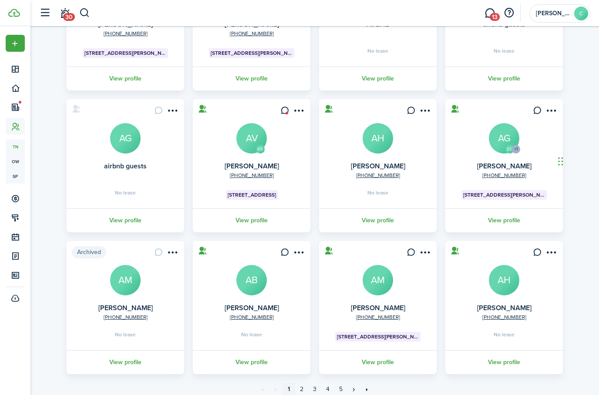
click at [307, 391] on link "2" at bounding box center [301, 389] width 13 height 13
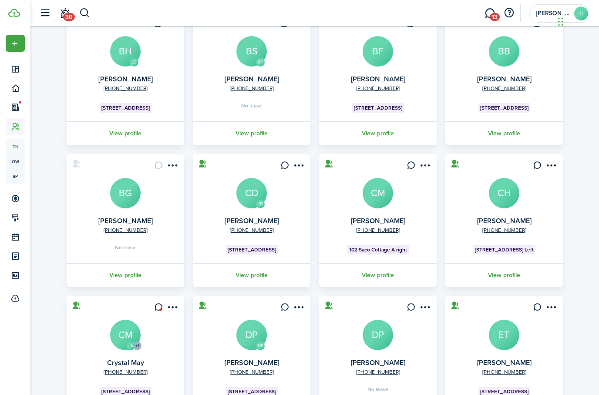
scroll to position [140, 0]
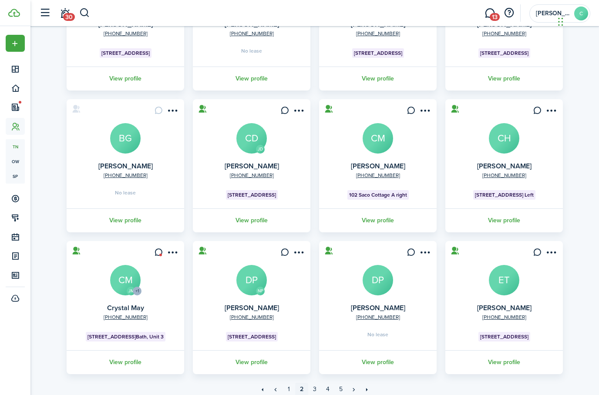
click at [318, 393] on link "3" at bounding box center [314, 389] width 13 height 13
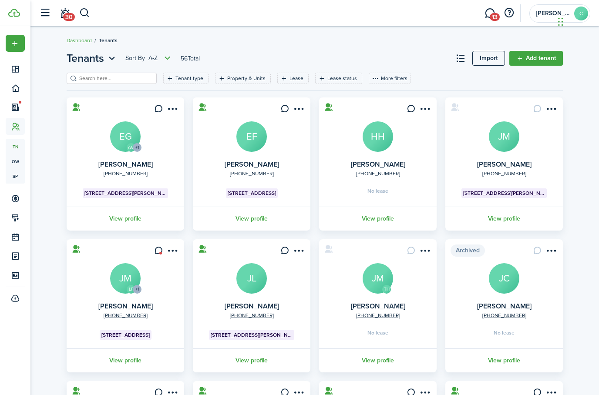
click at [253, 148] on avatar-text "EF" at bounding box center [251, 136] width 30 height 30
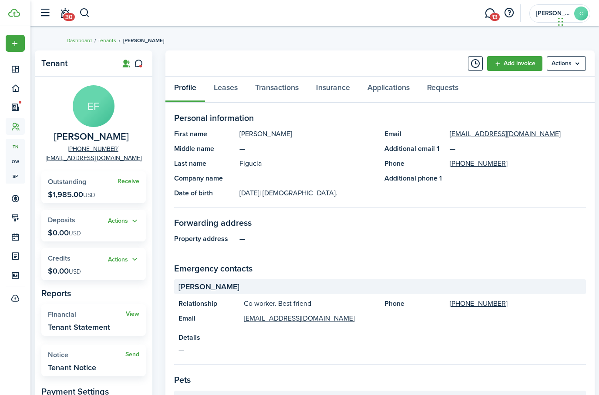
click at [130, 182] on link "Receive" at bounding box center [128, 181] width 22 height 7
click at [286, 93] on link "Transactions" at bounding box center [276, 90] width 61 height 26
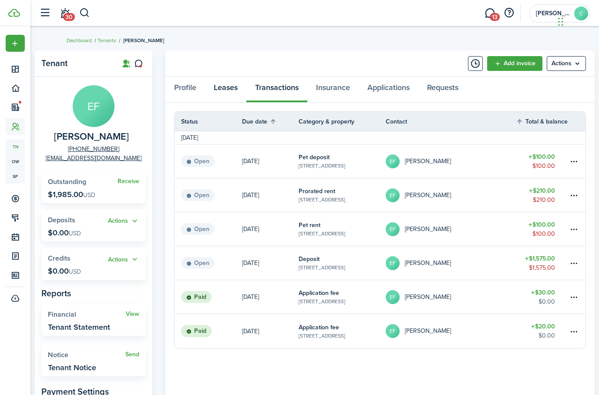
click at [228, 83] on link "Leases" at bounding box center [225, 90] width 41 height 26
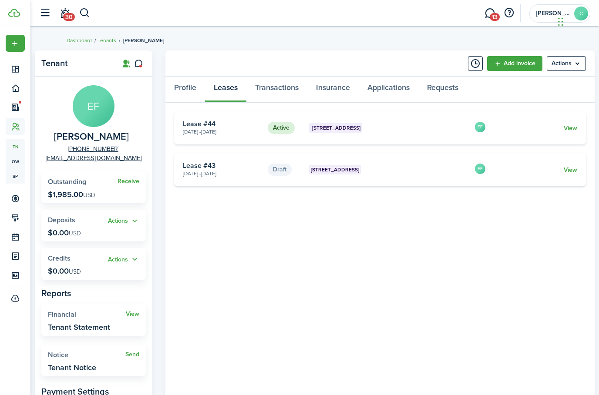
click at [448, 125] on link "View" at bounding box center [569, 128] width 13 height 9
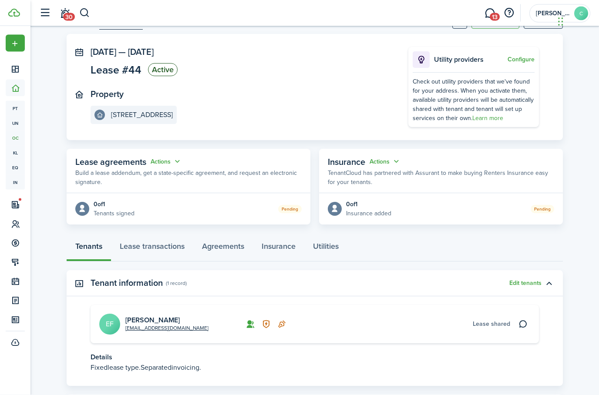
scroll to position [40, 0]
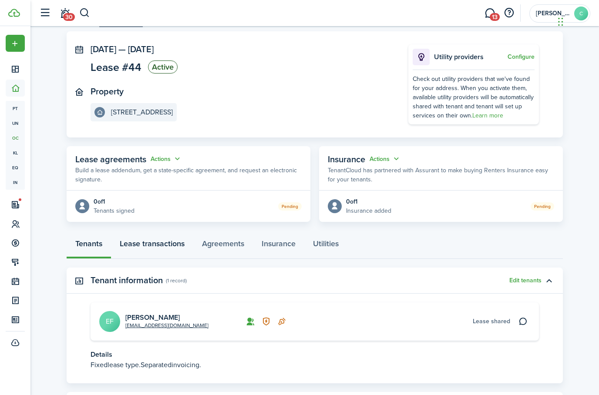
click at [152, 253] on link "Lease transactions" at bounding box center [152, 246] width 82 height 26
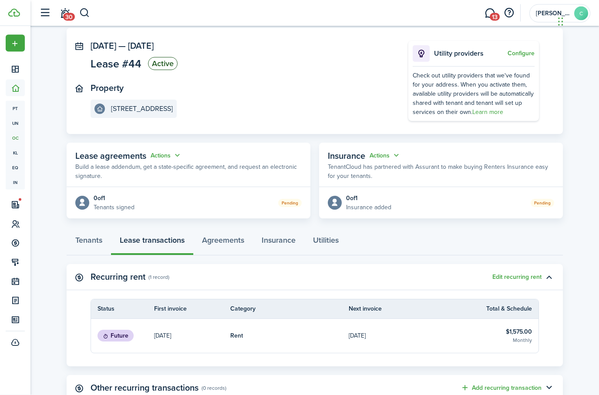
scroll to position [43, 0]
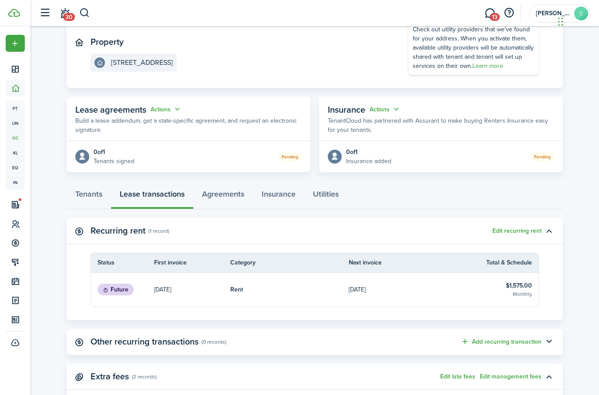
click at [197, 294] on link "[DATE]" at bounding box center [192, 290] width 76 height 34
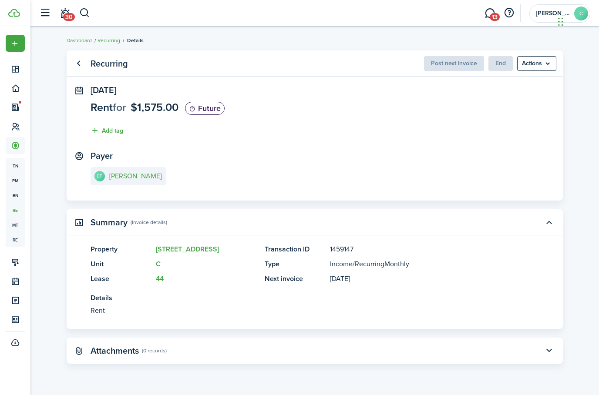
scroll to position [3, 0]
click at [448, 60] on span "Post next invoice" at bounding box center [454, 63] width 60 height 9
click at [448, 142] on panel-main-body "[DATE] Rent for $1,575.00 Future Add tag Payer EF [PERSON_NAME]" at bounding box center [315, 142] width 496 height 115
click at [448, 65] on menu-btn "Actions" at bounding box center [536, 63] width 39 height 15
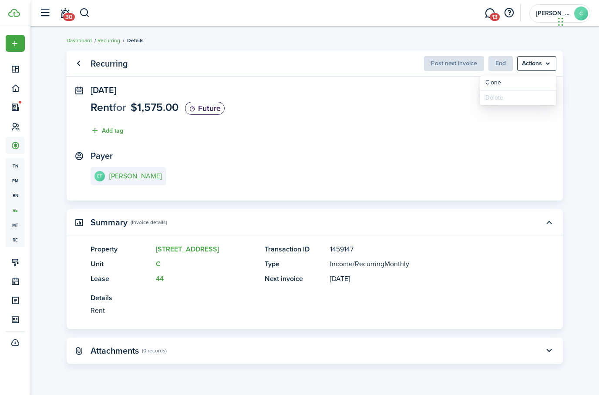
click at [448, 153] on panel-main-section "Payer EF [PERSON_NAME]" at bounding box center [314, 169] width 448 height 37
click at [78, 63] on link "Go back" at bounding box center [78, 63] width 15 height 15
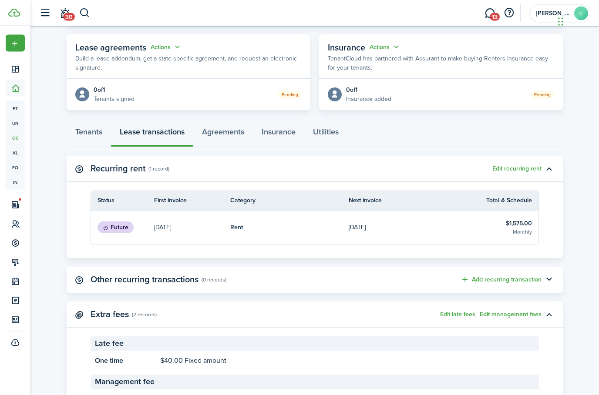
scroll to position [163, 0]
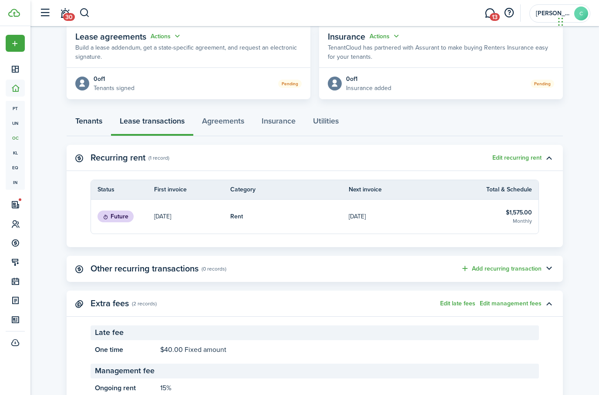
click at [87, 122] on link "Tenants" at bounding box center [89, 123] width 44 height 26
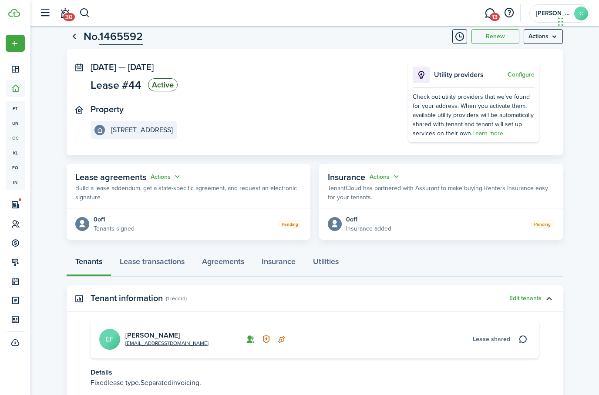
scroll to position [25, 0]
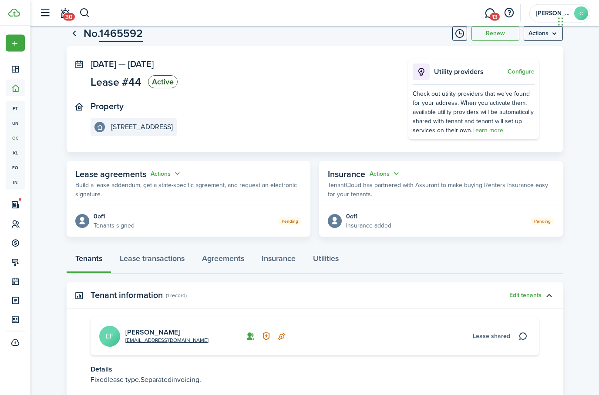
click at [140, 341] on link "[EMAIL_ADDRESS][DOMAIN_NAME]" at bounding box center [166, 341] width 83 height 8
click at [104, 340] on avatar-text "EF" at bounding box center [109, 336] width 21 height 21
click at [244, 341] on card "[EMAIL_ADDRESS][DOMAIN_NAME] [PERSON_NAME] EF Lease shared" at bounding box center [314, 336] width 448 height 38
click at [244, 333] on card "[EMAIL_ADDRESS][DOMAIN_NAME] [PERSON_NAME] EF Lease shared" at bounding box center [314, 336] width 448 height 38
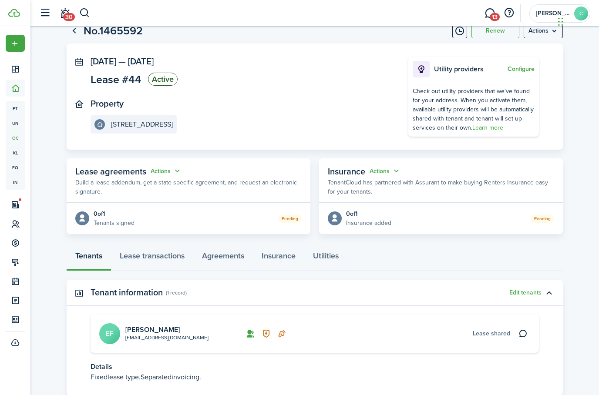
scroll to position [0, 0]
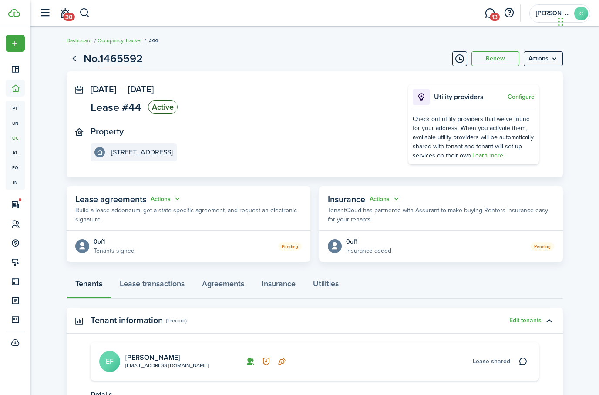
click at [17, 224] on icon at bounding box center [15, 224] width 9 height 9
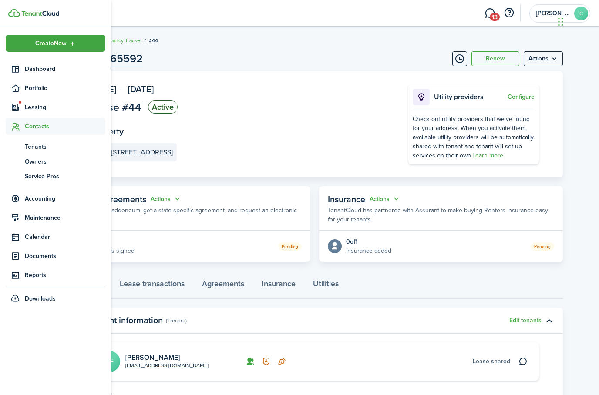
click at [33, 149] on span "Tenants" at bounding box center [65, 146] width 80 height 9
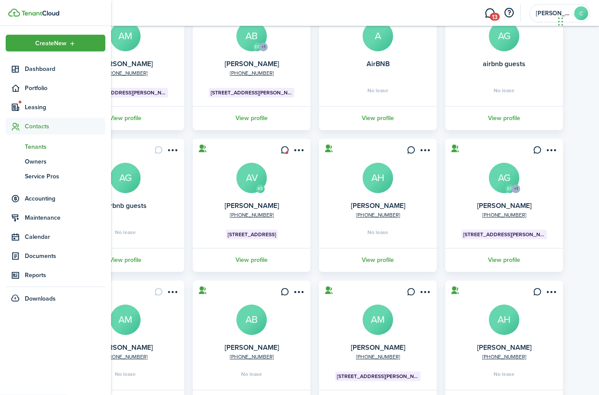
scroll to position [140, 0]
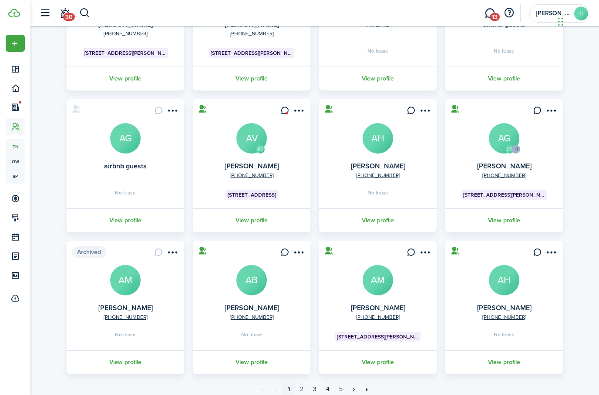
click at [316, 389] on link "3" at bounding box center [314, 389] width 13 height 13
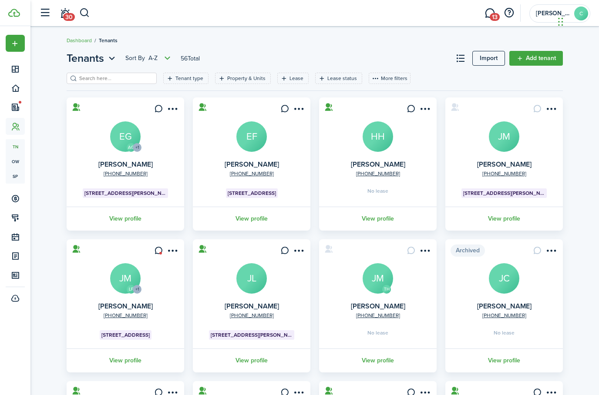
click at [288, 149] on card "[PHONE_NUMBER] [PERSON_NAME] EF [STREET_ADDRESS] C View profile" at bounding box center [251, 163] width 117 height 133
click at [288, 154] on card "[PHONE_NUMBER] [PERSON_NAME] EF [STREET_ADDRESS] C View profile" at bounding box center [251, 163] width 117 height 133
click at [259, 218] on link "View profile" at bounding box center [251, 219] width 120 height 24
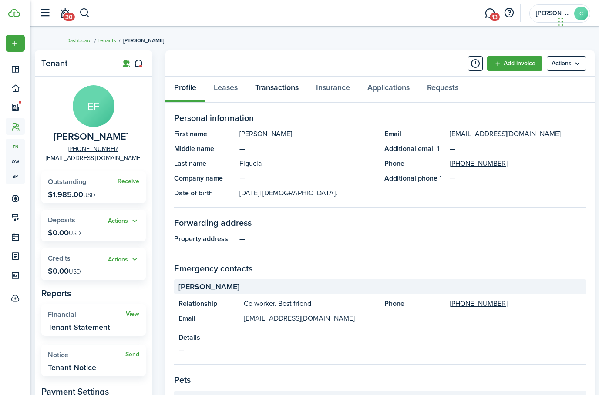
click at [274, 90] on link "Transactions" at bounding box center [276, 90] width 61 height 26
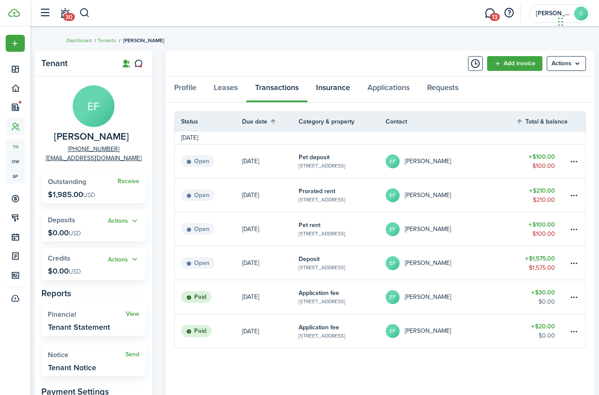
click at [309, 80] on link "Insurance" at bounding box center [332, 90] width 51 height 26
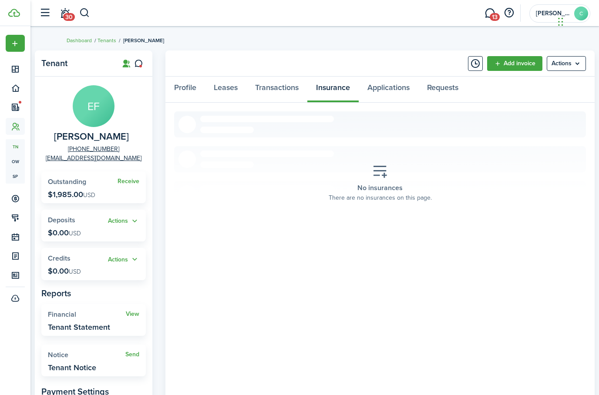
click at [19, 128] on icon at bounding box center [15, 126] width 9 height 9
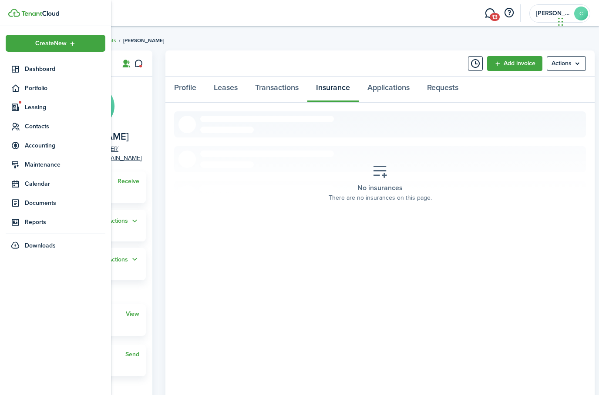
click at [19, 110] on icon at bounding box center [15, 107] width 9 height 9
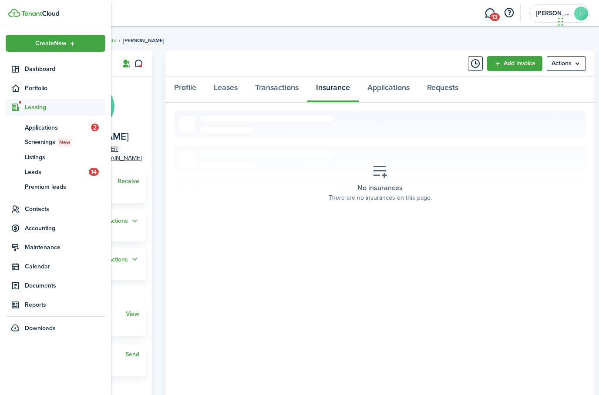
click at [48, 131] on span "Applications" at bounding box center [58, 127] width 66 height 9
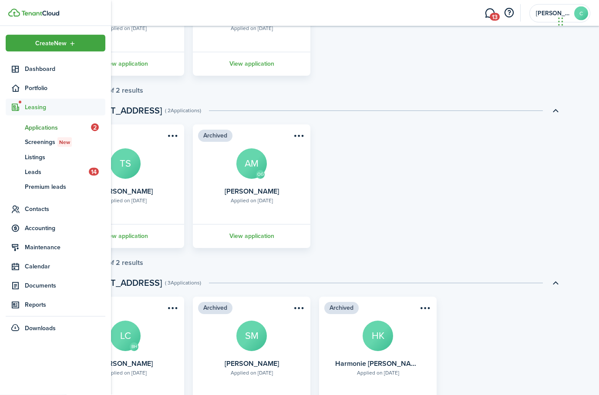
scroll to position [167, 0]
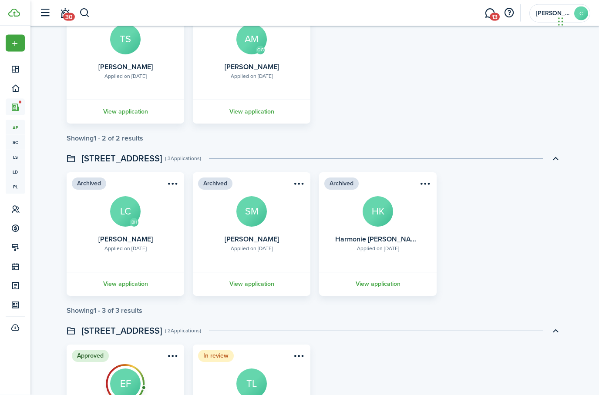
scroll to position [0, 0]
